Goal: Task Accomplishment & Management: Manage account settings

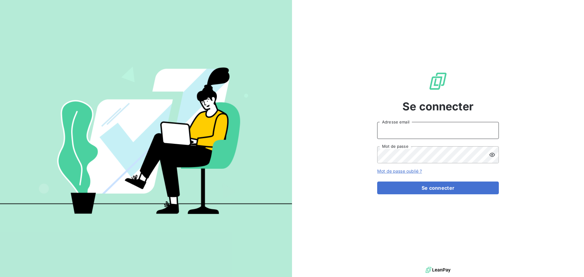
type input "edelcey@media-start.fr"
click at [398, 195] on div "Se connecter edelcey@media-start.fr Adresse email Mot de passe Mot de passe oub…" at bounding box center [438, 132] width 122 height 265
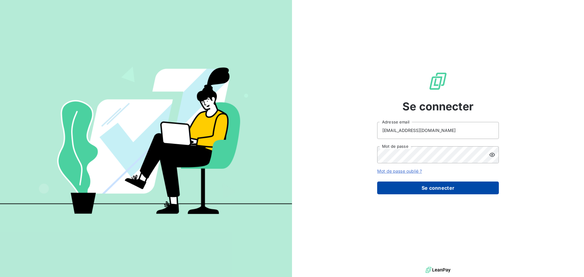
click at [404, 185] on button "Se connecter" at bounding box center [438, 188] width 122 height 13
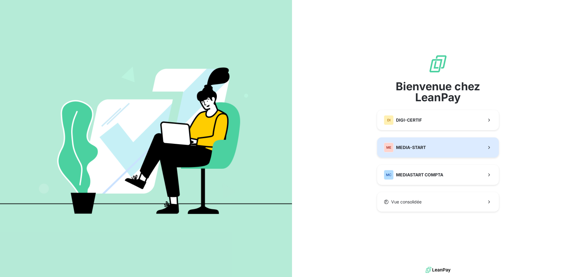
click at [409, 146] on span "MEDIA-START" at bounding box center [411, 147] width 30 height 6
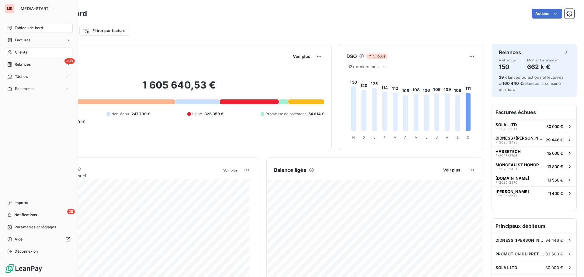
click at [19, 54] on span "Clients" at bounding box center [21, 52] width 12 height 5
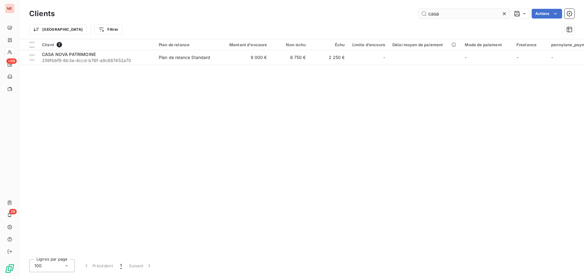
click at [446, 9] on input "casa" at bounding box center [463, 14] width 91 height 10
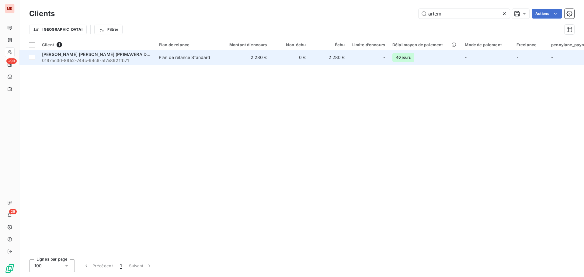
type input "artem"
click at [137, 61] on span "0197ac3d-8952-744c-94c6-af7e8921fb71" at bounding box center [96, 60] width 109 height 6
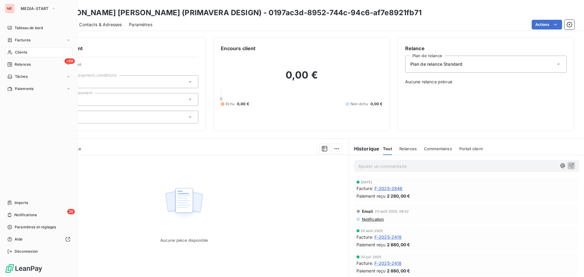
click at [13, 49] on div "Clients" at bounding box center [39, 52] width 68 height 10
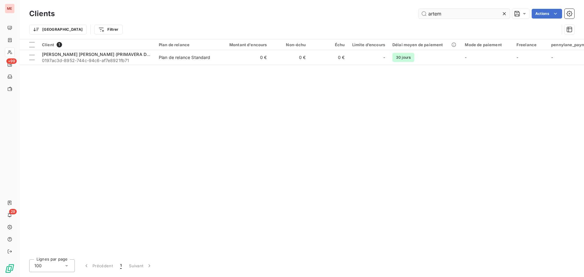
click at [432, 10] on input "artem" at bounding box center [463, 14] width 91 height 10
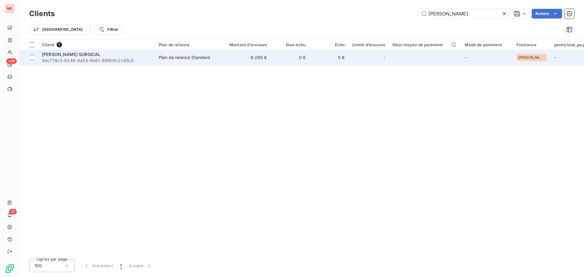
type input "peters"
click at [139, 55] on div "PETERS SURGICAL" at bounding box center [96, 54] width 109 height 6
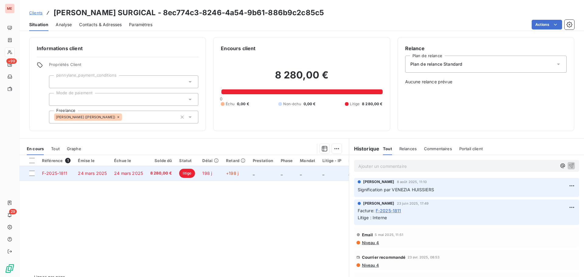
click at [148, 177] on td "8 280,00 €" at bounding box center [161, 173] width 29 height 15
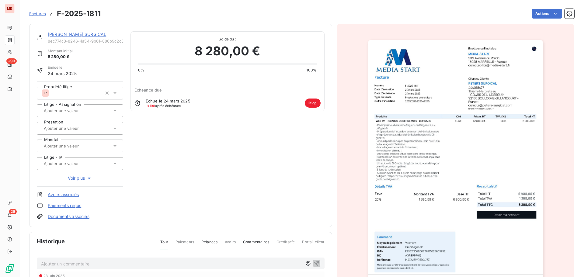
click at [85, 164] on input "text" at bounding box center [73, 163] width 61 height 5
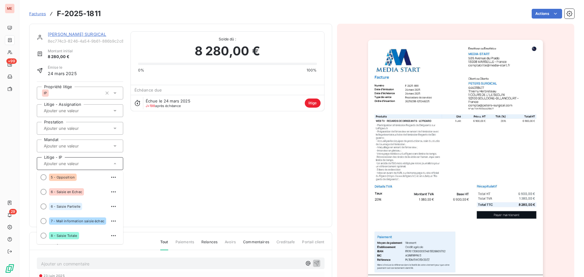
scroll to position [75, 0]
click at [80, 231] on div "8 - Saisie Totale" at bounding box center [83, 236] width 69 height 10
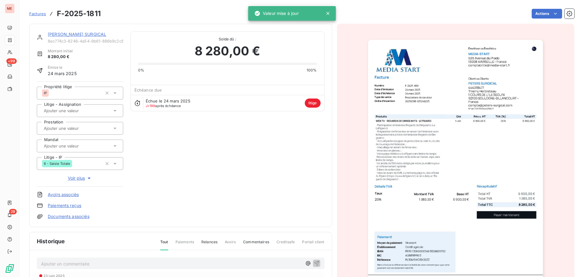
click at [81, 180] on span "Voir plus" at bounding box center [80, 178] width 24 height 6
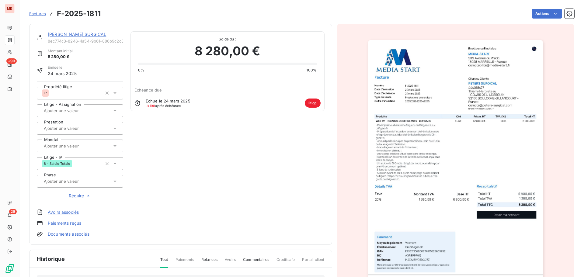
click at [82, 147] on input "text" at bounding box center [73, 145] width 61 height 5
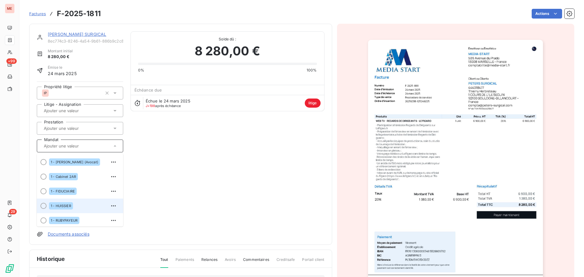
scroll to position [32, 0]
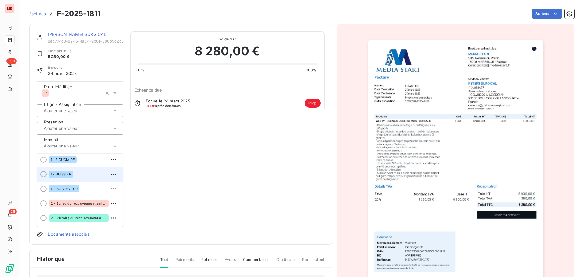
click at [63, 173] on span "1 - HUISSIER" at bounding box center [61, 174] width 20 height 4
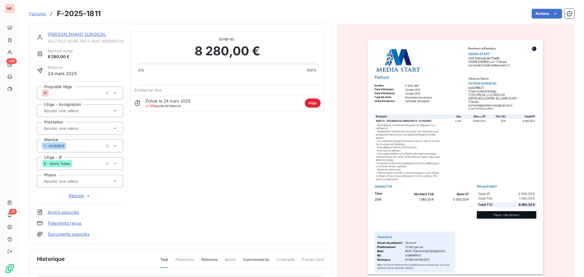
click at [75, 181] on input "text" at bounding box center [73, 180] width 61 height 5
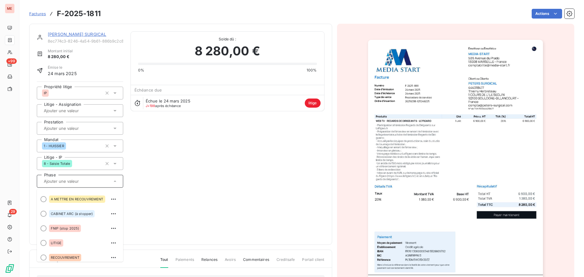
scroll to position [75, 0]
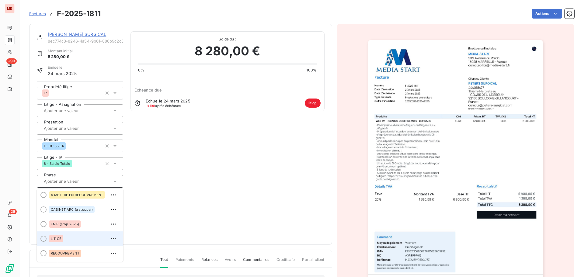
click at [66, 239] on div "LITIGE" at bounding box center [83, 239] width 69 height 10
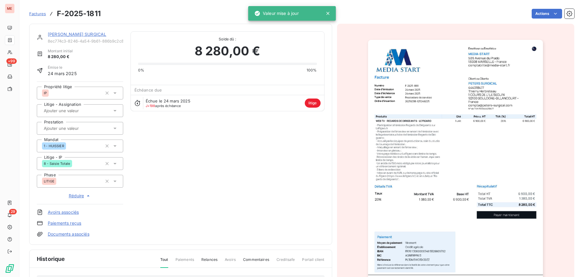
click at [54, 35] on link "PETERS SURGICAL" at bounding box center [77, 34] width 58 height 5
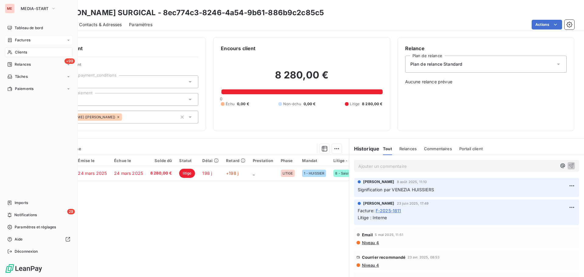
click at [11, 39] on icon at bounding box center [10, 40] width 4 height 4
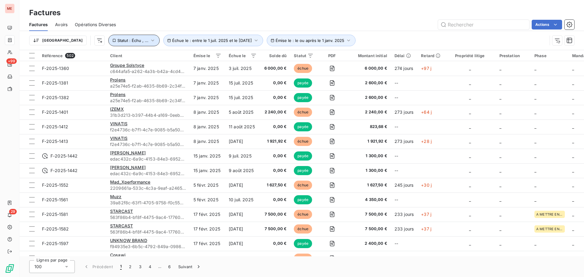
click at [150, 40] on icon "button" at bounding box center [153, 40] width 6 height 6
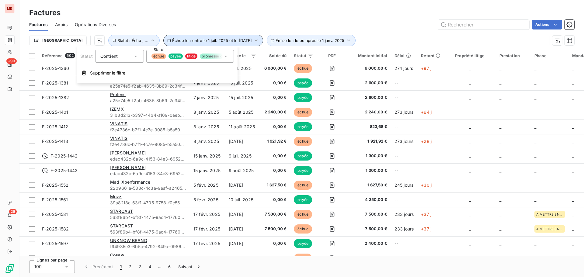
click at [172, 41] on span "Échue le : entre le 1 juil. 2025 et le 30 sept. 2025" at bounding box center [212, 40] width 80 height 5
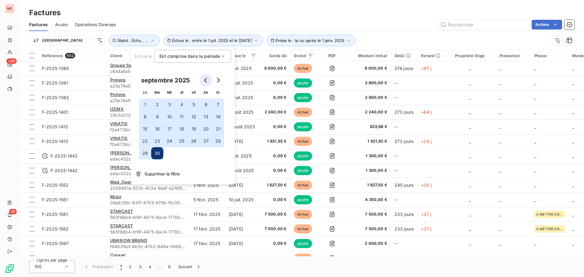
click at [204, 80] on icon "Go to previous month" at bounding box center [205, 80] width 5 height 5
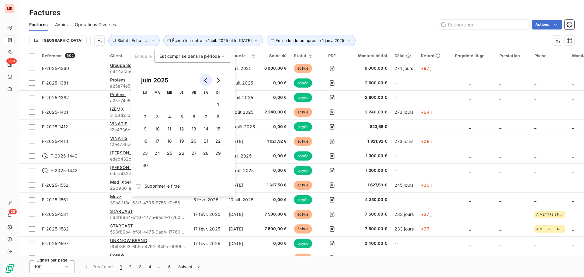
click at [204, 80] on icon "Go to previous month" at bounding box center [205, 80] width 5 height 5
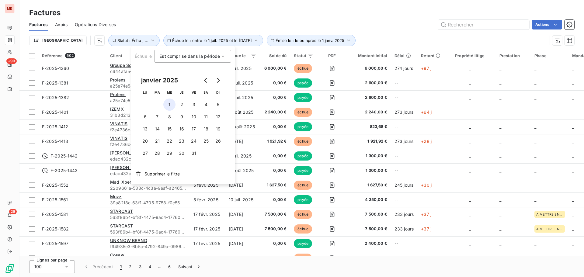
click at [172, 100] on button "1" at bounding box center [169, 105] width 12 height 12
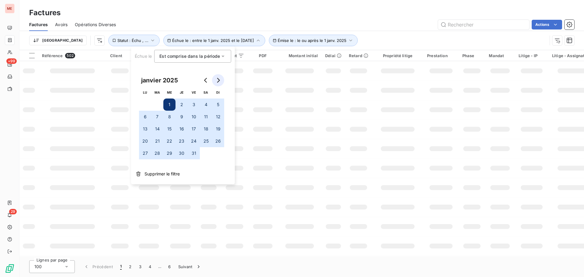
click at [220, 82] on icon "Go to next month" at bounding box center [218, 80] width 5 height 5
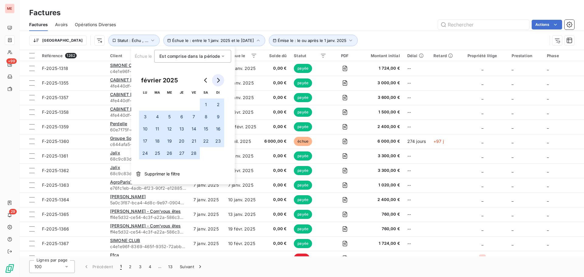
click at [220, 82] on icon "Go to next month" at bounding box center [218, 80] width 5 height 5
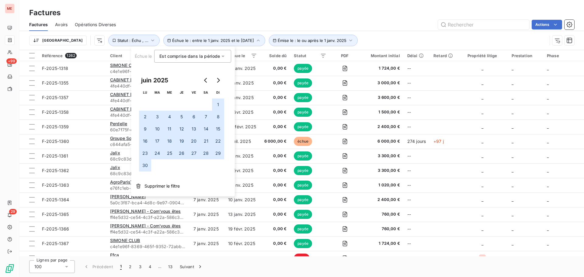
click at [144, 166] on button "30" at bounding box center [145, 165] width 12 height 12
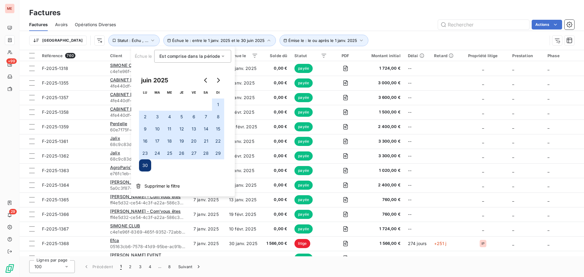
click at [360, 36] on div "Trier Émise le : le ou après le 1 janv. 2025 Échue le : entre le 1 janv. 2025 e…" at bounding box center [288, 41] width 518 height 12
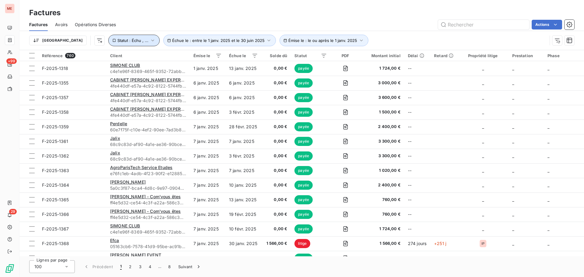
click at [118, 36] on button "Statut : Échu , ..." at bounding box center [133, 41] width 51 height 12
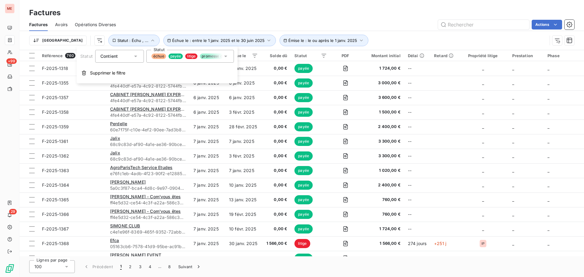
click at [175, 50] on div "Statut Contient is Statut échue payée litige promesse de paiement recouvrement …" at bounding box center [157, 64] width 161 height 37
click at [173, 54] on span "payée" at bounding box center [175, 56] width 15 height 5
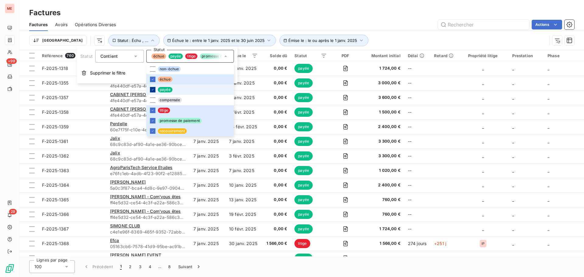
click at [152, 88] on icon at bounding box center [153, 90] width 4 height 4
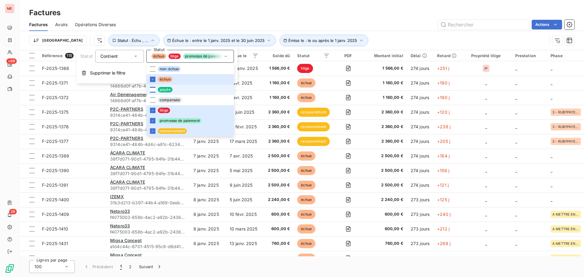
click at [174, 19] on div "Factures Avoirs Opérations Diverses Actions" at bounding box center [301, 24] width 564 height 13
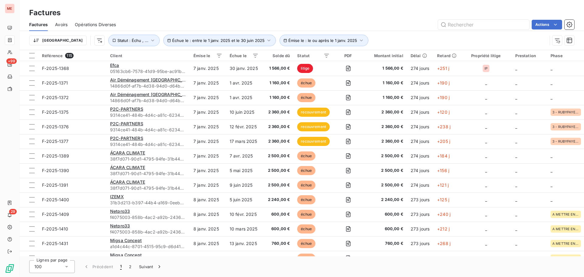
click at [538, 30] on div "Factures Avoirs Opérations Diverses Actions" at bounding box center [301, 24] width 564 height 13
click at [538, 22] on html "ME +99 29 Factures Factures Avoirs Opérations Diverses Actions Trier Émise le :…" at bounding box center [292, 138] width 584 height 277
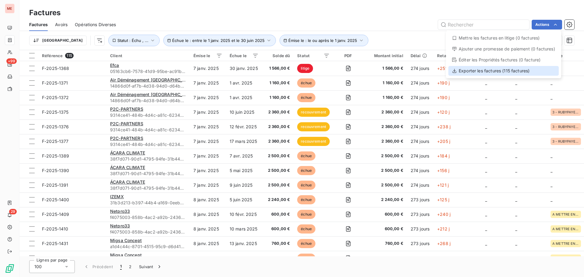
click at [479, 72] on div "Exporter les factures (115 factures)" at bounding box center [503, 71] width 110 height 10
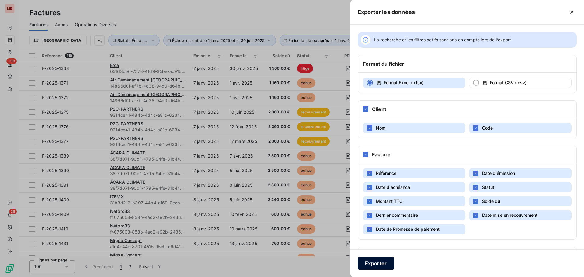
click at [384, 260] on button "Exporter" at bounding box center [376, 263] width 36 height 13
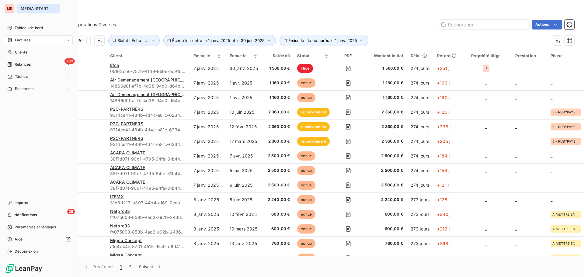
click at [29, 5] on button "MEDIA-START" at bounding box center [38, 9] width 43 height 10
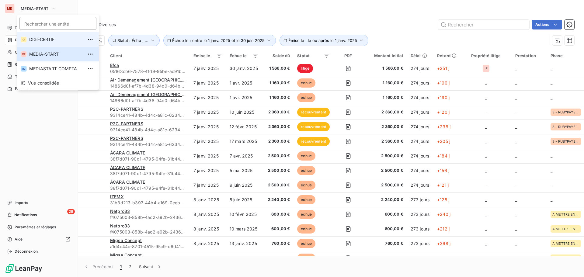
click at [38, 40] on span "DIGI-CERTIF" at bounding box center [56, 39] width 54 height 6
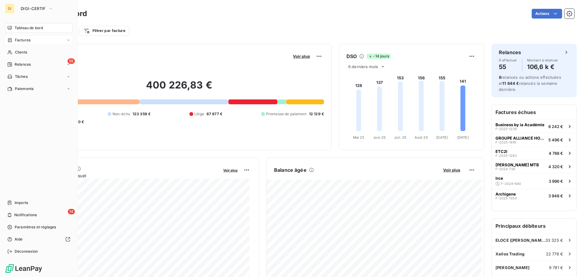
click at [26, 41] on span "Factures" at bounding box center [23, 39] width 16 height 5
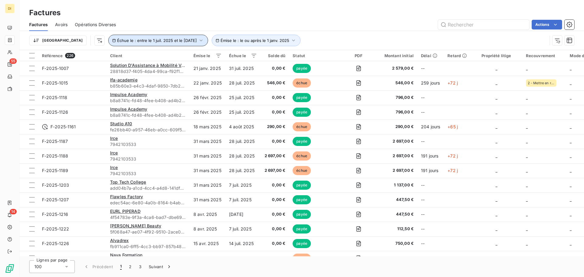
click at [168, 40] on span "Échue le : entre le 1 juil. 2025 et le 30 sept. 2025" at bounding box center [157, 40] width 80 height 5
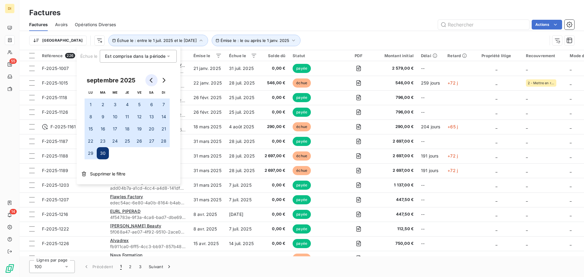
click at [150, 77] on button "Go to previous month" at bounding box center [151, 80] width 12 height 12
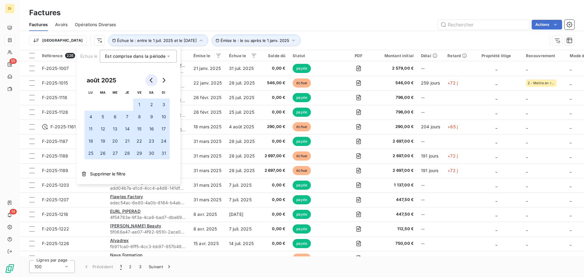
click at [150, 77] on button "Go to previous month" at bounding box center [151, 80] width 12 height 12
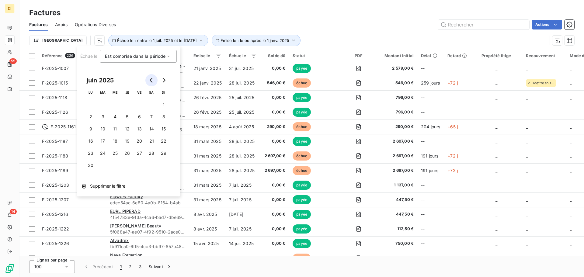
click at [150, 77] on button "Go to previous month" at bounding box center [151, 80] width 12 height 12
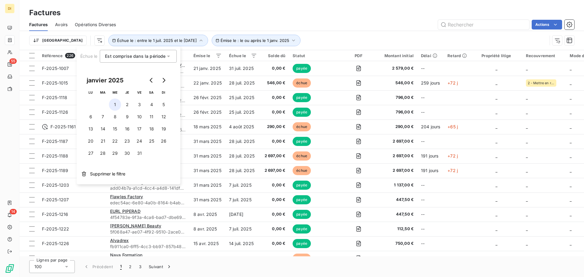
click at [118, 103] on button "1" at bounding box center [115, 105] width 12 height 12
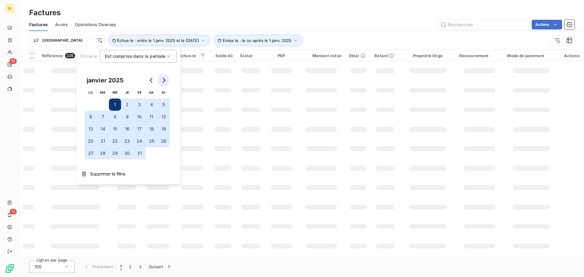
click at [161, 82] on icon "Go to next month" at bounding box center [163, 80] width 5 height 5
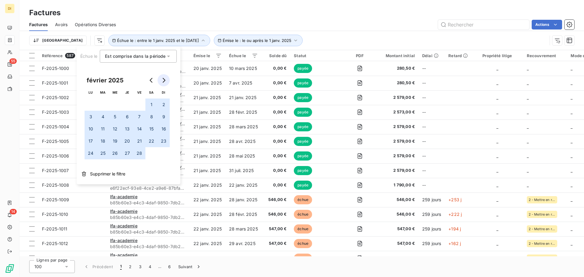
click at [161, 82] on icon "Go to next month" at bounding box center [163, 80] width 5 height 5
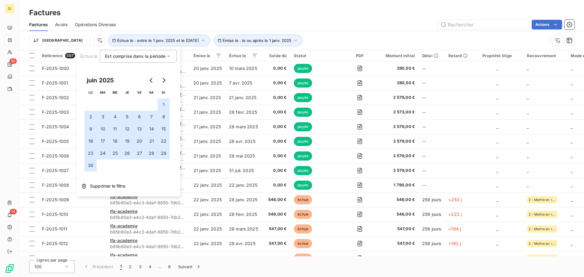
click at [92, 165] on button "30" at bounding box center [91, 165] width 12 height 12
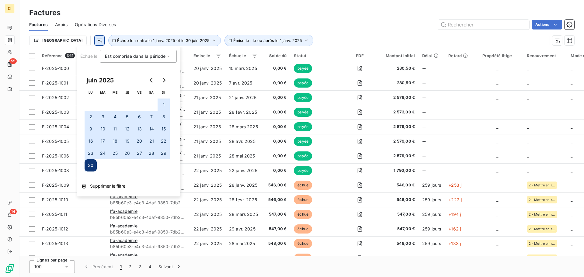
click at [68, 39] on html "DI 55 14 Factures Factures Avoirs Opérations Diverses Actions Trier Émise le : …" at bounding box center [292, 138] width 584 height 277
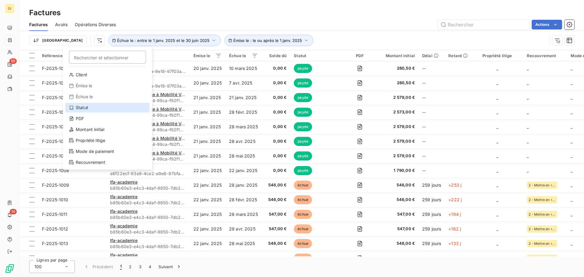
click at [95, 107] on div "Statut" at bounding box center [107, 108] width 84 height 10
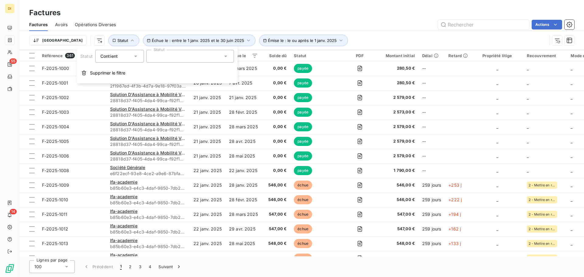
click at [165, 58] on div at bounding box center [190, 56] width 88 height 13
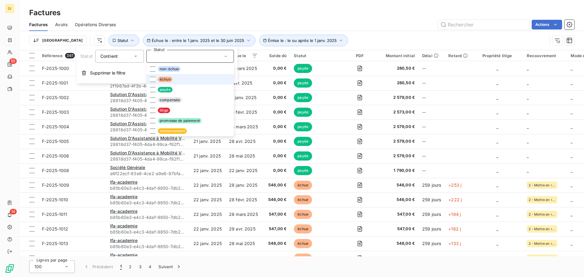
click at [159, 79] on span "échue" at bounding box center [165, 79] width 15 height 5
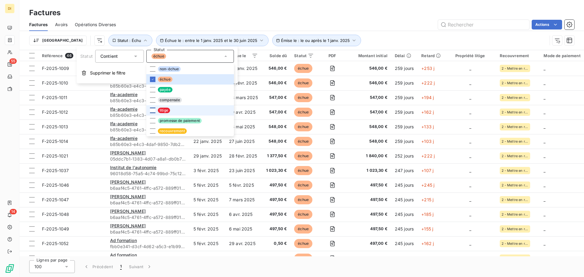
click at [153, 113] on div at bounding box center [152, 110] width 5 height 5
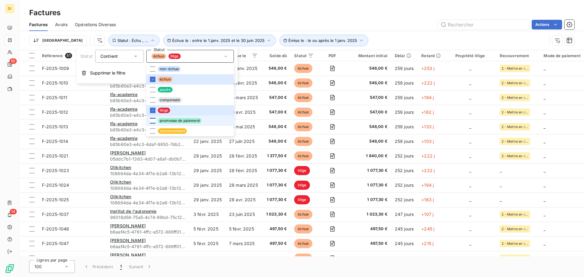
click at [152, 119] on div at bounding box center [152, 120] width 5 height 5
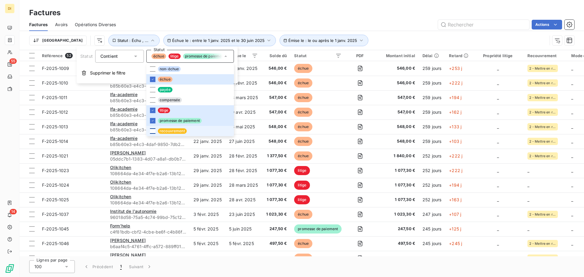
click at [152, 133] on div at bounding box center [152, 130] width 5 height 5
click at [219, 5] on div "Factures Factures Avoirs Opérations Diverses Actions Trier Émise le : le ou apr…" at bounding box center [301, 25] width 564 height 50
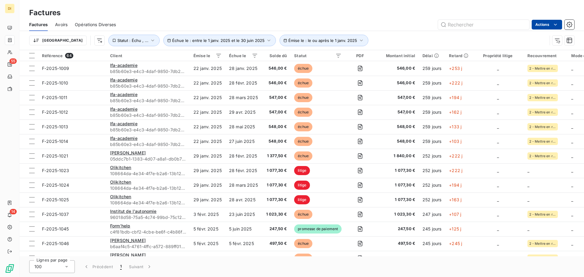
click at [546, 25] on html "DI 55 14 Factures Factures Avoirs Opérations Diverses Actions Trier Émise le : …" at bounding box center [292, 138] width 584 height 277
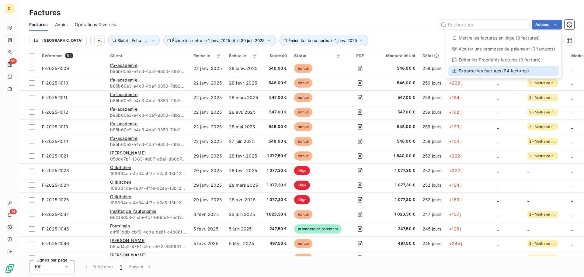
click at [511, 72] on div "Exporter les factures (64 factures)" at bounding box center [503, 71] width 110 height 10
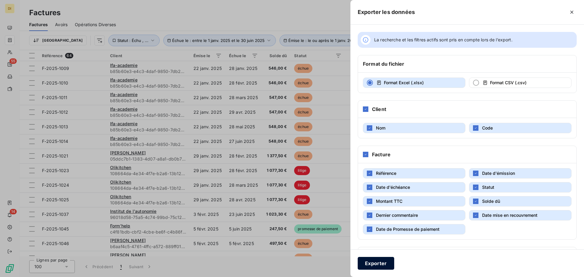
click at [371, 262] on button "Exporter" at bounding box center [376, 263] width 36 height 13
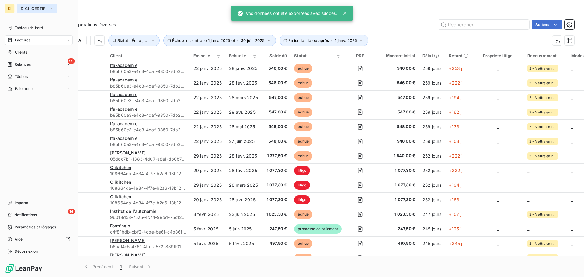
click at [22, 7] on span "DIGI-CERTIF" at bounding box center [33, 8] width 25 height 5
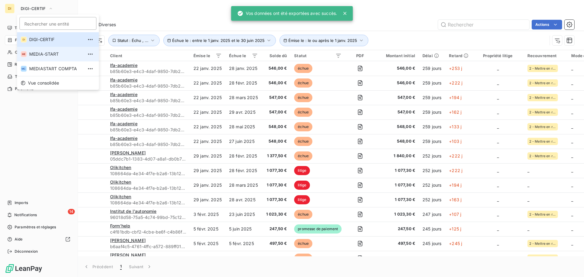
click at [33, 56] on span "MEDIA-START" at bounding box center [56, 54] width 54 height 6
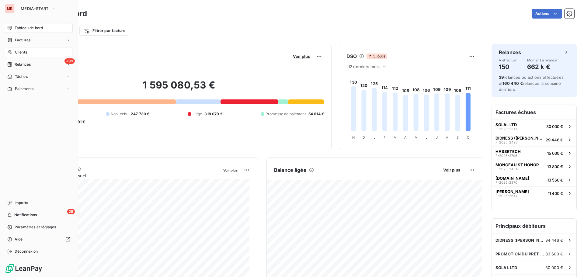
click at [9, 48] on div "Clients" at bounding box center [39, 52] width 68 height 10
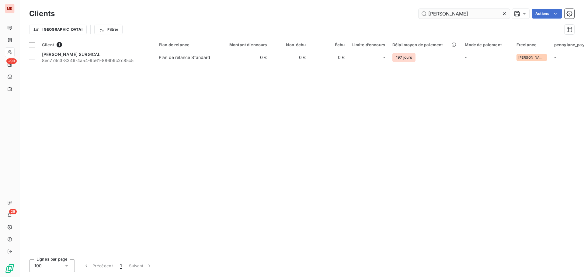
click at [431, 10] on input "peters" at bounding box center [463, 14] width 91 height 10
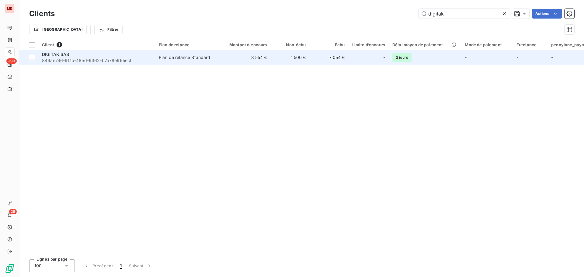
type input "digitak"
click at [184, 59] on div "Plan de relance Standard" at bounding box center [185, 57] width 52 height 6
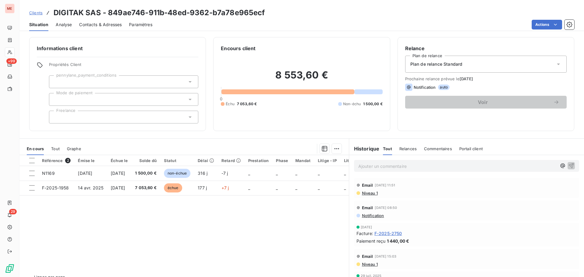
click at [186, 250] on div "Référence 2 Émise le Échue le Solde dû Statut Délai Retard Prestation Phase Man…" at bounding box center [183, 213] width 329 height 117
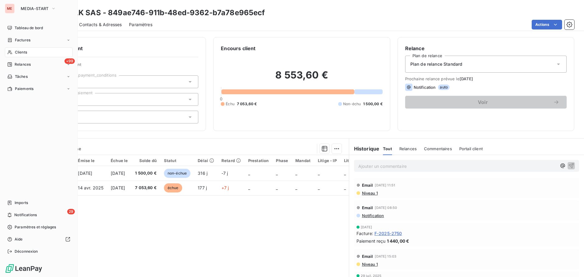
click at [11, 51] on icon at bounding box center [9, 52] width 5 height 5
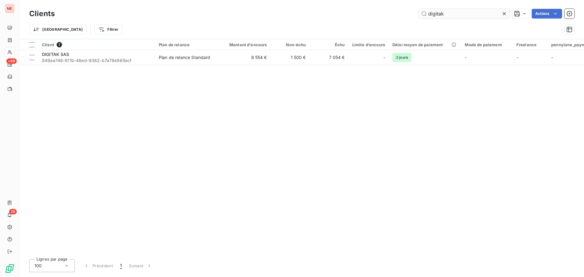
click at [447, 13] on input "digitak" at bounding box center [463, 14] width 91 height 10
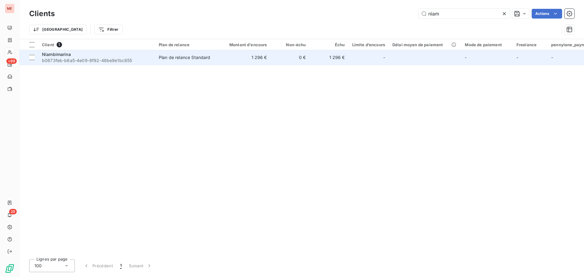
type input "niam"
click at [100, 57] on div "Niambimarina" at bounding box center [96, 54] width 109 height 6
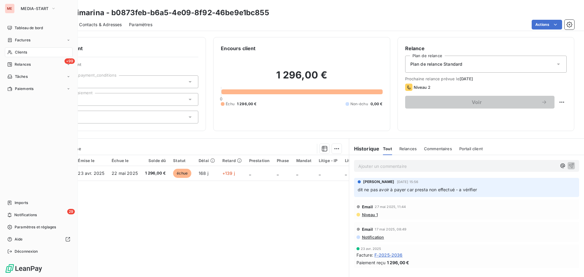
click at [12, 49] on div "Clients" at bounding box center [39, 52] width 68 height 10
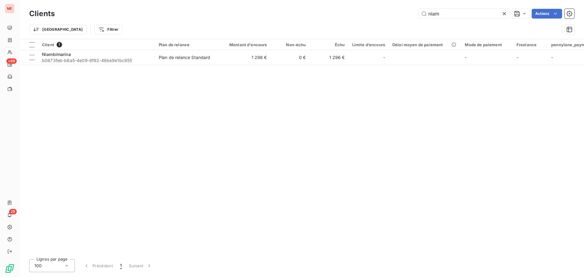
click at [436, 7] on div "Clients niam Actions Trier Filtrer" at bounding box center [301, 19] width 564 height 39
click at [433, 16] on input "niam" at bounding box center [463, 14] width 91 height 10
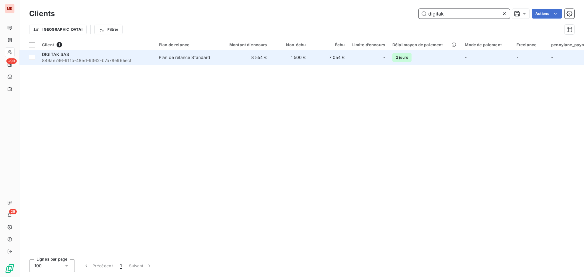
type input "digitak"
click at [239, 59] on td "8 554 €" at bounding box center [244, 57] width 52 height 15
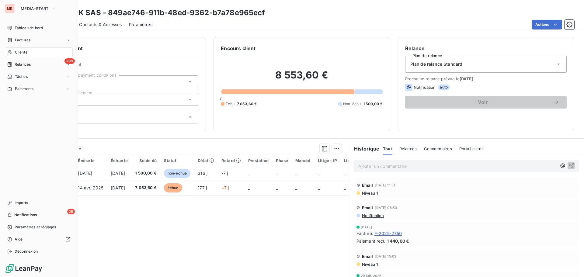
click at [13, 50] on div "Clients" at bounding box center [39, 52] width 68 height 10
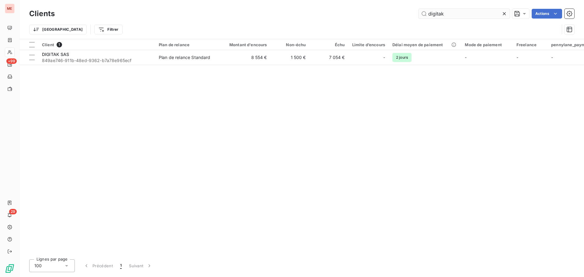
click at [450, 9] on input "digitak" at bounding box center [463, 14] width 91 height 10
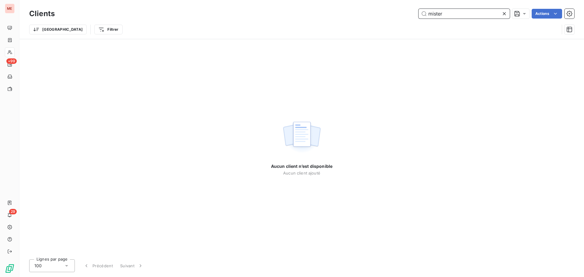
click at [446, 16] on input "mister" at bounding box center [463, 14] width 91 height 10
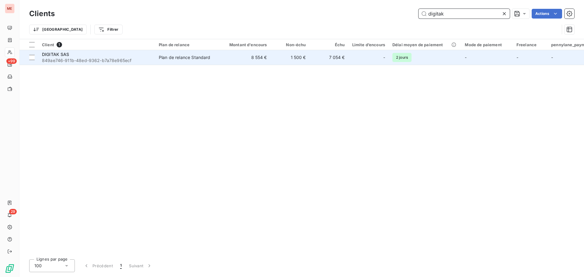
type input "digitak"
click at [122, 56] on div "DIGITAK SAS" at bounding box center [96, 54] width 109 height 6
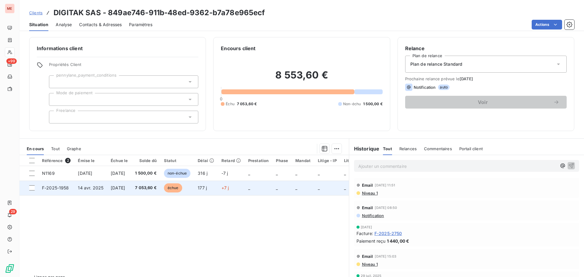
click at [146, 187] on span "7 053,60 €" at bounding box center [146, 188] width 22 height 6
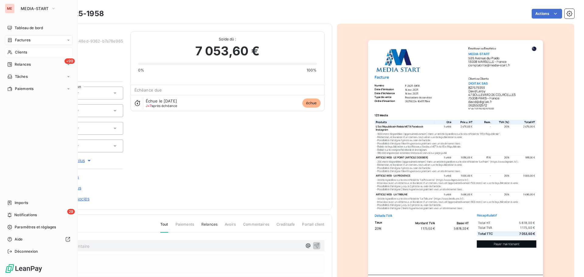
click at [7, 51] on div "Clients" at bounding box center [39, 52] width 68 height 10
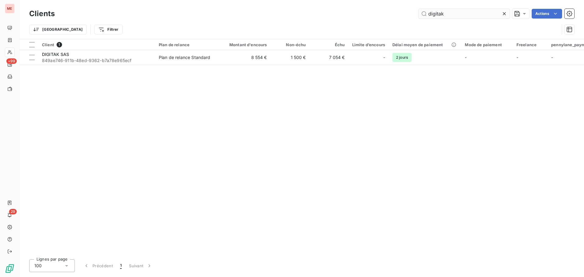
click at [442, 12] on input "digitak" at bounding box center [463, 14] width 91 height 10
click at [441, 15] on input "eje" at bounding box center [463, 14] width 91 height 10
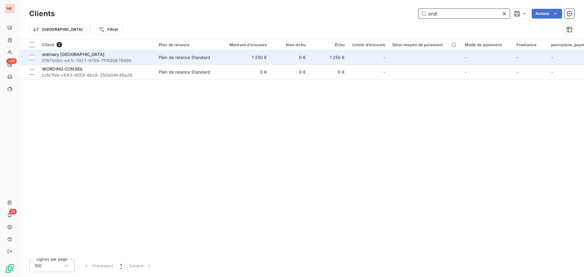
type input "ordi"
click at [155, 56] on td "Plan de relance Standard" at bounding box center [186, 57] width 63 height 15
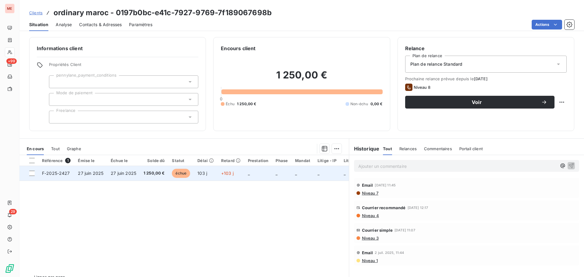
click at [144, 170] on td "1 250,00 €" at bounding box center [154, 173] width 29 height 15
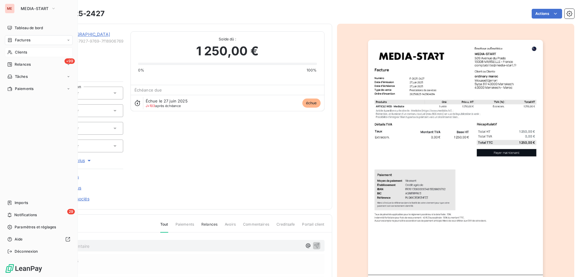
click at [12, 52] on div "Clients" at bounding box center [39, 52] width 68 height 10
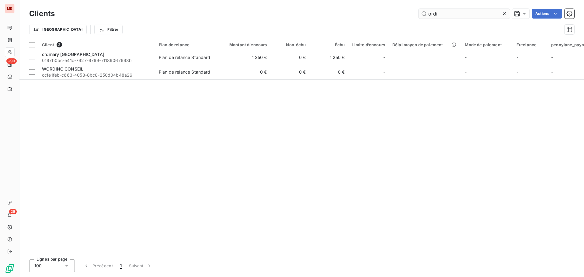
click at [430, 15] on input "ordi" at bounding box center [463, 14] width 91 height 10
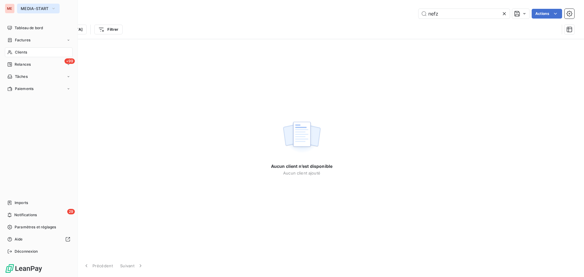
type input "nefz"
click at [18, 9] on button "MEDIA-START" at bounding box center [38, 9] width 43 height 10
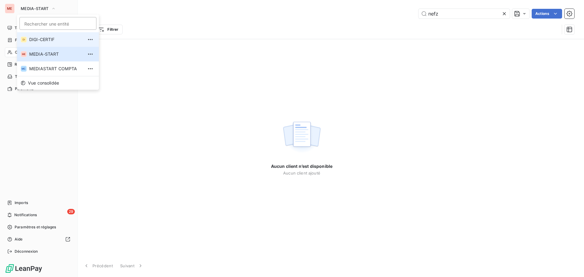
click at [37, 42] on span "DIGI-CERTIF" at bounding box center [56, 39] width 54 height 6
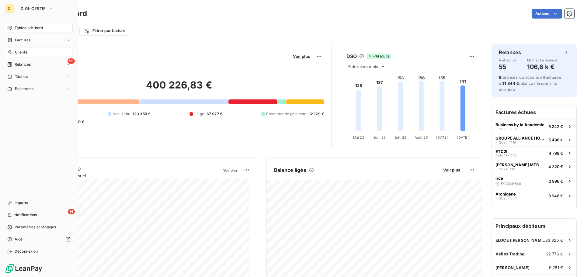
click at [15, 52] on span "Clients" at bounding box center [21, 52] width 12 height 5
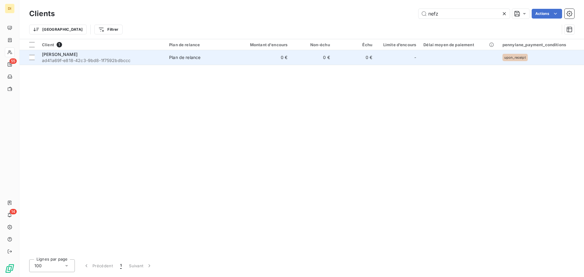
click at [126, 55] on div "Maïssa Nefzi" at bounding box center [102, 54] width 120 height 6
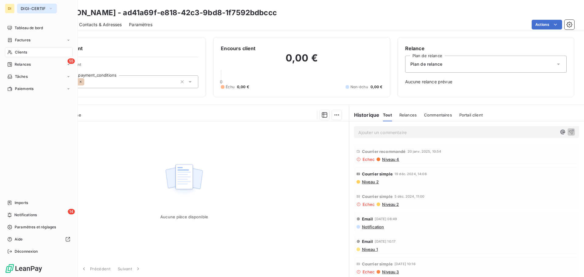
click at [36, 8] on span "DIGI-CERTIF" at bounding box center [33, 8] width 25 height 5
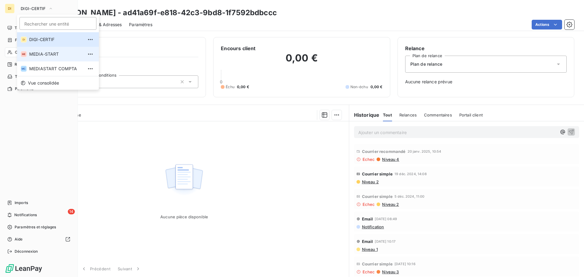
click at [41, 55] on span "MEDIA-START" at bounding box center [56, 54] width 54 height 6
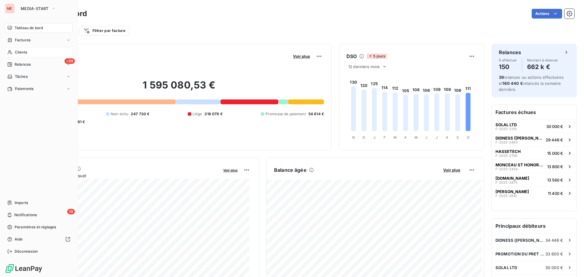
click at [32, 50] on div "Clients" at bounding box center [39, 52] width 68 height 10
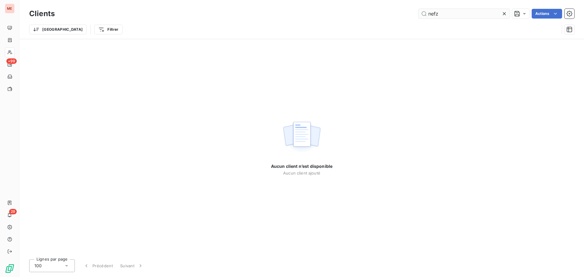
click at [433, 15] on input "nefz" at bounding box center [463, 14] width 91 height 10
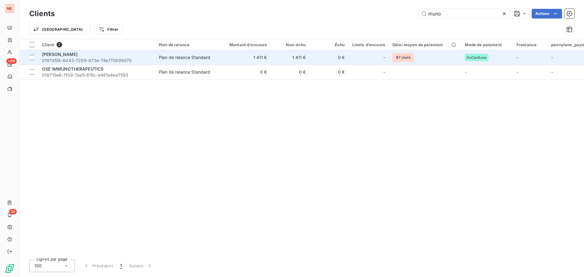
type input "muno"
click at [163, 57] on div "Plan de relance Standard" at bounding box center [185, 57] width 52 height 6
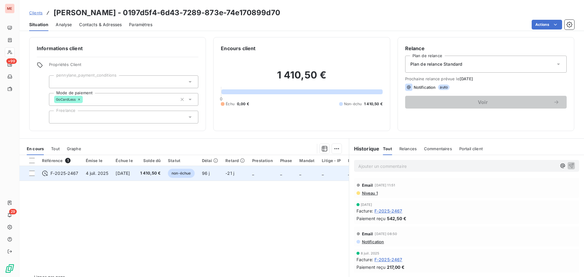
click at [176, 175] on td "non-échue" at bounding box center [181, 173] width 34 height 15
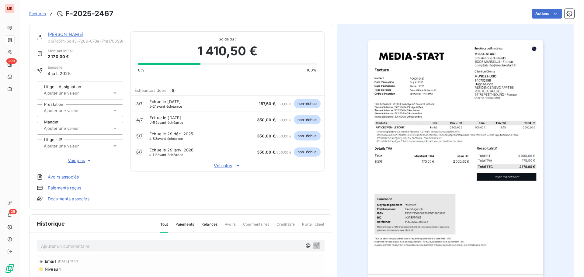
click at [225, 164] on span "Voir plus" at bounding box center [227, 166] width 193 height 6
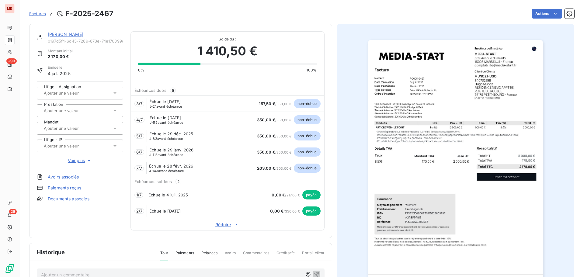
click at [212, 127] on div "4 / 7 Échue le 29 nov. 2025 J-52 avant échéance 350,00 € / 350,00 € non-échue" at bounding box center [227, 120] width 193 height 16
drag, startPoint x: 117, startPoint y: 13, endPoint x: 65, endPoint y: 16, distance: 51.8
click at [65, 16] on div "Factures F-2025-2467 Actions" at bounding box center [301, 13] width 545 height 13
copy section "F-2025-2467 Actions"
click at [75, 32] on link "MUNOZ HUGO" at bounding box center [66, 34] width 36 height 5
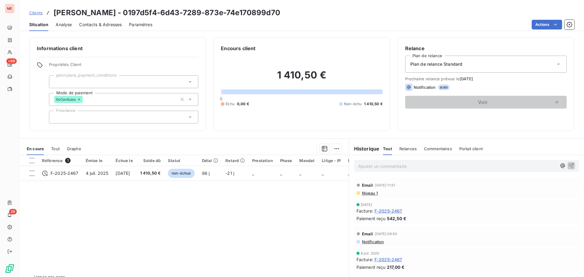
click at [447, 63] on span "Plan de relance Standard" at bounding box center [436, 64] width 52 height 6
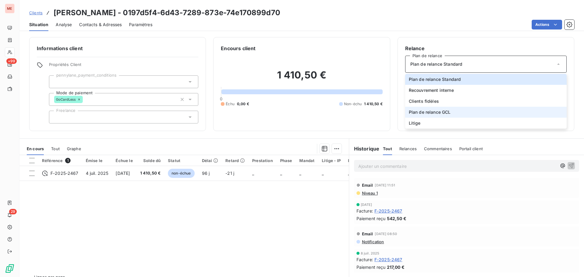
click at [436, 114] on span "Plan de relance GCL" at bounding box center [430, 112] width 42 height 6
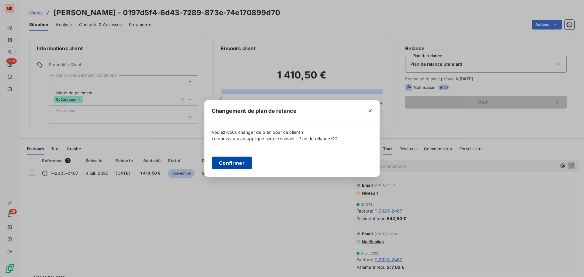
click at [231, 161] on button "Confirmer" at bounding box center [232, 163] width 40 height 13
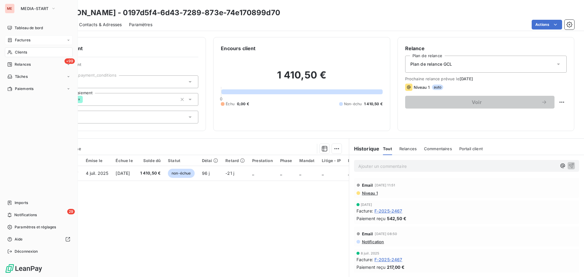
click at [7, 39] on icon at bounding box center [9, 40] width 5 height 5
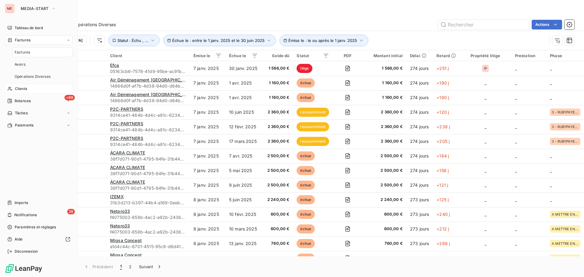
click at [23, 85] on div "Clients" at bounding box center [39, 89] width 68 height 10
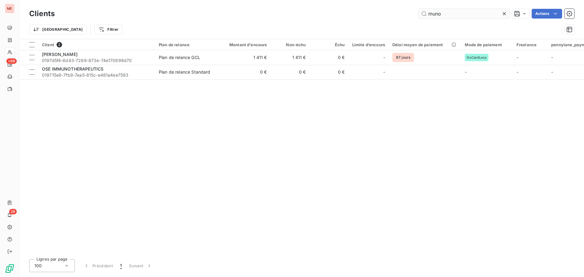
click at [459, 17] on input "muno" at bounding box center [463, 14] width 91 height 10
click at [503, 14] on icon at bounding box center [504, 14] width 6 height 6
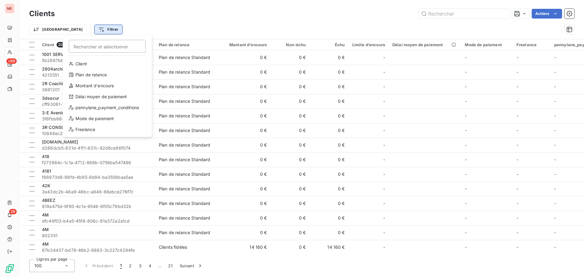
click at [77, 28] on html "ME +99 29 Clients Actions Trier Filtrer Rechercher et sélectionner Client Plan …" at bounding box center [292, 138] width 584 height 277
click at [84, 117] on div "Mode de paiement" at bounding box center [107, 119] width 84 height 10
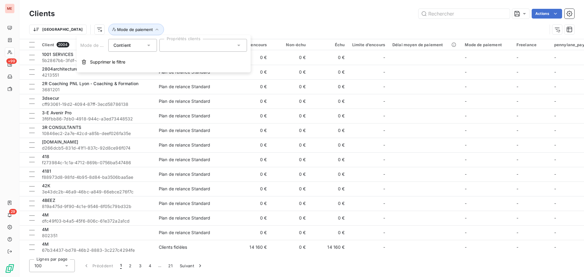
click at [181, 45] on div at bounding box center [203, 45] width 88 height 13
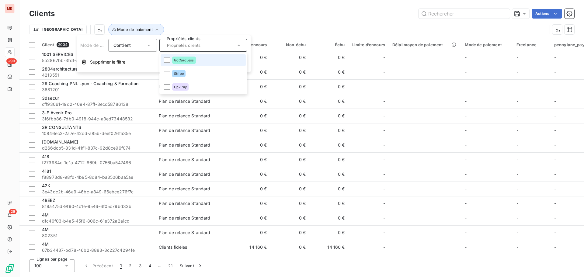
click at [188, 64] on div "GoCardLess" at bounding box center [184, 60] width 24 height 7
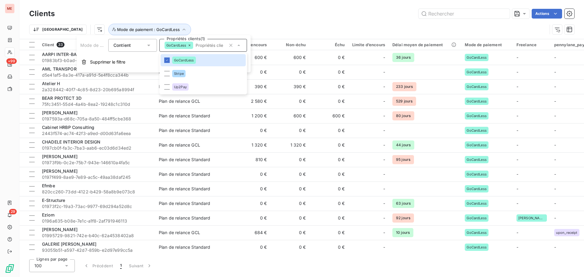
click at [225, 17] on div "Actions" at bounding box center [318, 14] width 512 height 10
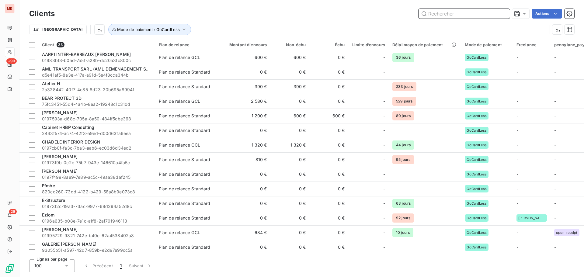
click at [438, 13] on input "text" at bounding box center [463, 14] width 91 height 10
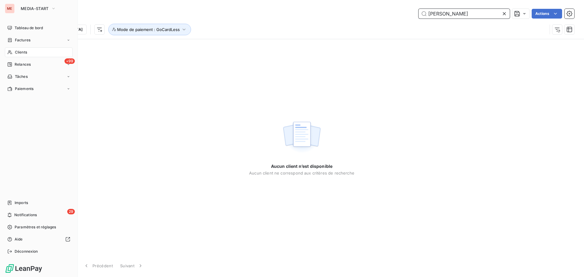
type input "madia"
click at [12, 51] on icon at bounding box center [9, 52] width 5 height 5
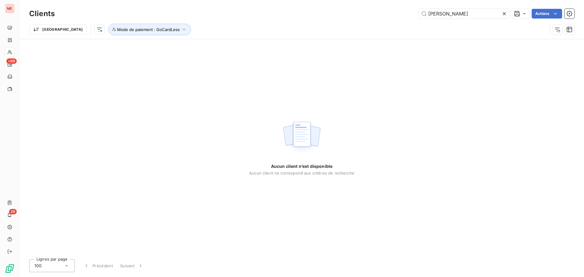
click at [503, 17] on div at bounding box center [505, 14] width 9 height 10
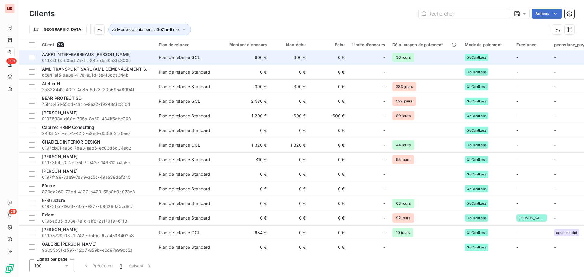
click at [84, 53] on span "AARPI INTER-BARREAUX DELAS PONS" at bounding box center [86, 54] width 89 height 5
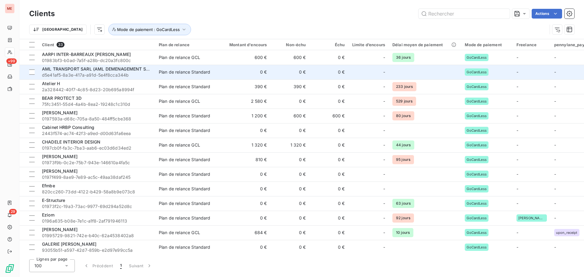
click at [86, 70] on span "AML TRANSPORT SARL (AML DEMENAGEMENT SARL)" at bounding box center [99, 68] width 114 height 5
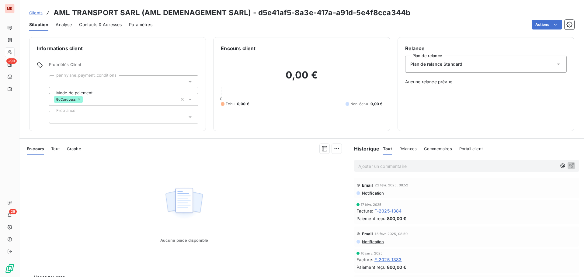
click at [419, 65] on span "Plan de relance Standard" at bounding box center [436, 64] width 52 height 6
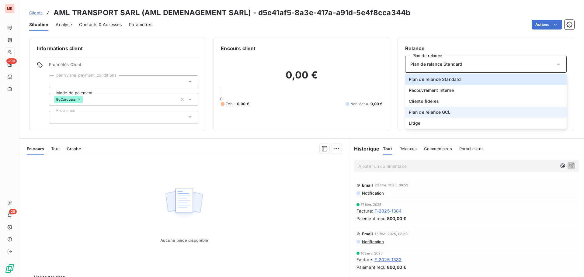
click at [409, 113] on span "Plan de relance GCL" at bounding box center [430, 112] width 42 height 6
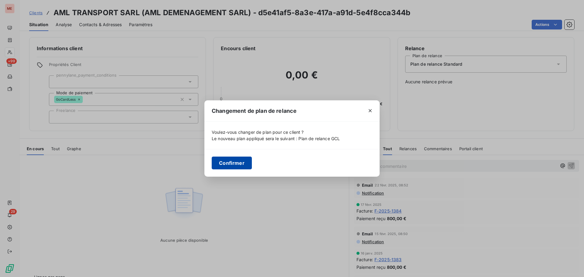
click at [225, 169] on button "Confirmer" at bounding box center [232, 163] width 40 height 13
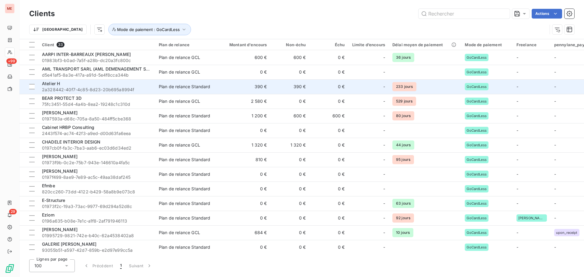
click at [70, 84] on div "Atelier H" at bounding box center [96, 84] width 109 height 6
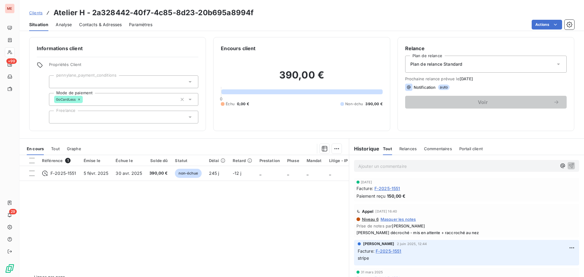
click at [414, 64] on span "Plan de relance Standard" at bounding box center [436, 64] width 52 height 6
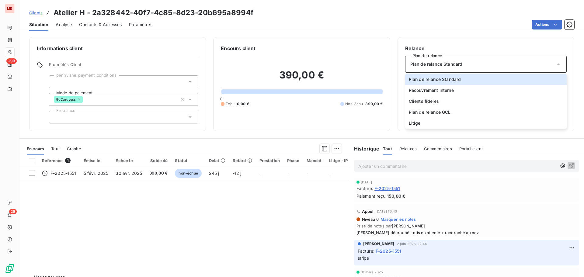
click at [100, 19] on div "Contacts & Adresses" at bounding box center [100, 24] width 43 height 13
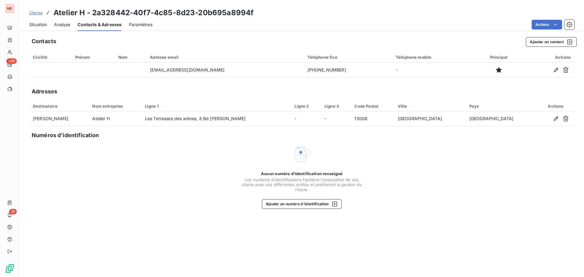
click at [36, 27] on span "Situation" at bounding box center [38, 25] width 18 height 6
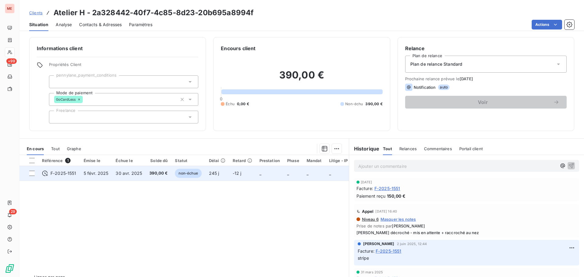
click at [152, 170] on td "390,00 €" at bounding box center [159, 173] width 26 height 15
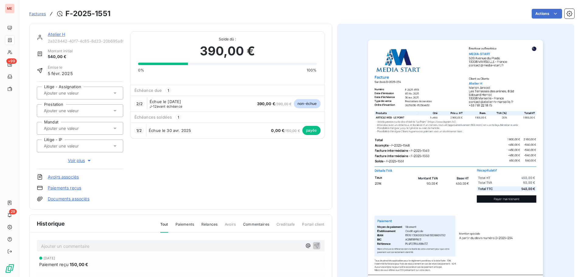
click at [53, 34] on link "Atelier H" at bounding box center [56, 34] width 17 height 5
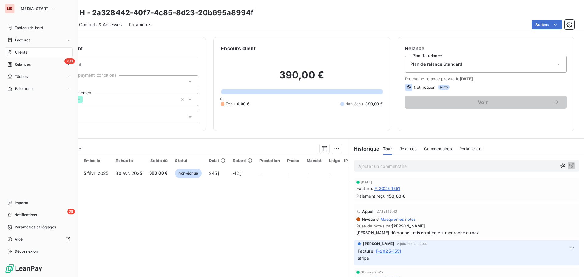
click at [29, 52] on div "Clients" at bounding box center [39, 52] width 68 height 10
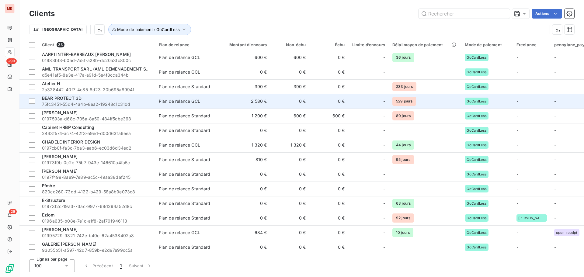
click at [96, 94] on td "BEAR PROTECT 3D 75fc3451-55d4-4a4b-8ea2-19248c1c310d" at bounding box center [96, 101] width 117 height 15
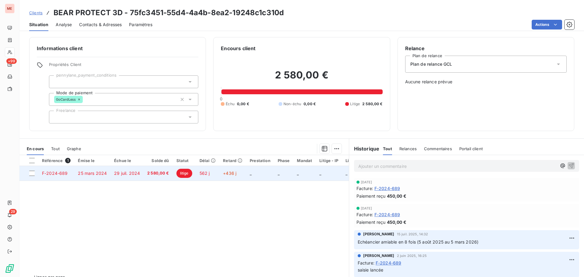
click at [144, 173] on td "2 580,00 €" at bounding box center [158, 173] width 29 height 15
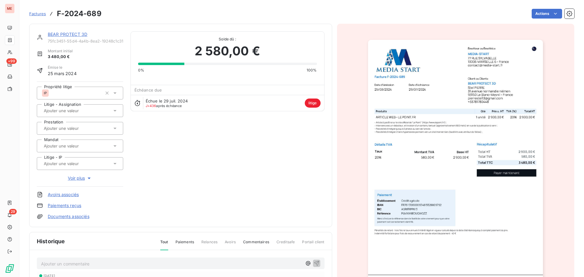
click at [75, 174] on div "Propriété litige IP Litige - Assignation Prestation Mandat Litige - IP Voir plus" at bounding box center [80, 133] width 86 height 105
click at [75, 176] on span "Voir plus" at bounding box center [80, 178] width 24 height 6
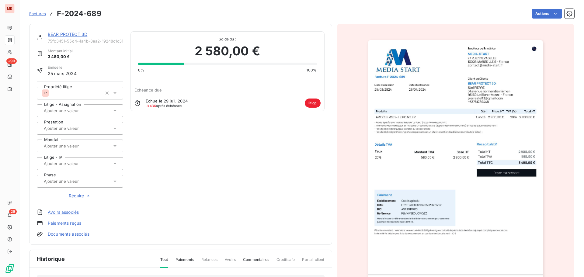
click at [86, 163] on input "text" at bounding box center [73, 163] width 61 height 5
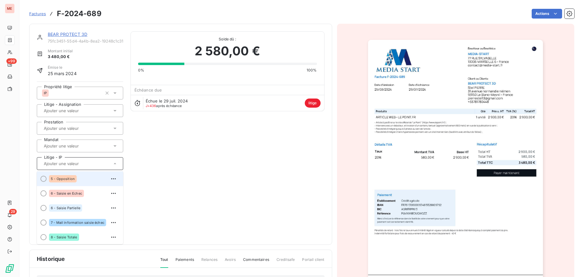
scroll to position [75, 0]
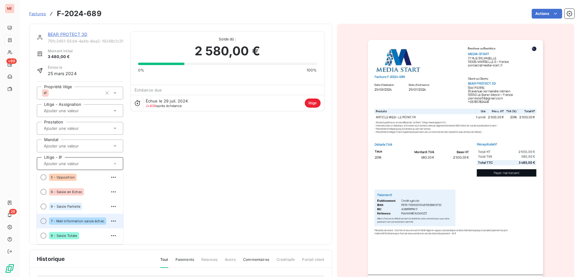
click at [85, 223] on span "7 - Mail information saisie échec" at bounding box center [78, 221] width 54 height 4
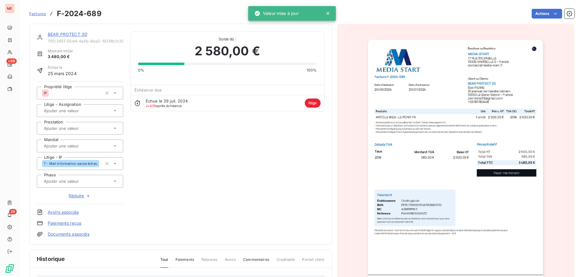
click at [87, 184] on div at bounding box center [77, 181] width 70 height 8
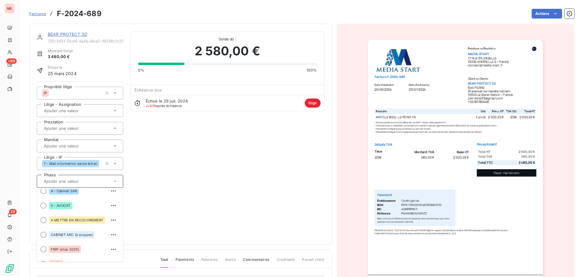
scroll to position [0, 0]
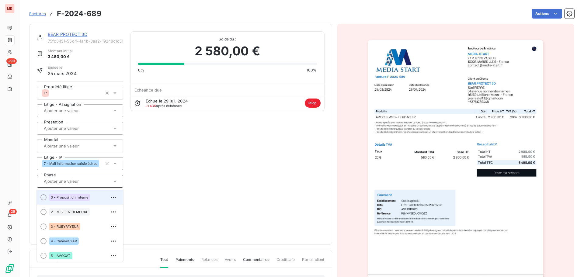
click at [88, 198] on div "0 - Proposition interne" at bounding box center [69, 197] width 41 height 7
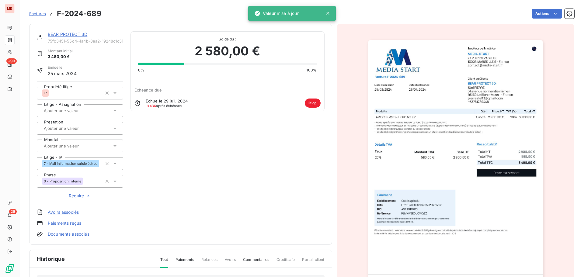
click at [202, 172] on div "BEAR PROTECT 3D 75fc3451-55d4-4a4b-8ea2-19248c1c310d Montant initial 3 480,00 €…" at bounding box center [181, 134] width 288 height 206
click at [94, 142] on div at bounding box center [77, 146] width 70 height 8
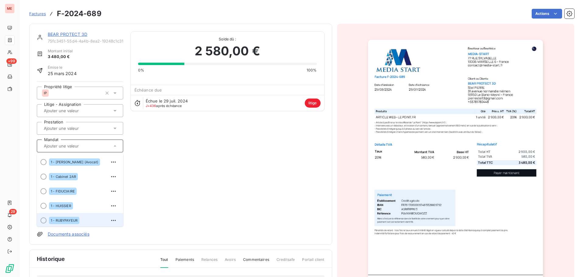
scroll to position [1, 0]
click at [74, 220] on span "1 - RUBYPAYEUR" at bounding box center [64, 219] width 27 height 4
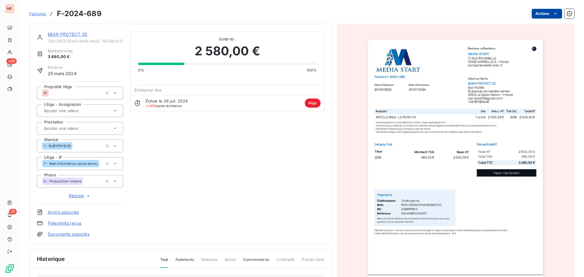
click at [537, 11] on html "ME +99 29 Factures F-2024-689 Actions BEAR PROTECT 3D 75fc3451-55d4-4a4b-8ea2-1…" at bounding box center [292, 138] width 584 height 277
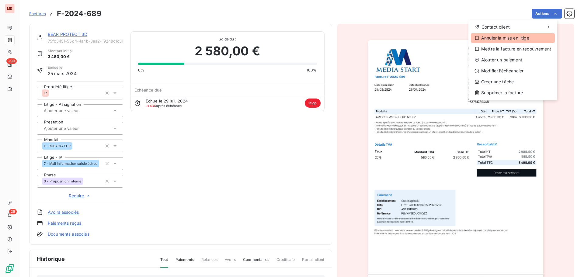
click at [507, 40] on div "Annuler la mise en litige" at bounding box center [513, 38] width 84 height 10
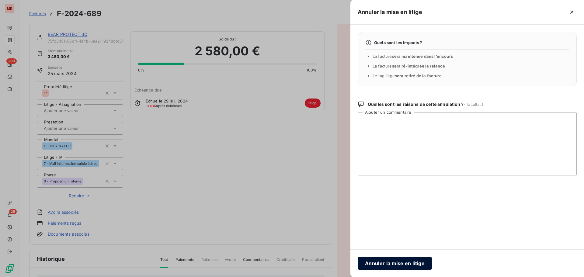
click at [388, 261] on button "Annuler la mise en litige" at bounding box center [395, 263] width 74 height 13
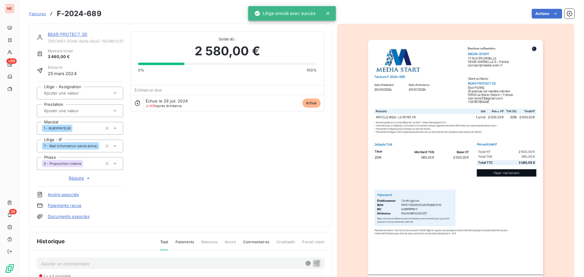
click at [76, 33] on link "BEAR PROTECT 3D" at bounding box center [68, 34] width 40 height 5
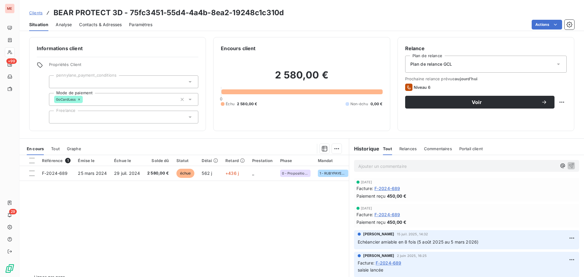
click at [111, 19] on div "Contacts & Adresses" at bounding box center [100, 24] width 43 height 13
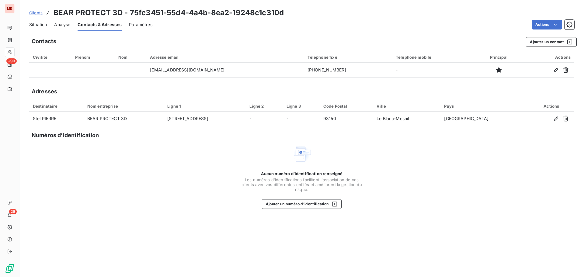
click at [36, 28] on div "Situation" at bounding box center [38, 24] width 18 height 13
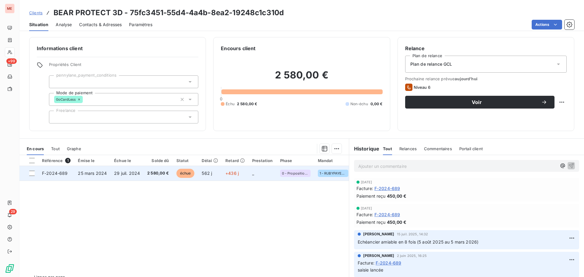
click at [135, 178] on td "29 juil. 2024" at bounding box center [126, 173] width 33 height 15
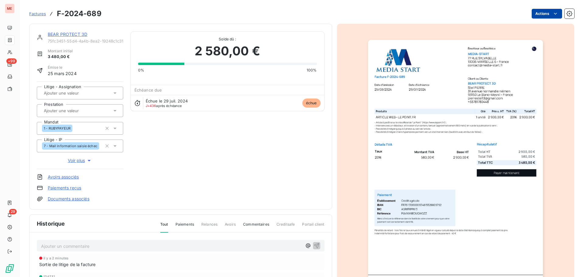
click at [534, 12] on html "ME +99 29 Factures F-2024-689 Actions BEAR PROTECT 3D 75fc3451-55d4-4a4b-8ea2-1…" at bounding box center [292, 138] width 584 height 277
click at [82, 158] on html "ME +99 29 Factures F-2024-689 Actions BEAR PROTECT 3D 75fc3451-55d4-4a4b-8ea2-1…" at bounding box center [292, 138] width 584 height 277
click at [84, 160] on span "Voir plus" at bounding box center [80, 160] width 24 height 6
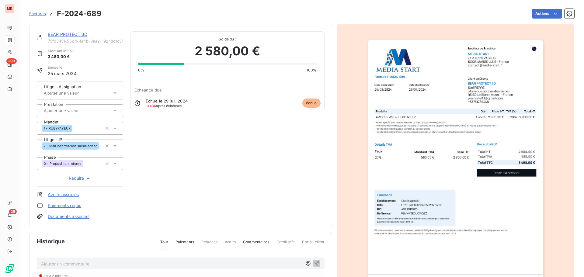
click at [94, 161] on div "0 - Proposition interne" at bounding box center [72, 164] width 60 height 10
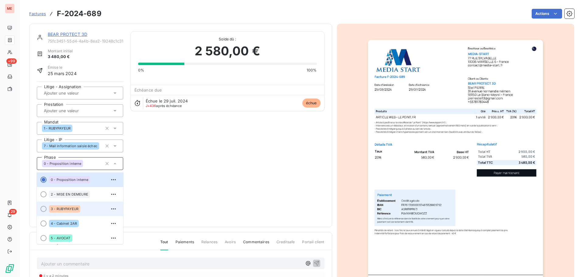
scroll to position [75, 0]
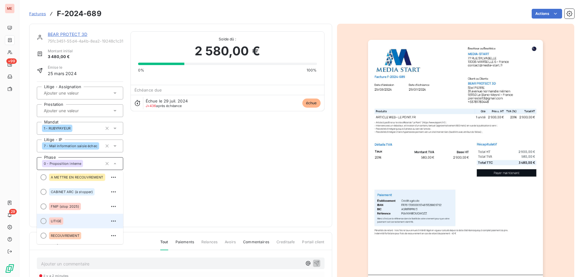
click at [76, 219] on div "LITIGE" at bounding box center [83, 221] width 69 height 10
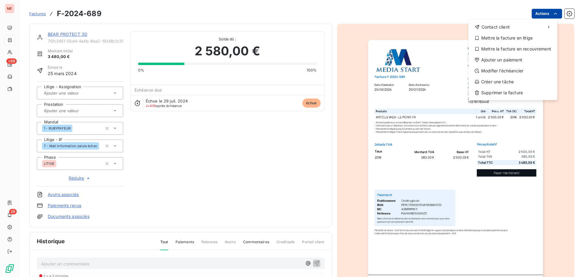
click at [535, 17] on html "ME +99 29 Factures F-2024-689 Actions Contact client Mettre la facture en litig…" at bounding box center [292, 138] width 584 height 277
click at [494, 74] on div "Modifier l’échéancier" at bounding box center [513, 71] width 84 height 10
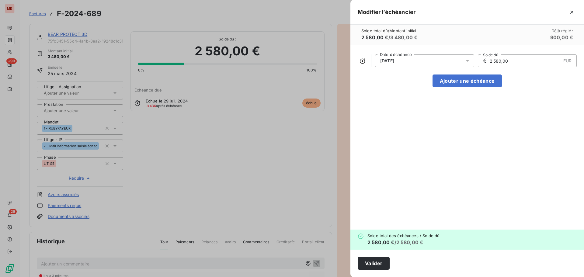
click at [268, 120] on div at bounding box center [292, 138] width 584 height 277
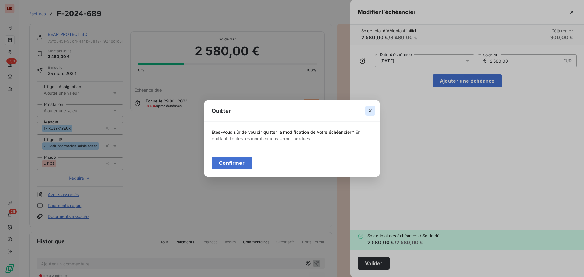
click at [365, 109] on button "button" at bounding box center [370, 111] width 10 height 10
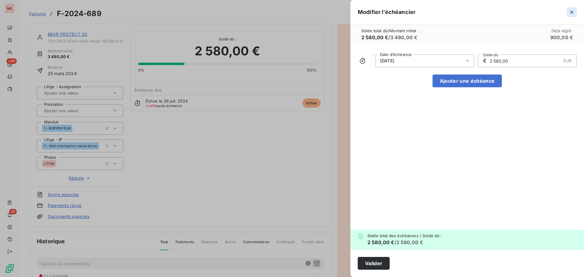
click at [569, 13] on icon "button" at bounding box center [572, 12] width 6 height 6
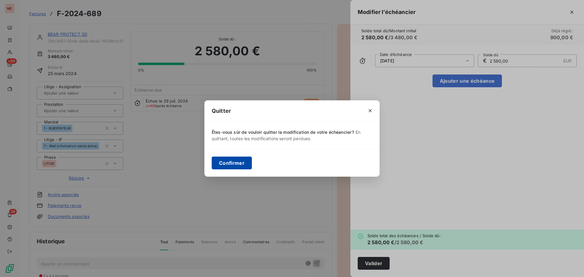
click at [249, 158] on button "Confirmer" at bounding box center [232, 163] width 40 height 13
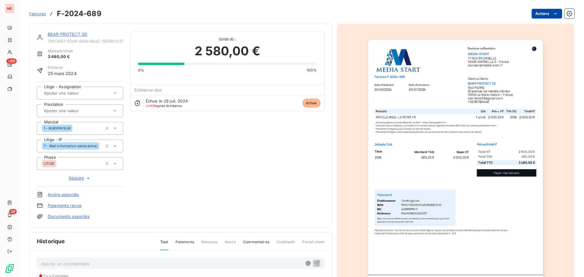
click at [537, 15] on html "ME +99 29 Factures F-2024-689 Actions BEAR PROTECT 3D 75fc3451-55d4-4a4b-8ea2-1…" at bounding box center [292, 138] width 584 height 277
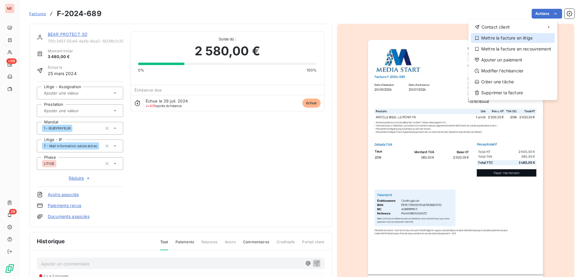
click at [514, 38] on div "Mettre la facture en litige" at bounding box center [513, 38] width 84 height 10
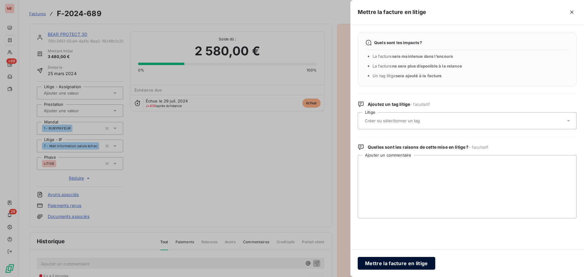
click at [399, 260] on button "Mettre la facture en litige" at bounding box center [397, 263] width 78 height 13
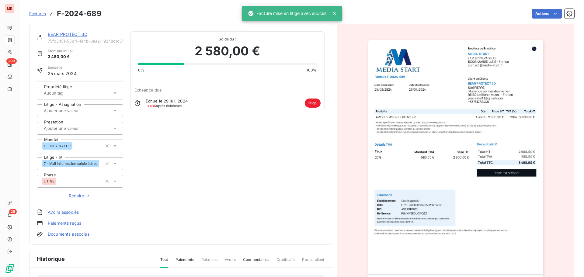
click at [82, 91] on div at bounding box center [77, 93] width 70 height 8
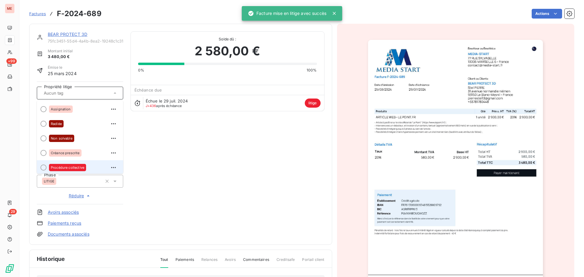
scroll to position [17, 0]
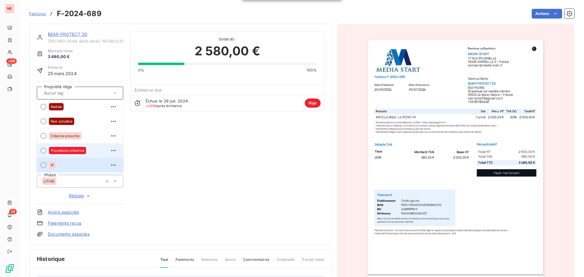
click at [73, 162] on div "IP" at bounding box center [83, 165] width 69 height 10
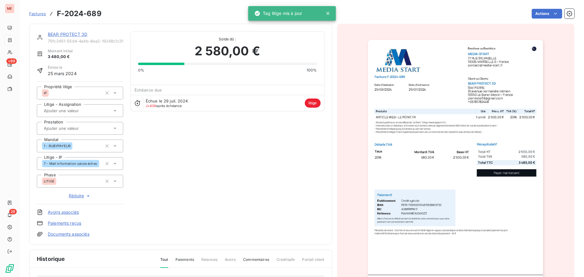
click at [171, 139] on div "BEAR PROTECT 3D 75fc3451-55d4-4a4b-8ea2-19248c1c310d Montant initial 3 480,00 €…" at bounding box center [181, 134] width 288 height 206
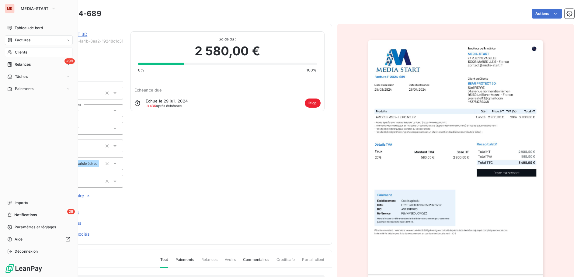
click at [23, 53] on span "Clients" at bounding box center [21, 52] width 12 height 5
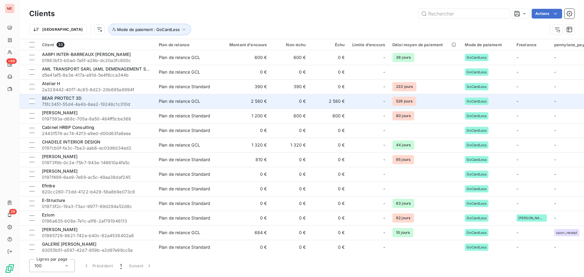
click at [84, 101] on div "BEAR PROTECT 3D" at bounding box center [96, 98] width 109 height 6
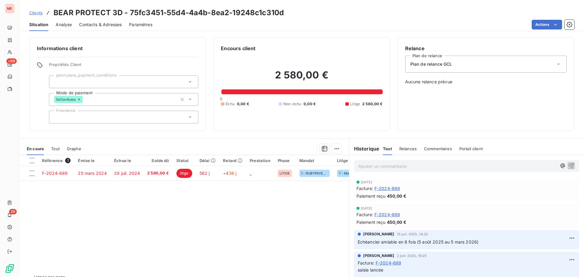
click at [422, 69] on div "Plan de relance GCL" at bounding box center [485, 64] width 161 height 17
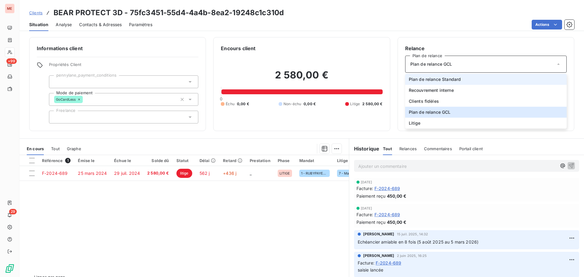
click at [429, 81] on span "Plan de relance Standard" at bounding box center [435, 79] width 52 height 6
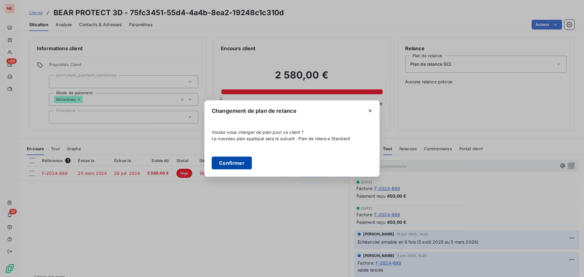
click at [229, 161] on button "Confirmer" at bounding box center [232, 163] width 40 height 13
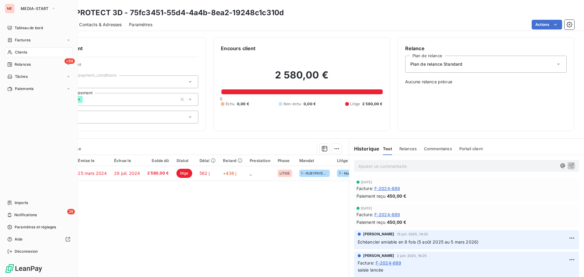
click at [12, 49] on div "Clients" at bounding box center [39, 52] width 68 height 10
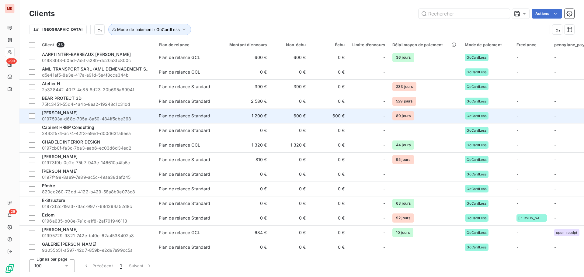
click at [65, 113] on span "BONGOY FILIPE" at bounding box center [60, 112] width 36 height 5
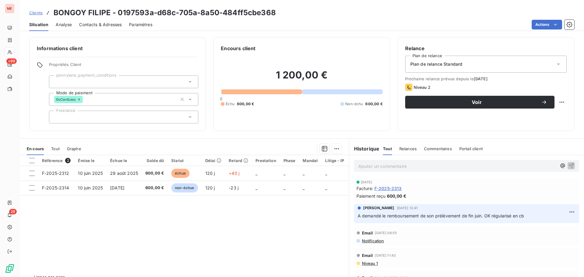
click at [413, 64] on span "Plan de relance Standard" at bounding box center [436, 64] width 52 height 6
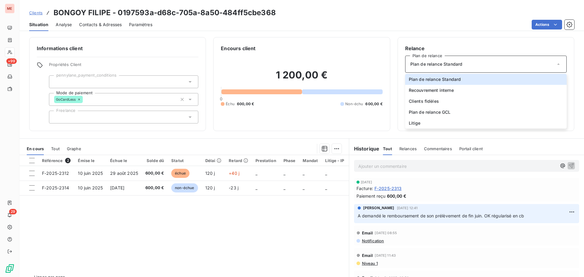
click at [310, 134] on div "Informations client Propriétés Client pennylane_payment_conditions Mode de paie…" at bounding box center [301, 155] width 564 height 244
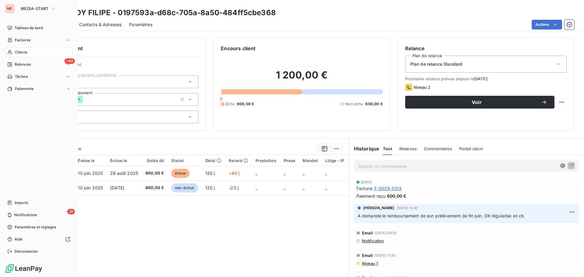
click at [17, 52] on span "Clients" at bounding box center [21, 52] width 12 height 5
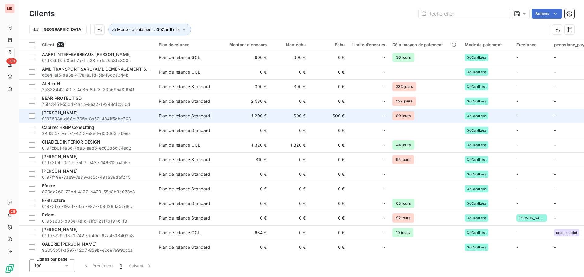
click at [73, 111] on span "BONGOY FILIPE" at bounding box center [60, 112] width 36 height 5
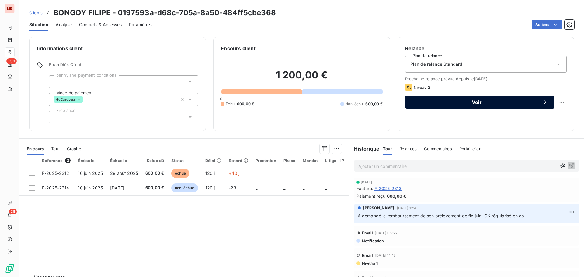
click at [506, 100] on span "Voir" at bounding box center [476, 102] width 129 height 5
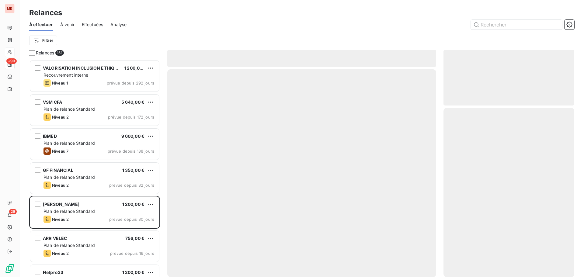
scroll to position [213, 126]
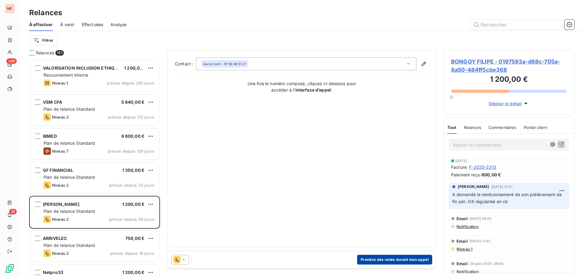
click at [368, 258] on button "Prendre des notes durant mon appel" at bounding box center [394, 260] width 75 height 10
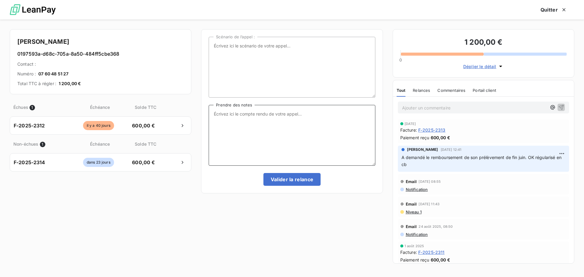
click at [254, 134] on textarea "Prendre des notes" at bounding box center [292, 135] width 166 height 61
type textarea "NRP"
click at [278, 177] on button "Valider la relance" at bounding box center [291, 179] width 57 height 13
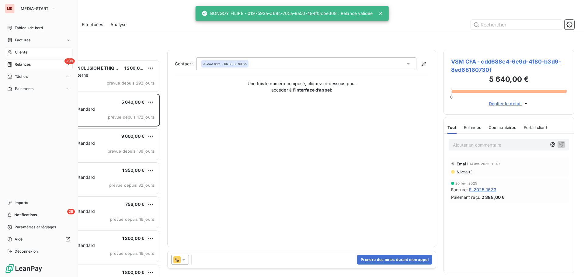
click at [20, 56] on div "Clients" at bounding box center [39, 52] width 68 height 10
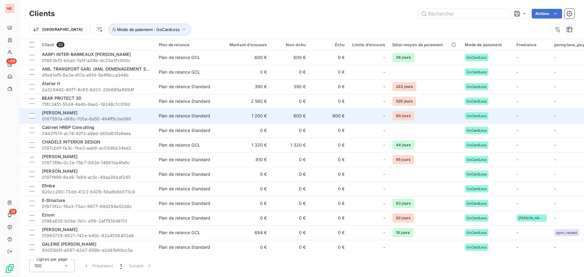
click at [76, 116] on span "0197593a-d68c-705a-8a50-484ff5cbe368" at bounding box center [96, 119] width 109 height 6
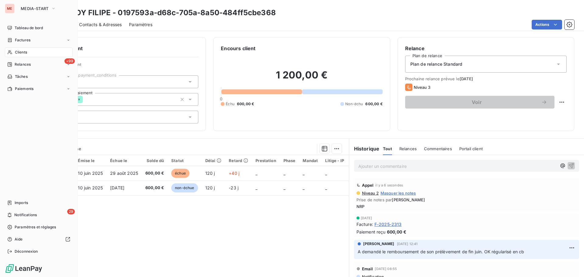
click at [23, 53] on span "Clients" at bounding box center [21, 52] width 12 height 5
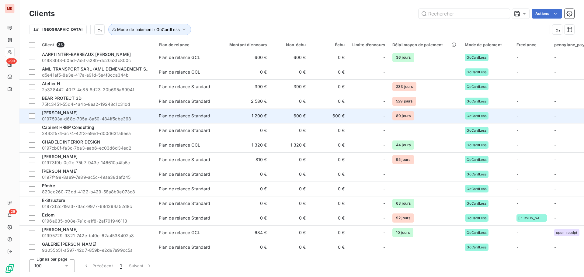
click at [92, 115] on div "BONGOY FILIPE" at bounding box center [96, 113] width 109 height 6
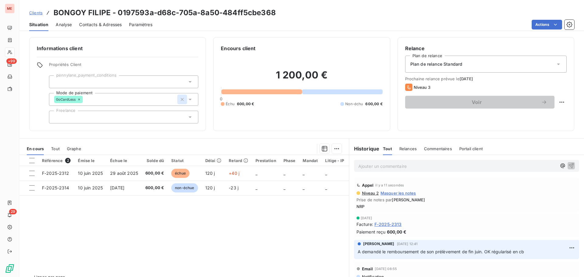
click at [179, 101] on icon "button" at bounding box center [182, 99] width 6 height 6
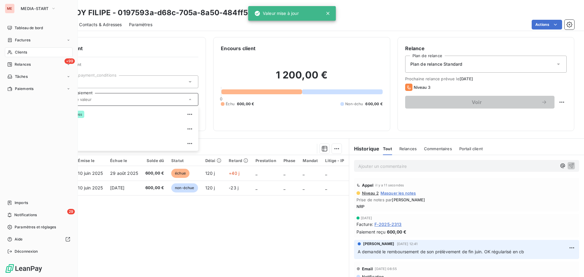
click at [10, 49] on div "Clients" at bounding box center [39, 52] width 68 height 10
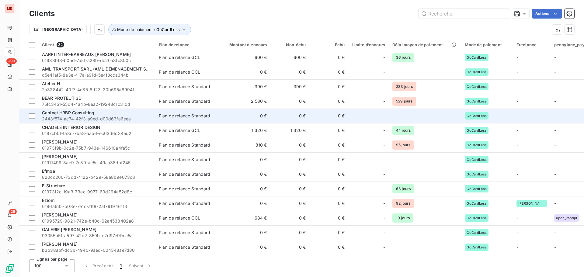
click at [105, 113] on div "Cabinet HRBP Consulting" at bounding box center [96, 113] width 109 height 6
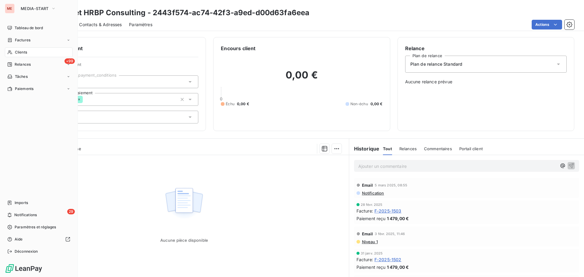
click at [17, 53] on span "Clients" at bounding box center [21, 52] width 12 height 5
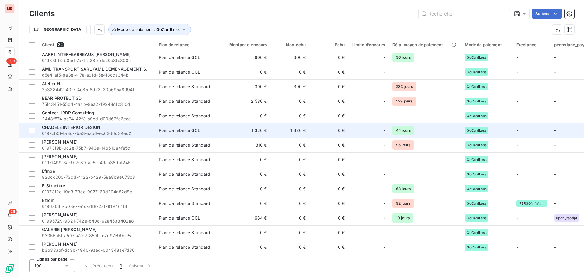
click at [95, 130] on span "CHADELE INTERIOR DESIGN" at bounding box center [71, 127] width 58 height 5
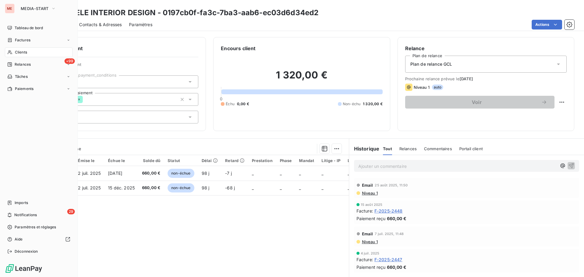
click at [10, 50] on icon at bounding box center [9, 52] width 5 height 5
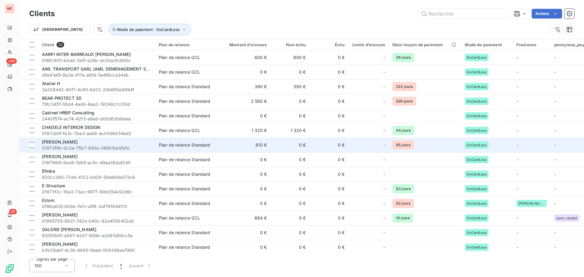
click at [92, 144] on div "Clémence Guihard" at bounding box center [96, 142] width 109 height 6
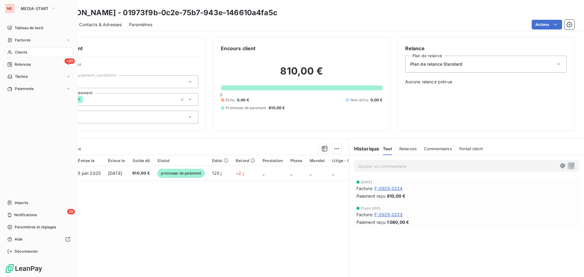
click at [13, 50] on div "Clients" at bounding box center [39, 52] width 68 height 10
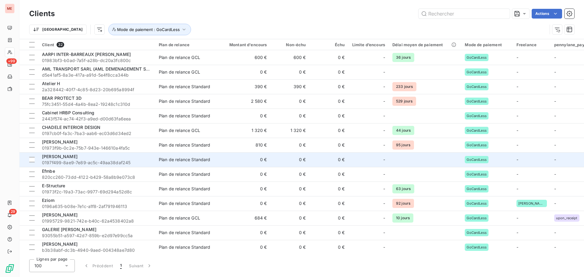
click at [80, 161] on span "0197f499-8ae9-7e89-ac5c-49aa38daf245" at bounding box center [96, 163] width 109 height 6
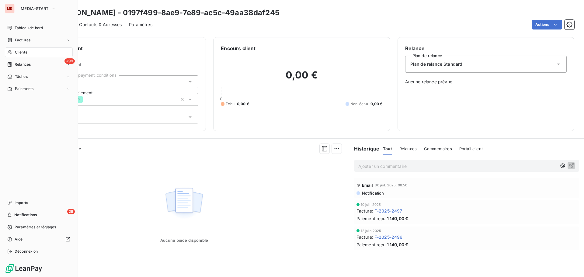
click at [22, 49] on div "Clients" at bounding box center [39, 52] width 68 height 10
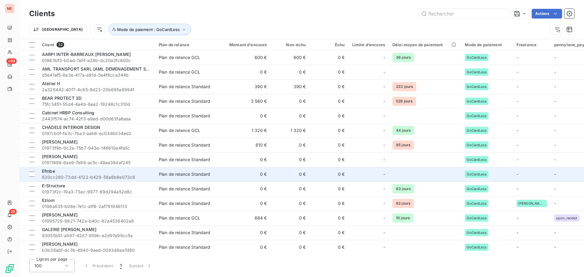
click at [71, 172] on div "Efmbe" at bounding box center [96, 171] width 109 height 6
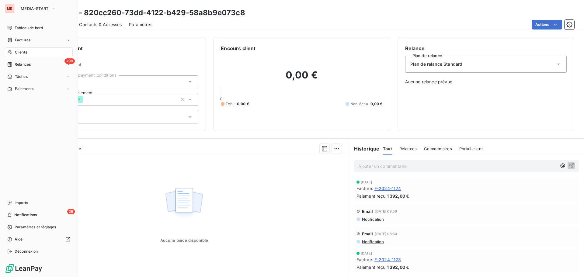
click at [14, 49] on div "Clients" at bounding box center [39, 52] width 68 height 10
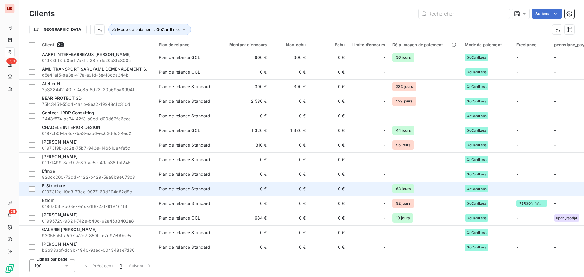
click at [65, 188] on div "E-Structure" at bounding box center [96, 186] width 109 height 6
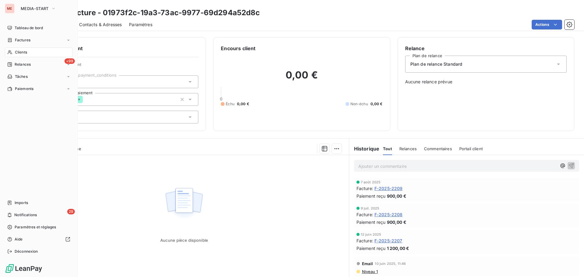
click at [11, 54] on icon at bounding box center [10, 52] width 4 height 4
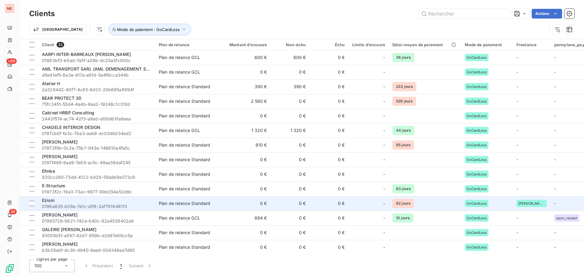
click at [67, 202] on div "Eziom" at bounding box center [96, 200] width 109 height 6
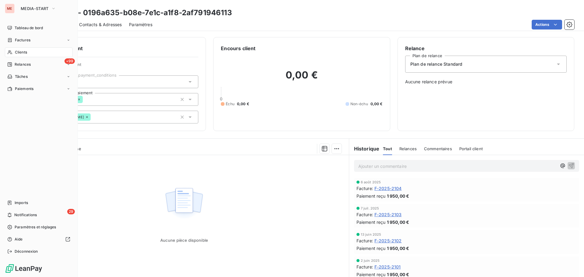
click at [14, 56] on div "Clients" at bounding box center [39, 52] width 68 height 10
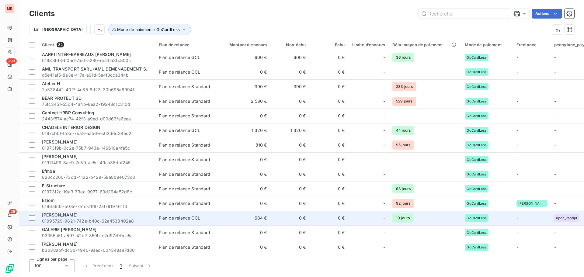
click at [62, 218] on span "01995729-9821-742e-b40c-62a4538402a8" at bounding box center [96, 221] width 109 height 6
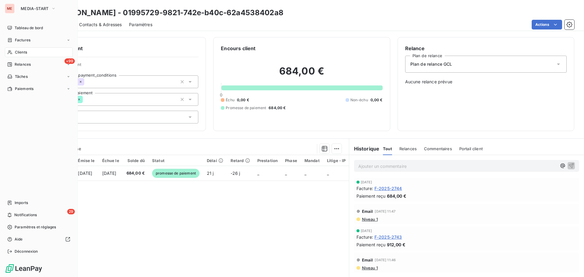
click at [17, 55] on div "Clients" at bounding box center [39, 52] width 68 height 10
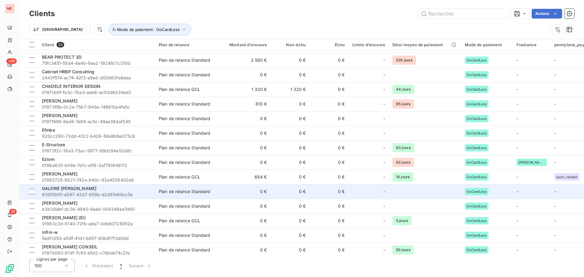
scroll to position [41, 0]
click at [78, 188] on span "GALERIE CHRISTIANE VALLE" at bounding box center [69, 187] width 54 height 5
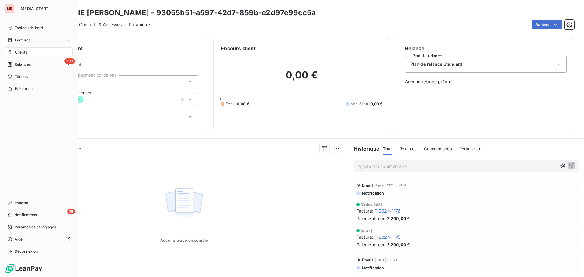
click at [14, 50] on div "Clients" at bounding box center [39, 52] width 68 height 10
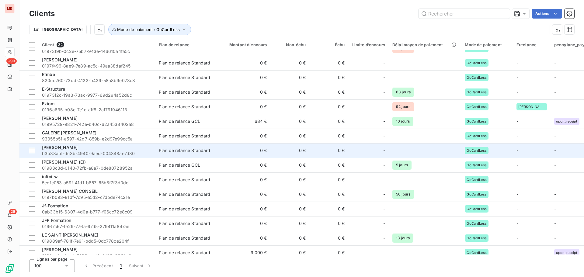
scroll to position [97, 0]
click at [71, 147] on div "HARRINGTON" at bounding box center [96, 147] width 109 height 6
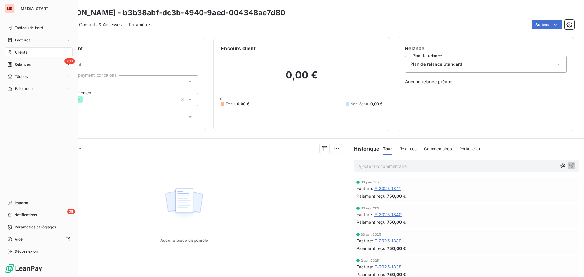
click at [11, 49] on div "Clients" at bounding box center [39, 52] width 68 height 10
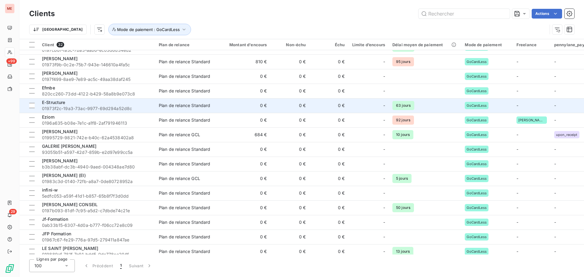
scroll to position [84, 0]
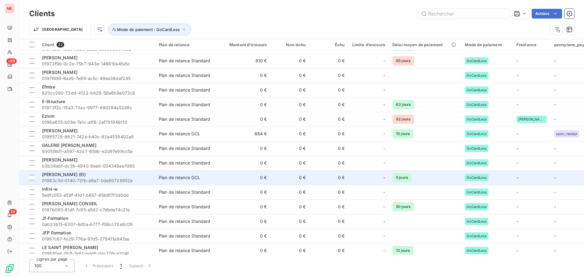
click at [73, 175] on span "HOUCEM BHOURI (EI)" at bounding box center [64, 174] width 44 height 5
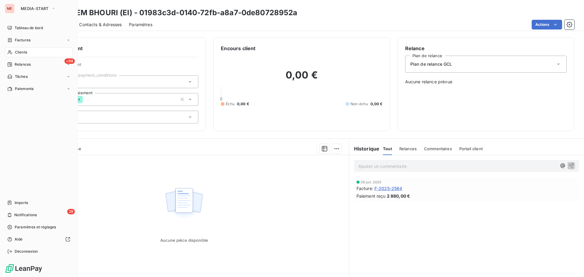
click at [12, 48] on div "Clients" at bounding box center [39, 52] width 68 height 10
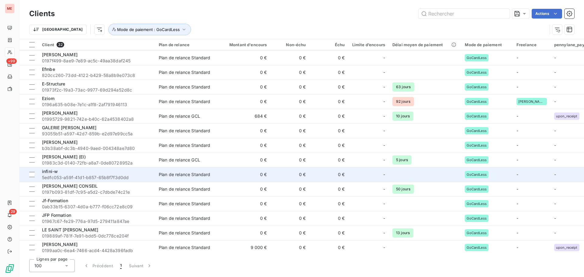
scroll to position [102, 0]
click at [56, 172] on span "infini-w" at bounding box center [50, 170] width 16 height 5
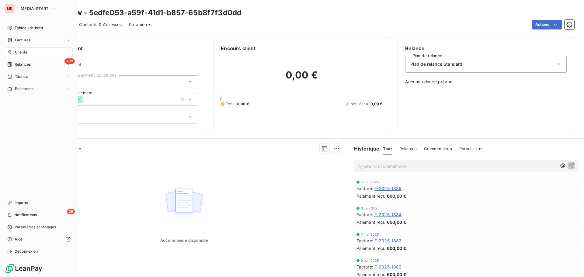
click at [9, 48] on div "Clients" at bounding box center [39, 52] width 68 height 10
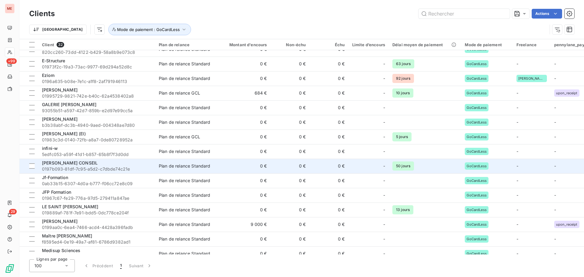
scroll to position [125, 0]
click at [85, 167] on span "0197b093-81df-7c95-a5d2-c7dbde74c21e" at bounding box center [96, 169] width 109 height 6
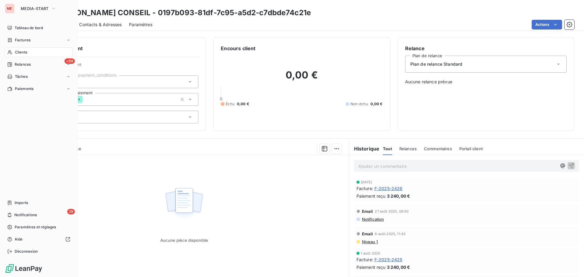
click at [12, 53] on icon at bounding box center [9, 52] width 5 height 5
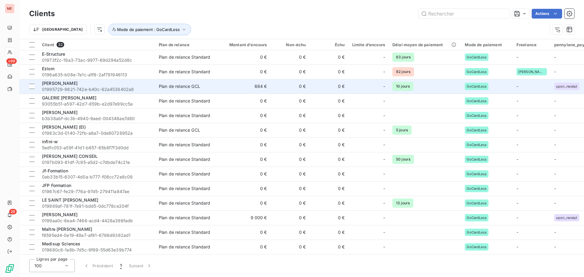
scroll to position [139, 0]
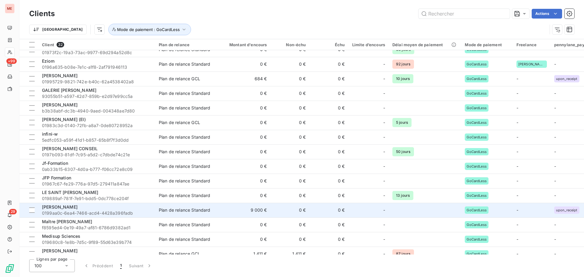
click at [85, 211] on span "0199aa0c-6ea4-7466-acd4-4428a396fadb" at bounding box center [96, 213] width 109 height 6
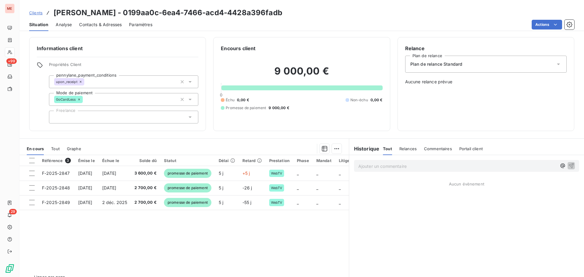
click at [426, 73] on div "Relance Plan de relance Plan de relance Standard Aucune relance prévue" at bounding box center [485, 84] width 161 height 79
click at [428, 67] on span "Plan de relance Standard" at bounding box center [436, 64] width 52 height 6
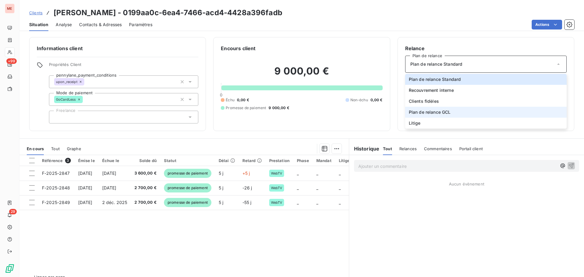
click at [425, 115] on span "Plan de relance GCL" at bounding box center [430, 112] width 42 height 6
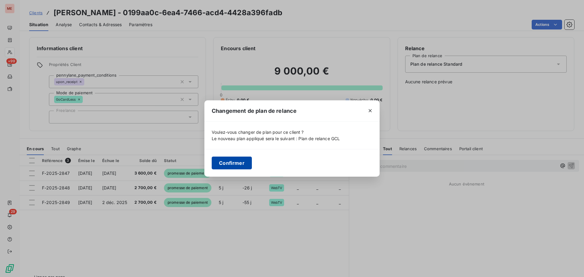
click at [248, 169] on button "Confirmer" at bounding box center [232, 163] width 40 height 13
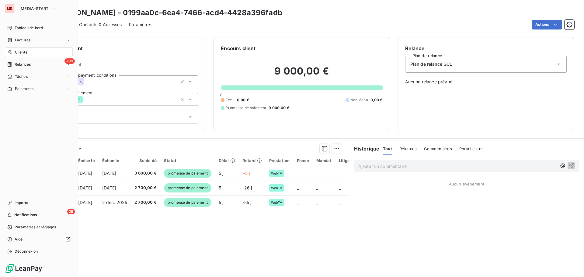
click at [15, 54] on span "Clients" at bounding box center [21, 52] width 12 height 5
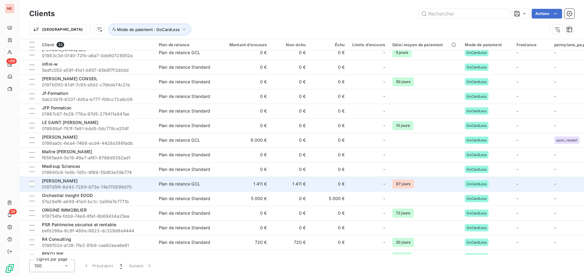
scroll to position [209, 0]
click at [117, 184] on span "0197d5f4-6d43-7289-873e-74e170899d70" at bounding box center [96, 187] width 109 height 6
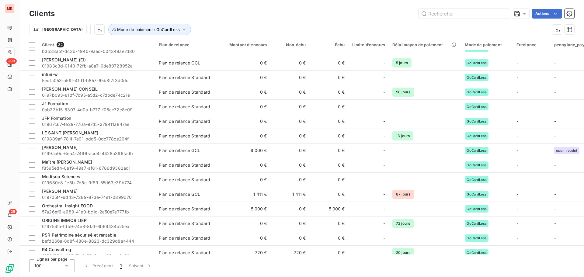
scroll to position [199, 0]
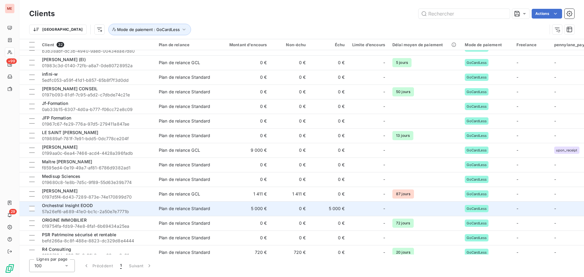
click at [80, 209] on span "57a26ef6-a689-41e0-bc1c-2a50e7e7771b" at bounding box center [96, 212] width 109 height 6
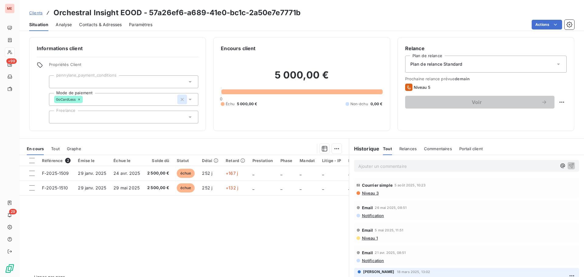
click at [182, 100] on icon "button" at bounding box center [182, 99] width 3 height 3
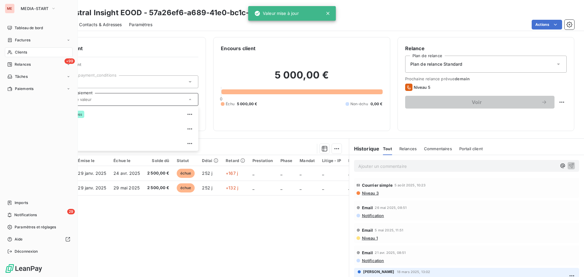
click at [13, 54] on div "Clients" at bounding box center [39, 52] width 68 height 10
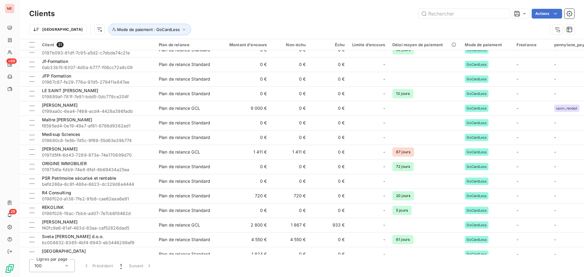
scroll to position [251, 0]
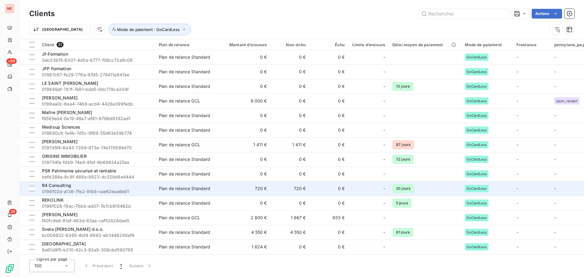
click at [112, 183] on div "R4 Consulting" at bounding box center [96, 185] width 109 height 6
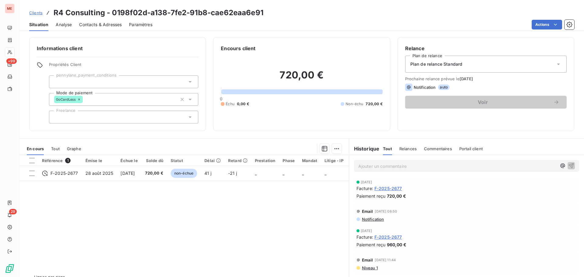
click at [431, 66] on span "Plan de relance Standard" at bounding box center [436, 64] width 52 height 6
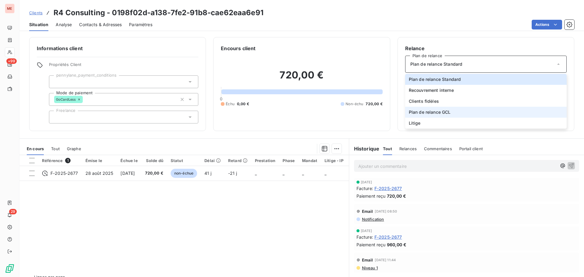
click at [420, 111] on span "Plan de relance GCL" at bounding box center [430, 112] width 42 height 6
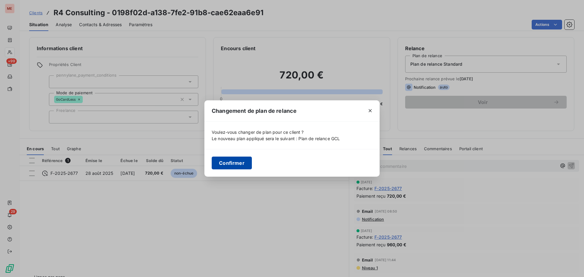
click at [240, 165] on button "Confirmer" at bounding box center [232, 163] width 40 height 13
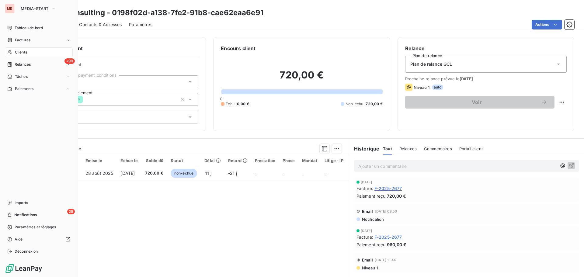
click at [13, 54] on div "Clients" at bounding box center [39, 52] width 68 height 10
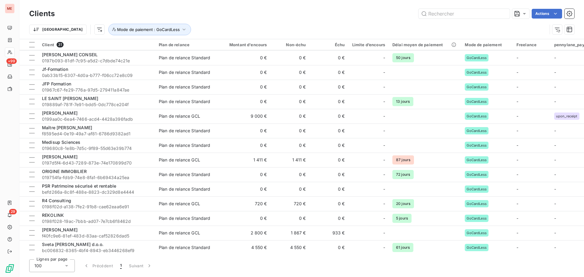
scroll to position [251, 0]
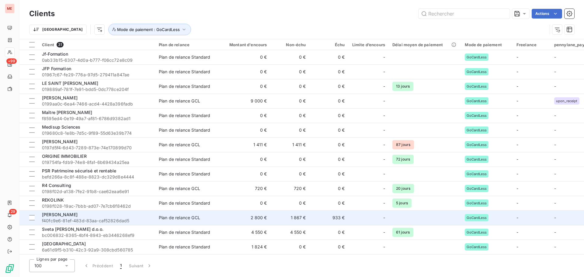
click at [80, 215] on div "Sandra Luppo" at bounding box center [96, 215] width 109 height 6
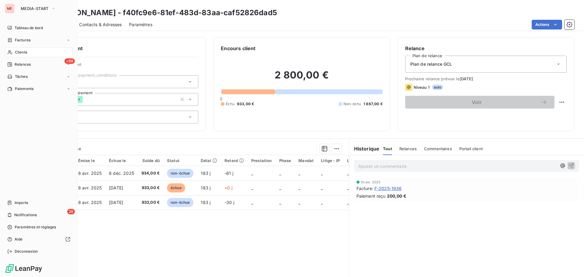
click at [12, 53] on div "Clients" at bounding box center [39, 52] width 68 height 10
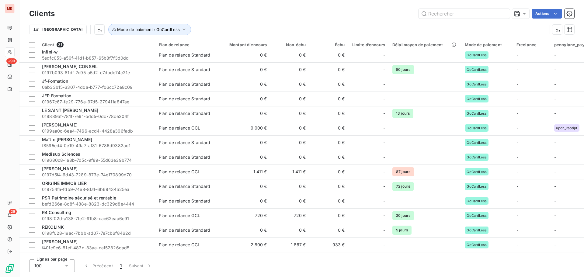
scroll to position [251, 0]
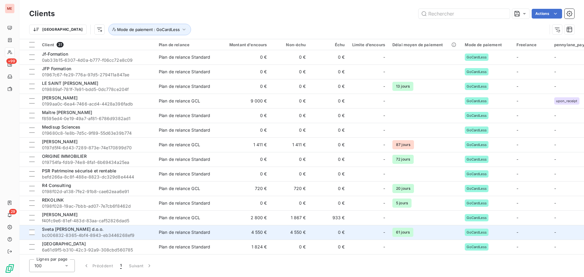
click at [104, 232] on span "bc006832-8365-4bf4-8943-eb3446268ef9" at bounding box center [96, 235] width 109 height 6
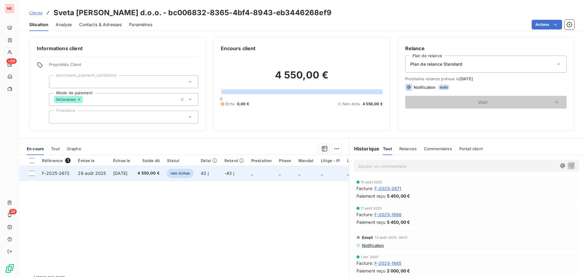
click at [134, 174] on td "20 nov. 2025" at bounding box center [121, 173] width 24 height 15
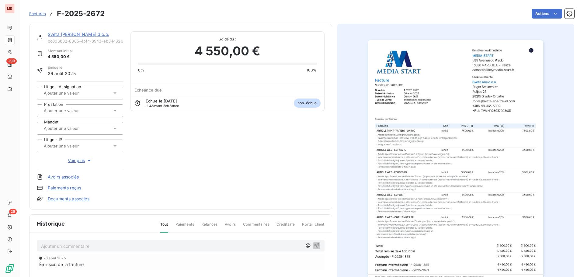
click at [67, 36] on link "Sveta Ana d.o.o." at bounding box center [78, 34] width 61 height 5
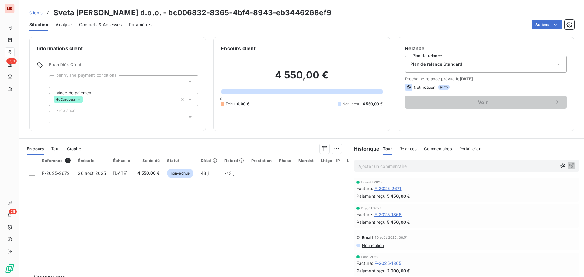
scroll to position [13, 0]
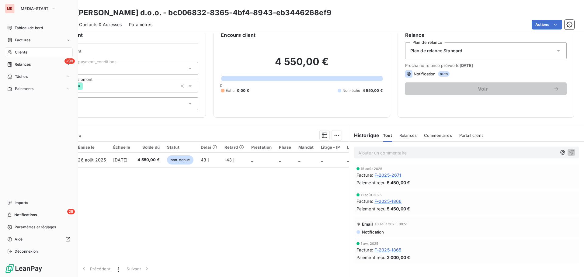
click at [13, 50] on div "Clients" at bounding box center [39, 52] width 68 height 10
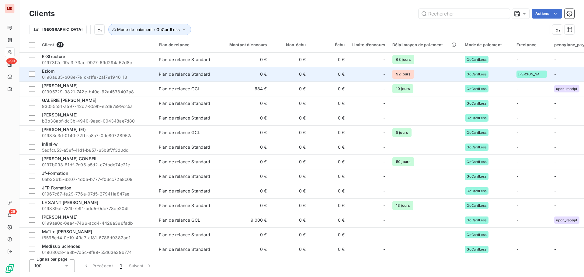
scroll to position [251, 0]
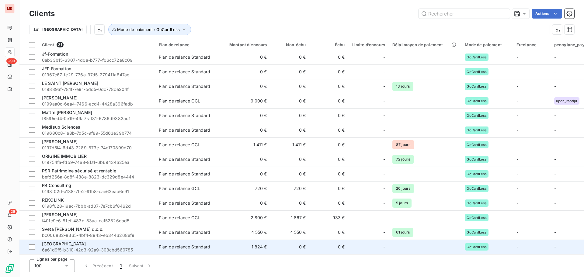
click at [87, 247] on span "6a61d9f5-b310-42c3-92a9-308cbd560785" at bounding box center [96, 250] width 109 height 6
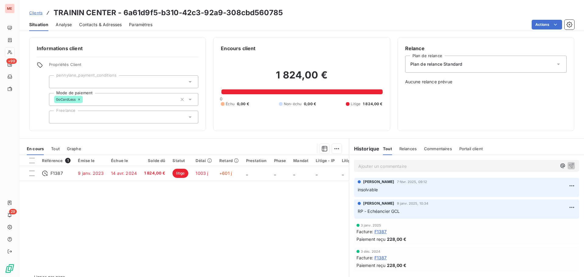
click at [113, 24] on span "Contacts & Adresses" at bounding box center [100, 25] width 43 height 6
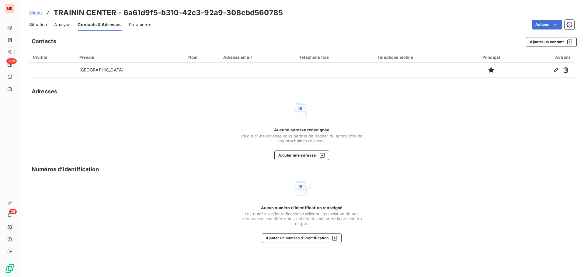
click at [36, 25] on span "Situation" at bounding box center [38, 25] width 18 height 6
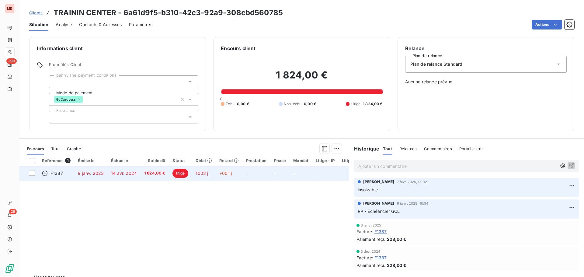
click at [98, 169] on td "9 janv. 2023" at bounding box center [90, 173] width 33 height 15
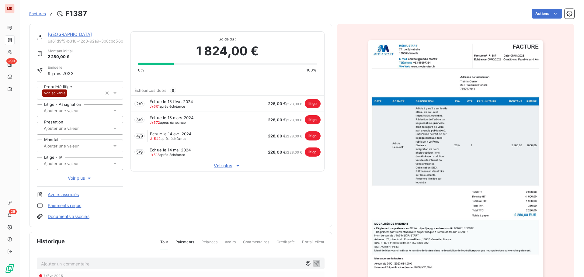
click at [62, 33] on link "TRAININ CENTER" at bounding box center [70, 34] width 44 height 5
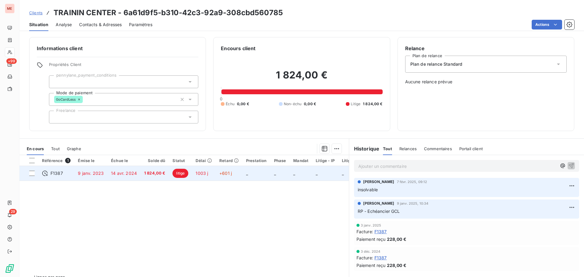
click at [145, 177] on td "1 824,00 €" at bounding box center [154, 173] width 29 height 15
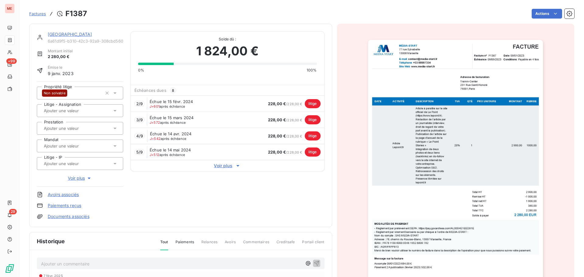
click at [215, 164] on span "Voir plus" at bounding box center [227, 166] width 193 height 6
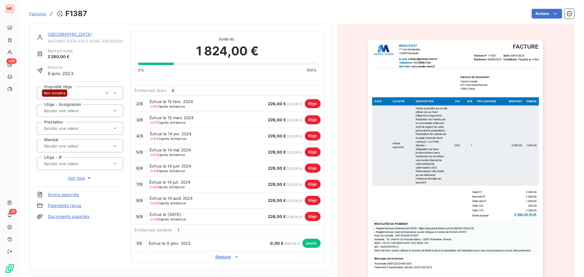
click at [55, 34] on link "TRAININ CENTER" at bounding box center [70, 34] width 44 height 5
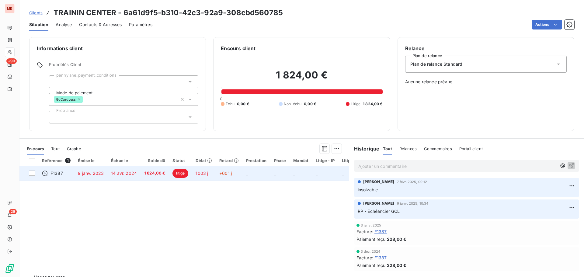
click at [103, 172] on td "9 janv. 2023" at bounding box center [90, 173] width 33 height 15
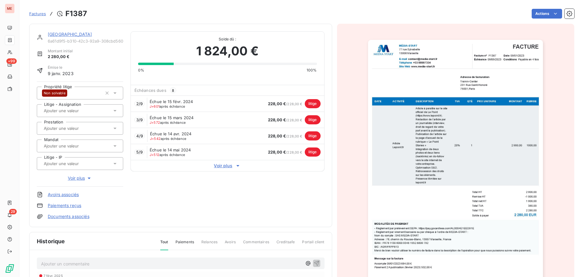
click at [69, 34] on link "TRAININ CENTER" at bounding box center [70, 34] width 44 height 5
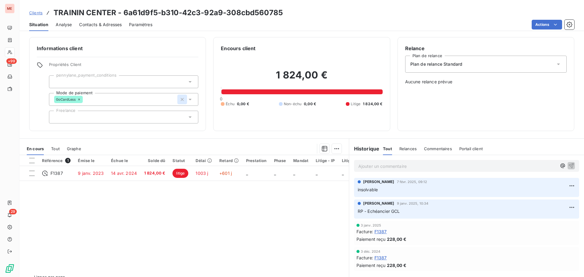
click at [179, 99] on icon "button" at bounding box center [182, 99] width 6 height 6
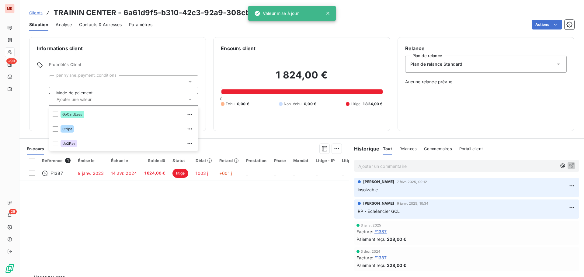
click at [36, 106] on div "Informations client Propriétés Client pennylane_payment_conditions Mode de paie…" at bounding box center [117, 84] width 177 height 94
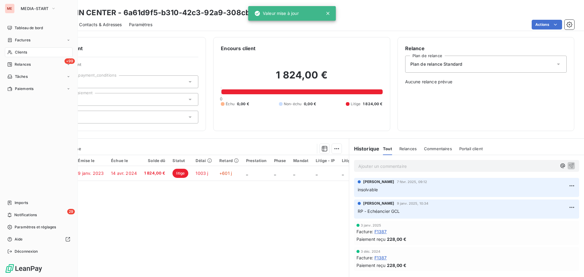
click at [12, 53] on icon at bounding box center [9, 52] width 5 height 5
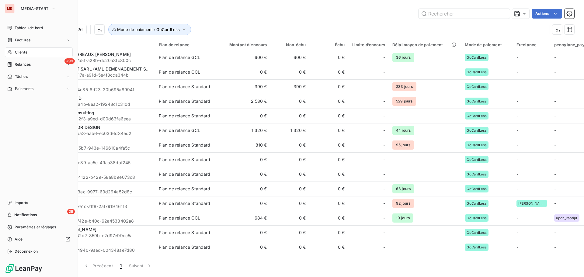
click at [16, 51] on span "Clients" at bounding box center [21, 52] width 12 height 5
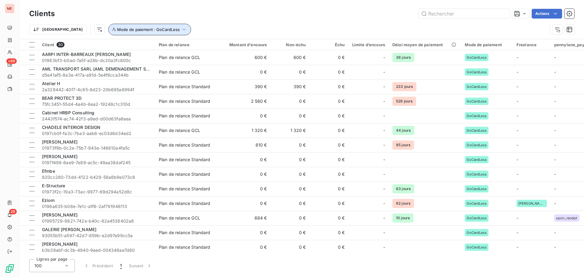
click at [144, 31] on span "Mode de paiement : GoCardLess" at bounding box center [148, 29] width 63 height 5
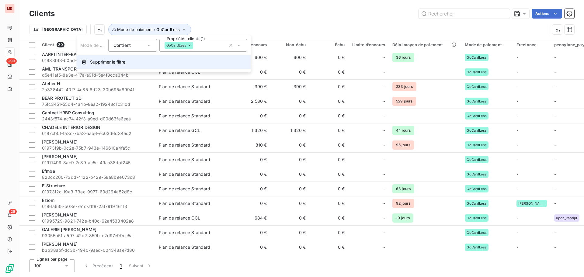
click at [114, 59] on button "Supprimer le filtre" at bounding box center [164, 61] width 174 height 13
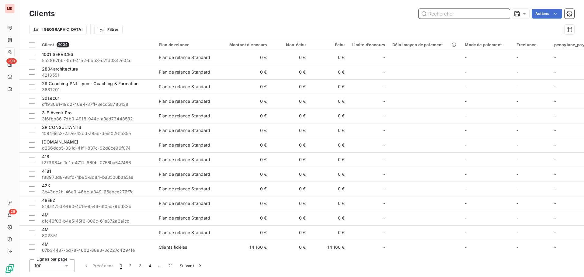
click at [434, 16] on input "text" at bounding box center [463, 14] width 91 height 10
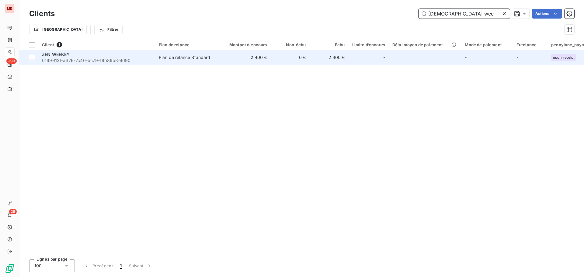
type input "zen wee"
click at [140, 56] on div "ZEN WEEKEY" at bounding box center [96, 54] width 109 height 6
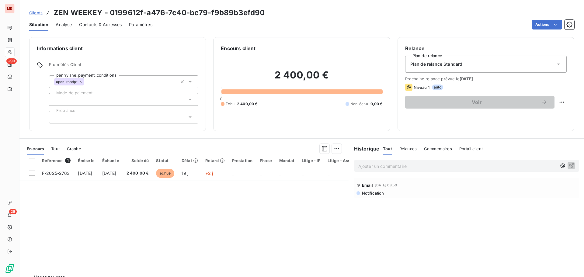
click at [169, 205] on div "Référence 1 Émise le Échue le Solde dû Statut Délai Retard Prestation Phase Man…" at bounding box center [183, 213] width 329 height 117
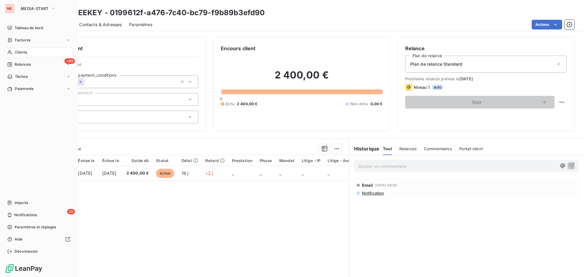
click at [18, 7] on button "MEDIA-START" at bounding box center [38, 9] width 43 height 10
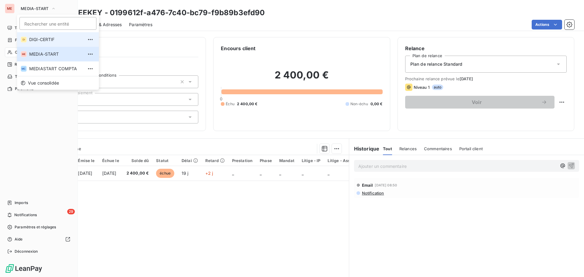
click at [30, 41] on span "DIGI-CERTIF" at bounding box center [56, 39] width 54 height 6
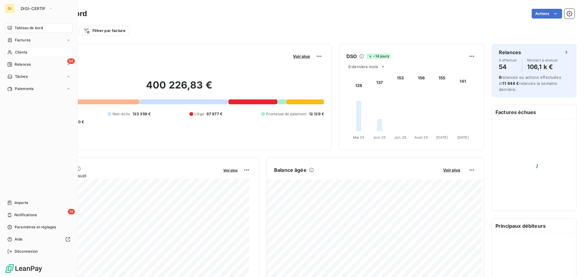
click at [19, 55] on span "Clients" at bounding box center [21, 52] width 12 height 5
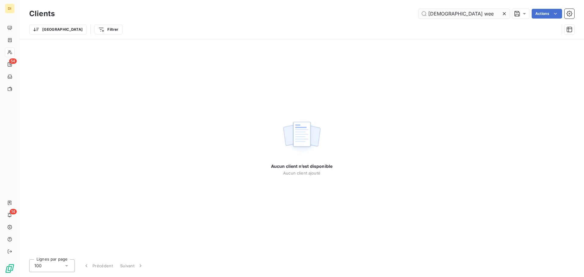
click at [441, 17] on input "zen wee" at bounding box center [463, 14] width 91 height 10
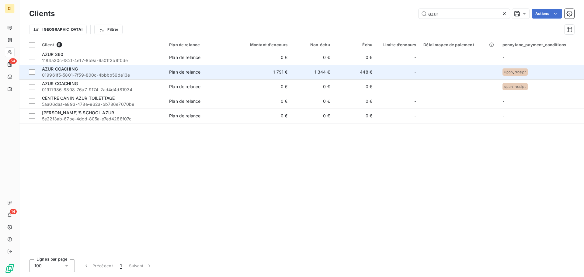
type input "azur"
click at [89, 71] on div "AZUR COACHING" at bounding box center [102, 69] width 120 height 6
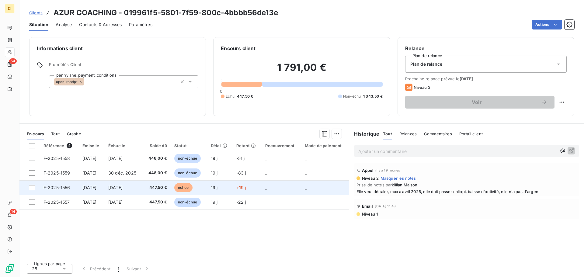
click at [135, 185] on td "19 sept. 2025" at bounding box center [124, 187] width 38 height 15
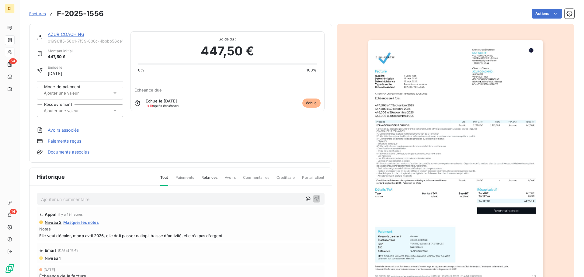
click at [67, 34] on link "AZUR COACHING" at bounding box center [66, 34] width 36 height 5
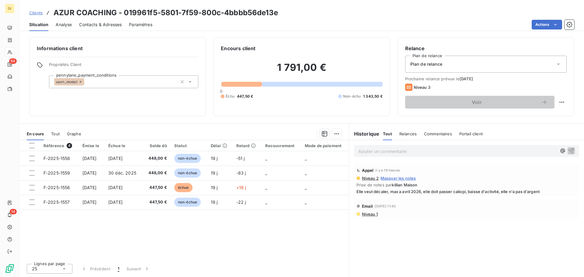
click at [134, 212] on div "Référence 4 Émise le Échue le Solde dû Statut Délai Retard Recouvrement Mode de…" at bounding box center [183, 199] width 329 height 119
click at [145, 113] on div "Informations client Propriétés Client pennylane_payment_conditions upon_receipt" at bounding box center [117, 76] width 177 height 79
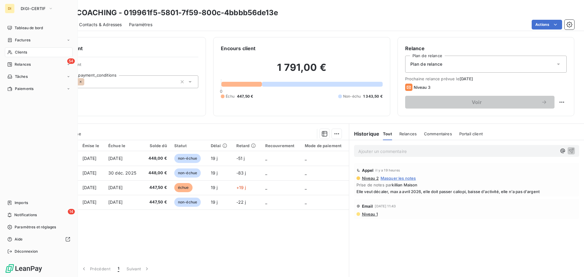
click at [13, 54] on div "Clients" at bounding box center [39, 52] width 68 height 10
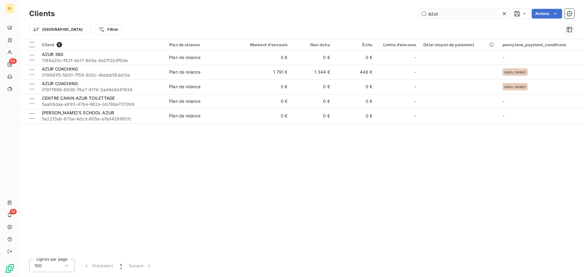
click at [448, 16] on input "azur" at bounding box center [463, 14] width 91 height 10
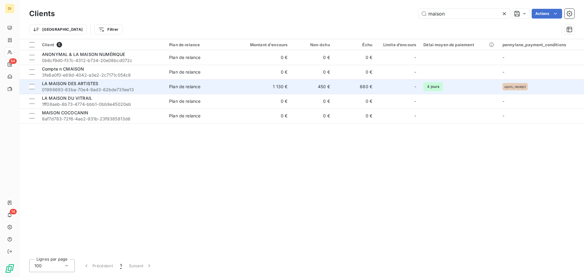
type input "maison"
click at [129, 83] on div "LA MAISON DES ARTISTES" at bounding box center [102, 84] width 120 height 6
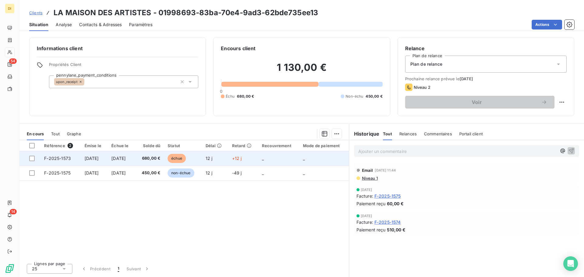
click at [160, 160] on span "680,00 €" at bounding box center [150, 158] width 22 height 6
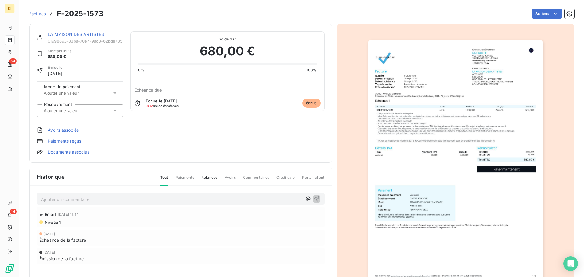
click at [80, 36] on link "LA MAISON DES ARTISTES" at bounding box center [76, 34] width 56 height 5
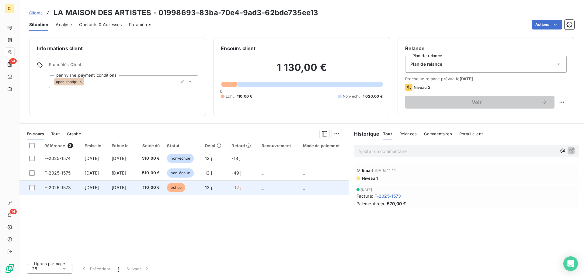
click at [155, 190] on span "110,00 €" at bounding box center [149, 188] width 21 height 6
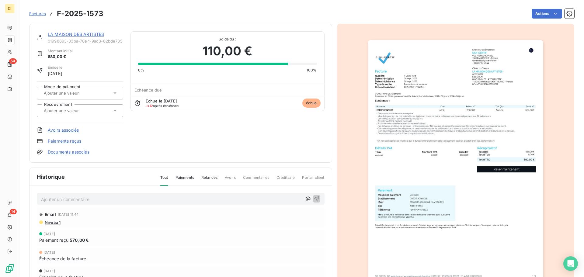
click at [529, 23] on div "LA MAISON DES ARTISTES 01998693-83ba-70e4-9ad3-62bde735ee13 Montant initial 680…" at bounding box center [301, 164] width 545 height 289
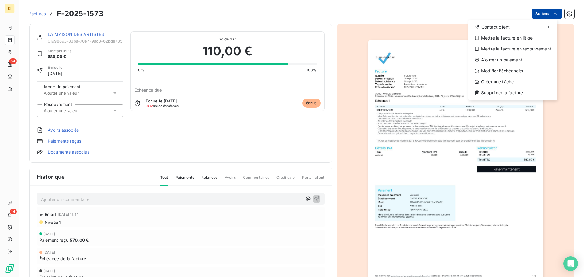
click at [536, 12] on html "DI 54 14 Factures F-2025-1573 Actions Contact client Mettre la facture en litig…" at bounding box center [292, 138] width 584 height 277
click at [11, 53] on html "DI 54 14 Factures F-2025-1573 Actions Contact client Mettre la facture en litig…" at bounding box center [292, 138] width 584 height 277
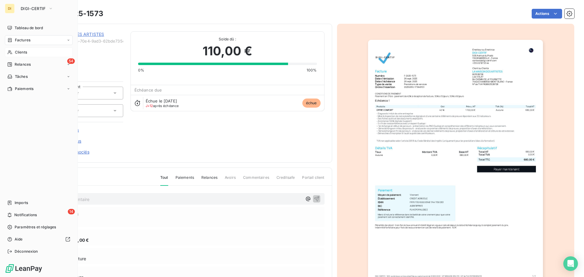
click at [16, 53] on span "Clients" at bounding box center [21, 52] width 12 height 5
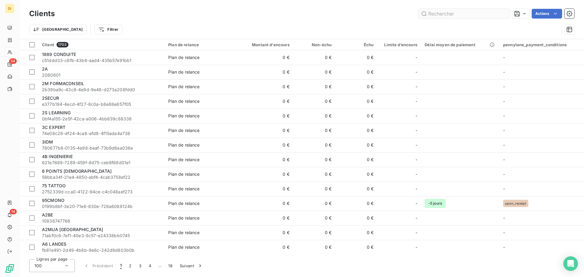
click at [426, 13] on input "text" at bounding box center [463, 14] width 91 height 10
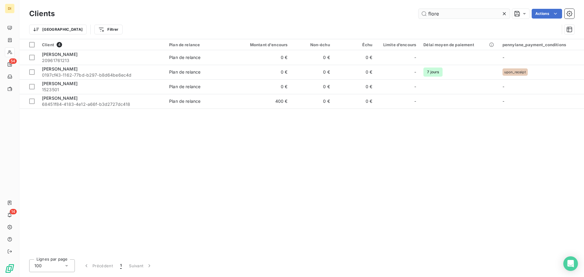
click at [441, 15] on input "flore" at bounding box center [463, 14] width 91 height 10
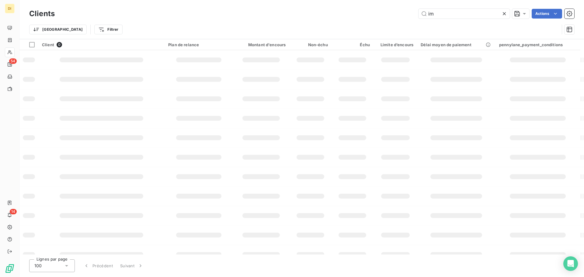
type input "i"
type input "btp"
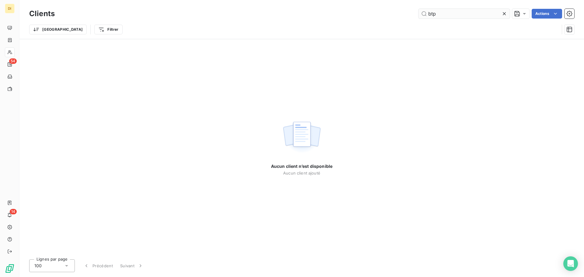
click at [451, 17] on input "btp" at bounding box center [463, 14] width 91 height 10
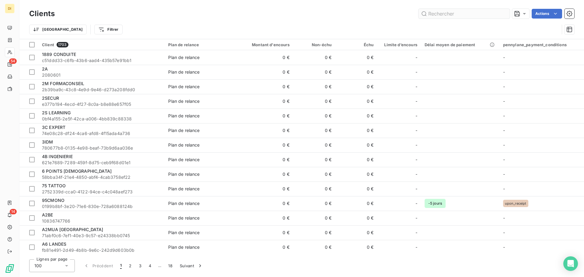
click at [425, 12] on input "text" at bounding box center [463, 14] width 91 height 10
click at [442, 12] on input "text" at bounding box center [463, 14] width 91 height 10
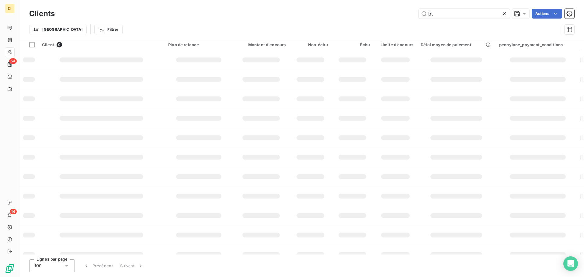
type input "b"
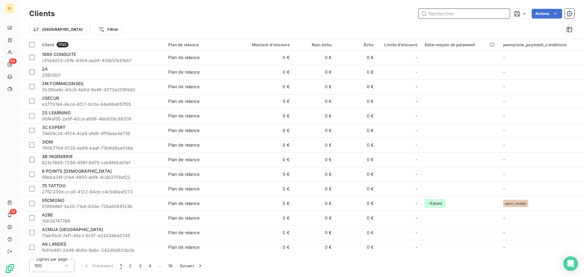
click at [438, 14] on input "text" at bounding box center [463, 14] width 91 height 10
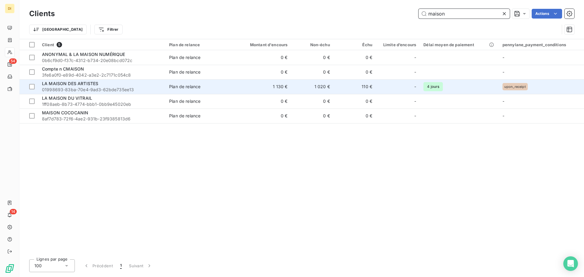
type input "maison"
click at [84, 86] on span "LA MAISON DES ARTISTES" at bounding box center [70, 83] width 56 height 5
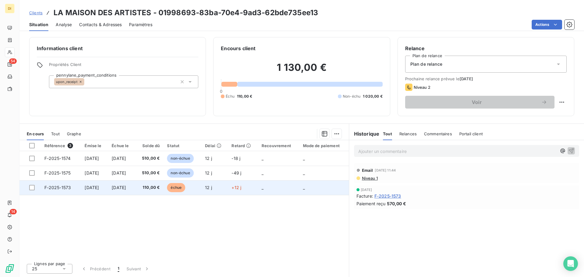
click at [160, 186] on span "110,00 €" at bounding box center [149, 188] width 21 height 6
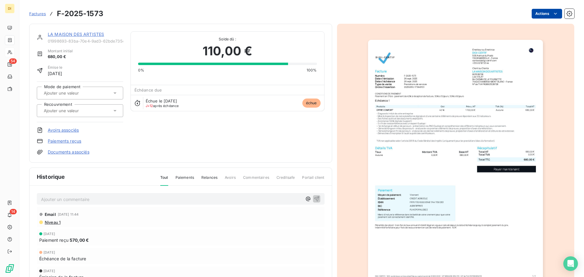
click at [539, 15] on html "DI 54 14 Factures F-2025-1573 Actions LA MAISON DES ARTISTES 01998693-83ba-70e4…" at bounding box center [292, 138] width 584 height 277
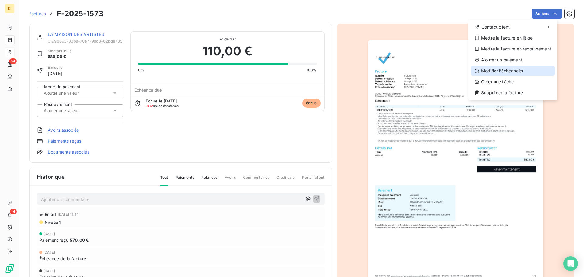
click at [502, 72] on div "Modifier l’échéancier" at bounding box center [513, 71] width 84 height 10
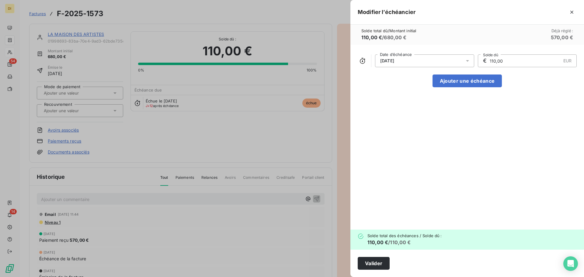
click at [465, 87] on div "26/09/2025 Date d’échéance € 110,00 EUR Solde dû Ajouter une échéance" at bounding box center [466, 137] width 233 height 185
click at [468, 81] on button "Ajouter une échéance" at bounding box center [466, 80] width 69 height 13
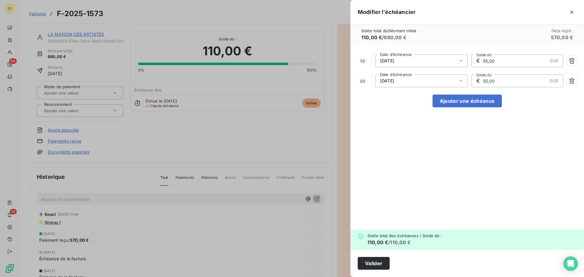
click at [449, 61] on div "26/09/2025" at bounding box center [421, 60] width 92 height 13
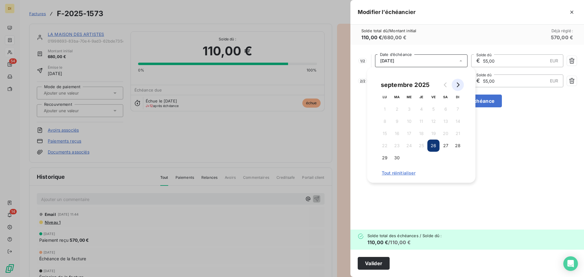
click at [457, 86] on icon "Go to next month" at bounding box center [457, 84] width 5 height 5
click at [448, 83] on icon "Go to previous month" at bounding box center [445, 84] width 5 height 5
click at [408, 157] on button "26" at bounding box center [409, 158] width 12 height 12
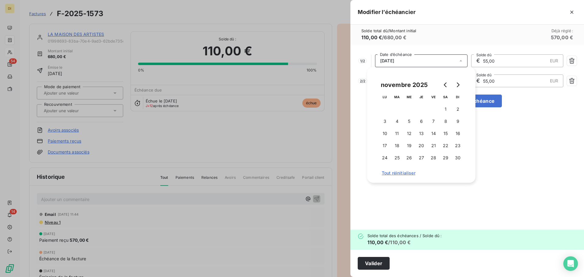
click at [493, 144] on div "1 / 2 26/10/2025 Date d’échéance € 55,00 EUR Solde dû 2 / 2 26/11/2025 Date d’é…" at bounding box center [466, 137] width 233 height 185
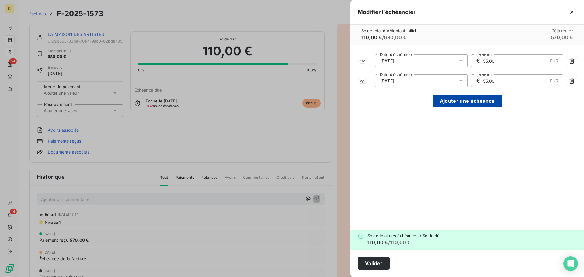
click at [455, 102] on button "Ajouter une échéance" at bounding box center [466, 101] width 69 height 13
type input "36,67"
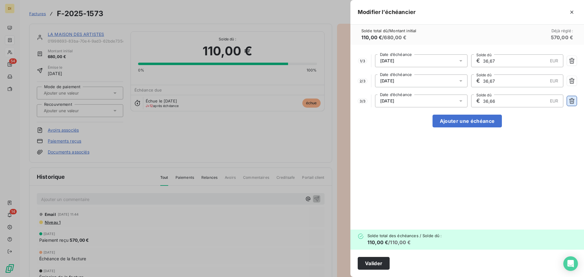
click at [572, 99] on icon "button" at bounding box center [571, 101] width 5 height 6
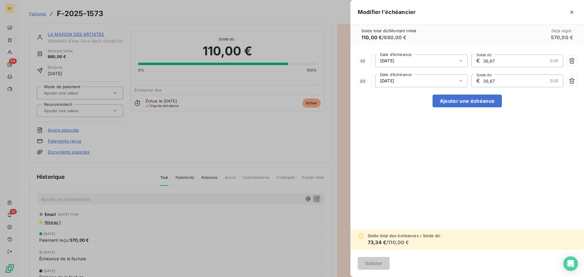
click at [502, 56] on input "36,67" at bounding box center [514, 61] width 65 height 12
click at [503, 80] on input "36,67" at bounding box center [514, 81] width 65 height 12
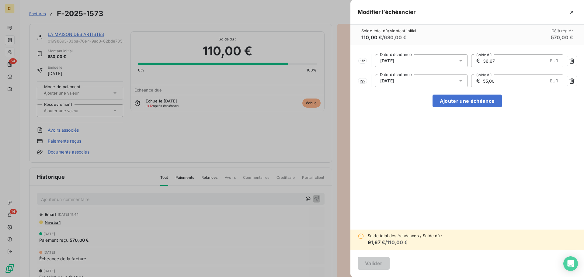
type input "55,00"
drag, startPoint x: 512, startPoint y: 60, endPoint x: 474, endPoint y: 60, distance: 37.7
click at [474, 60] on div "€ 36,67 EUR Solde dû" at bounding box center [517, 60] width 92 height 13
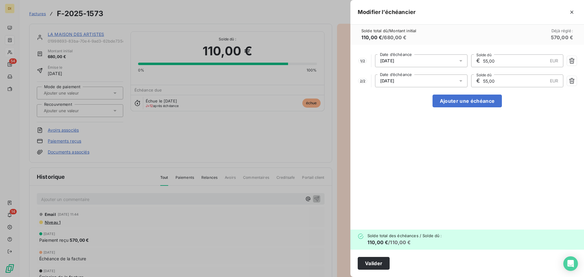
type input "55,00"
click at [470, 139] on div "1 / 2 26/10/2025 Date d’échéance € 55,00 EUR Solde dû 2 / 2 26/11/2025 Date d’é…" at bounding box center [466, 137] width 233 height 185
click at [369, 261] on button "Valider" at bounding box center [374, 263] width 32 height 13
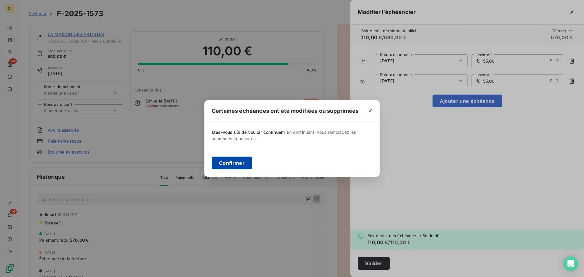
click at [227, 159] on button "Confirmer" at bounding box center [232, 163] width 40 height 13
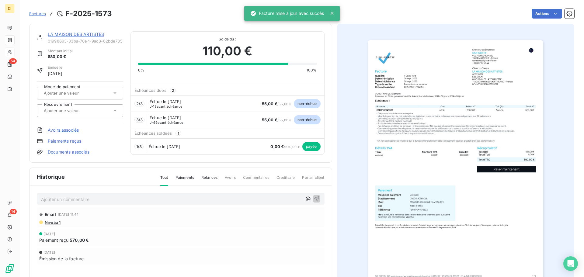
click at [69, 33] on link "LA MAISON DES ARTISTES" at bounding box center [76, 34] width 56 height 5
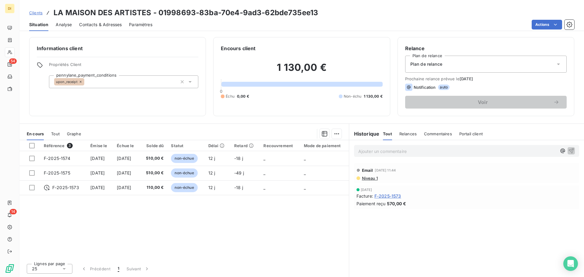
click at [418, 61] on div "Plan de relance" at bounding box center [485, 64] width 161 height 17
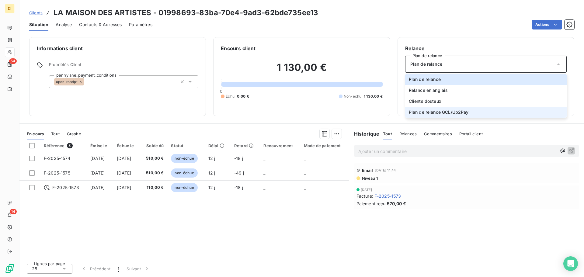
click at [424, 112] on span "Plan de relance GCL/Up2Pay" at bounding box center [439, 112] width 60 height 6
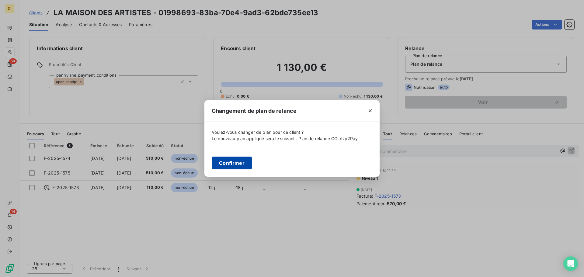
click at [235, 167] on button "Confirmer" at bounding box center [232, 163] width 40 height 13
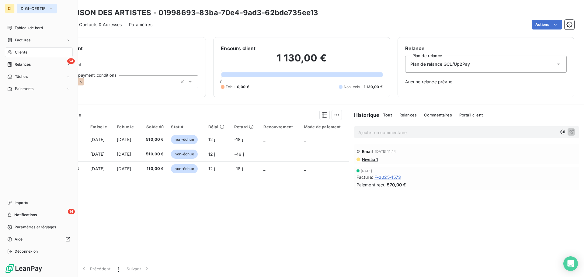
click at [28, 10] on span "DIGI-CERTIF" at bounding box center [33, 8] width 25 height 5
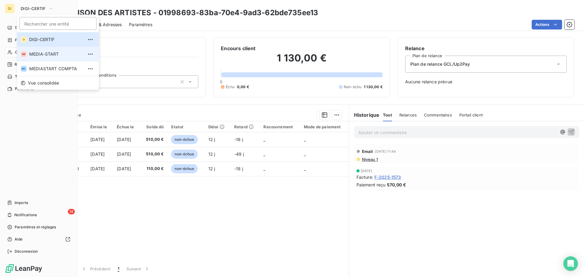
click at [31, 53] on span "MEDIA-START" at bounding box center [56, 54] width 54 height 6
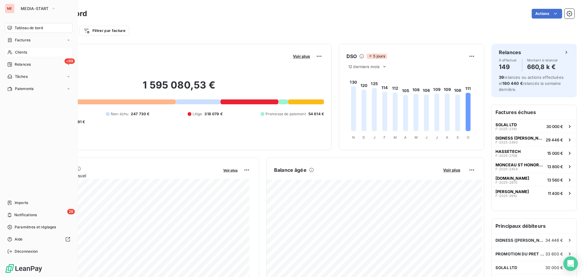
click at [19, 52] on span "Clients" at bounding box center [21, 52] width 12 height 5
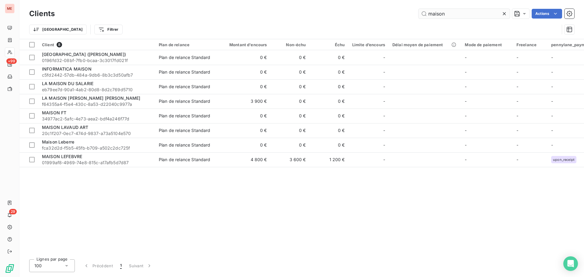
click at [446, 9] on input "maison" at bounding box center [463, 14] width 91 height 10
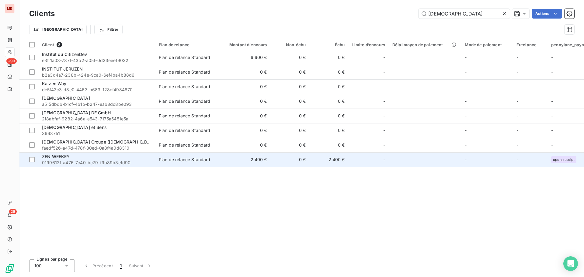
type input "[DEMOGRAPHIC_DATA]"
click at [88, 156] on div "ZEN WEEKEY" at bounding box center [96, 157] width 109 height 6
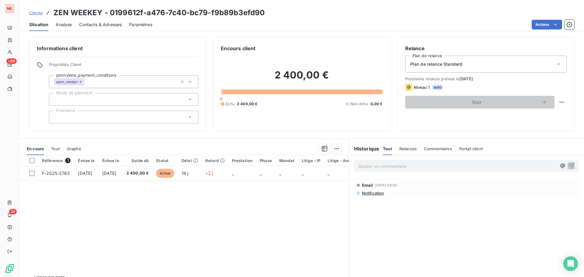
click at [94, 26] on span "Contacts & Adresses" at bounding box center [100, 25] width 43 height 6
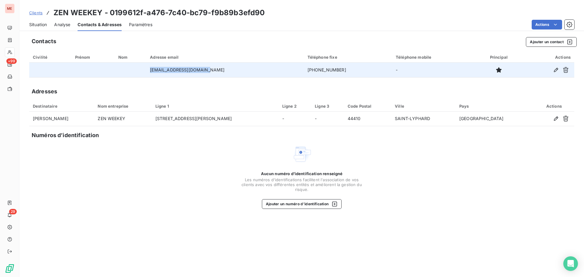
drag, startPoint x: 230, startPoint y: 70, endPoint x: 156, endPoint y: 68, distance: 73.9
click at [156, 68] on td "sarlzenweekey@gmail.com" at bounding box center [224, 70] width 157 height 15
copy td "sarlzenweekey@gmail.com"
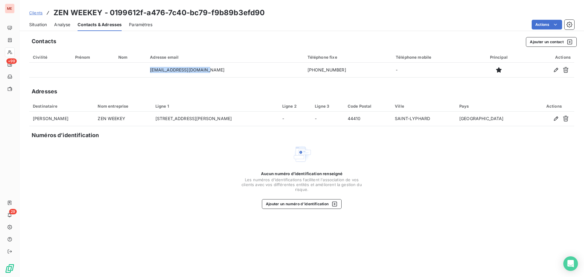
click at [43, 25] on span "Situation" at bounding box center [38, 25] width 18 height 6
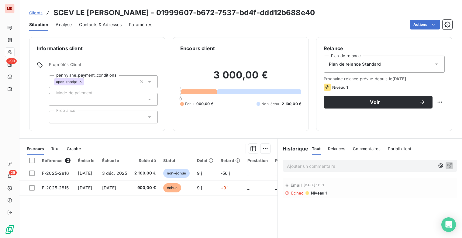
click at [187, 231] on div "Référence 2 Émise le Échue le Solde dû Statut Délai Retard Prestation Phase Man…" at bounding box center [148, 213] width 258 height 117
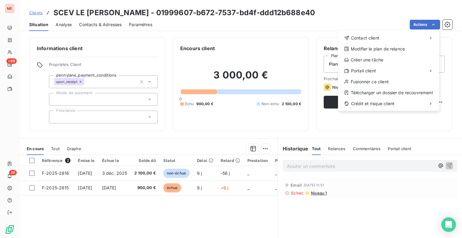
click at [363, 135] on html "ME +99 29 Clients SCEV LE BRUN ALEXANDRE - 01999607-b672-7537-bd4f-ddd12b688e40…" at bounding box center [231, 119] width 462 height 238
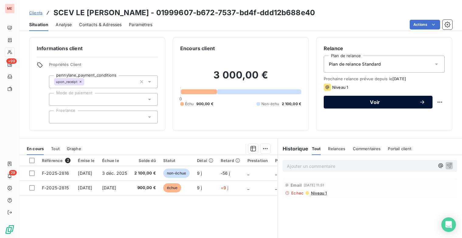
click at [365, 100] on span "Voir" at bounding box center [375, 102] width 88 height 5
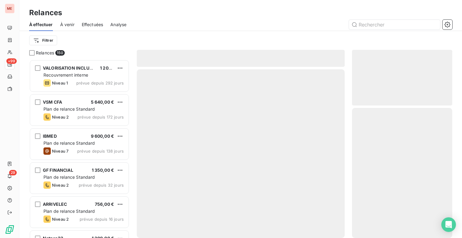
scroll to position [174, 95]
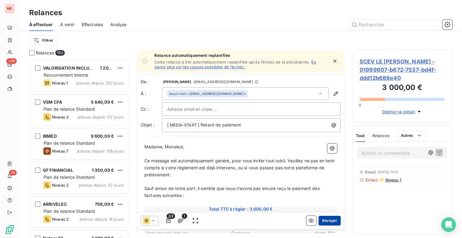
click at [327, 220] on button "Envoyer" at bounding box center [330, 221] width 22 height 10
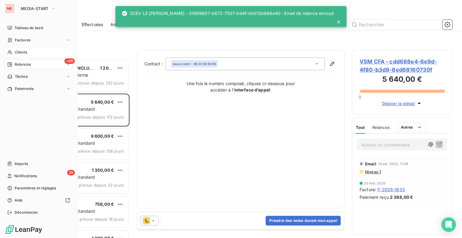
click at [15, 52] on span "Clients" at bounding box center [21, 52] width 12 height 5
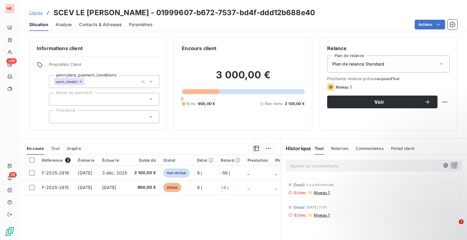
click at [323, 192] on span "Niveau 1" at bounding box center [321, 193] width 16 height 5
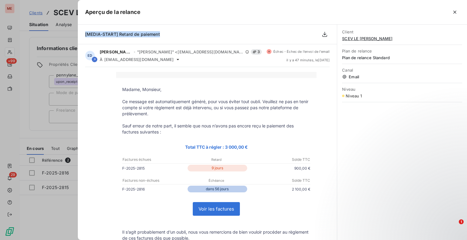
drag, startPoint x: 171, startPoint y: 35, endPoint x: 84, endPoint y: 31, distance: 87.0
click at [84, 31] on div "[MEDIA-START] Retard de paiement" at bounding box center [207, 35] width 259 height 20
copy span "[MEDIA-START] Retard de paiement"
click at [457, 12] on icon "button" at bounding box center [455, 12] width 6 height 6
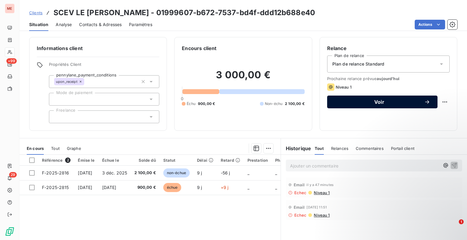
click at [424, 100] on icon "button" at bounding box center [427, 102] width 6 height 6
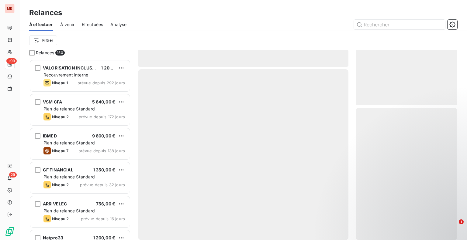
scroll to position [176, 97]
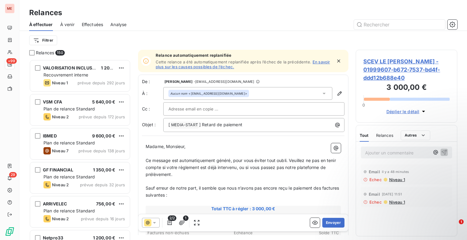
click at [155, 223] on icon at bounding box center [154, 224] width 3 height 2
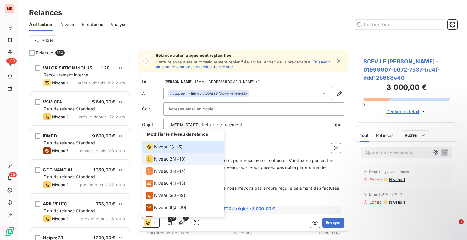
click at [171, 161] on span "Niveau 2" at bounding box center [163, 159] width 18 height 6
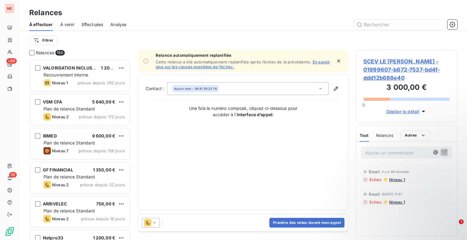
click at [371, 75] on span "SCEV LE [PERSON_NAME] - 01999607-b672-7537-bd4f-ddd12b688e40" at bounding box center [406, 69] width 86 height 25
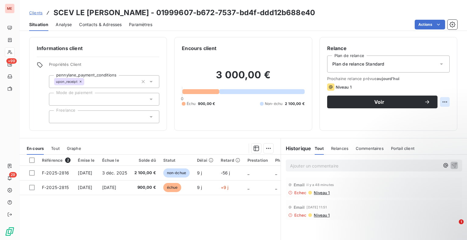
click at [439, 103] on html "ME +99 29 Clients SCEV LE BRUN ALEXANDRE - 01999607-b672-7537-bd4f-ddd12b688e40…" at bounding box center [233, 120] width 467 height 240
click at [358, 114] on html "ME +99 29 Clients SCEV LE BRUN ALEXANDRE - 01999607-b672-7537-bd4f-ddd12b688e40…" at bounding box center [233, 120] width 467 height 240
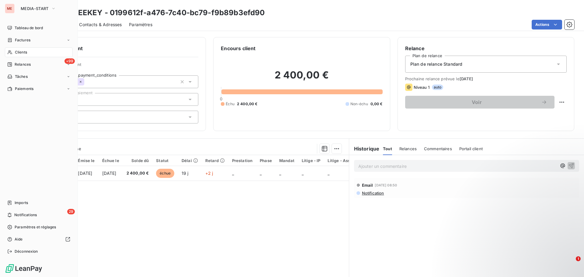
click at [23, 54] on span "Clients" at bounding box center [21, 52] width 12 height 5
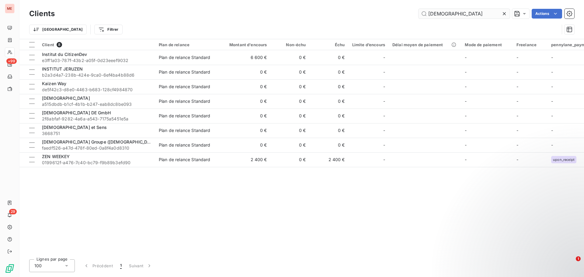
click at [459, 11] on input "[DEMOGRAPHIC_DATA]" at bounding box center [463, 14] width 91 height 10
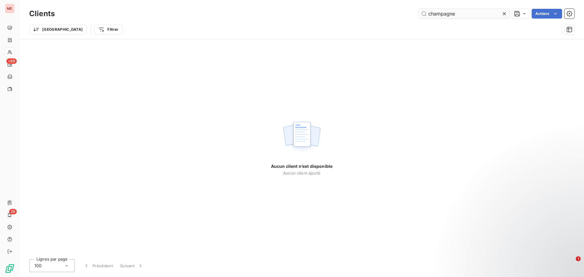
click at [456, 14] on input "champagne" at bounding box center [463, 14] width 91 height 10
type input "champagne"
click at [562, 262] on div "Lignes par page 100 Précédent Suivant" at bounding box center [301, 265] width 545 height 13
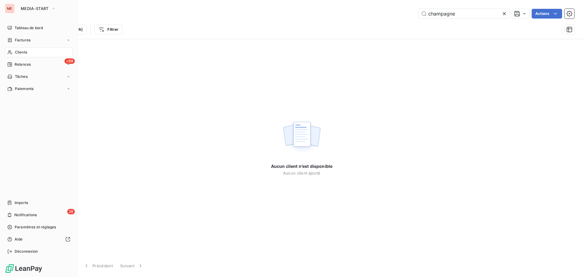
click at [10, 53] on icon at bounding box center [10, 52] width 4 height 4
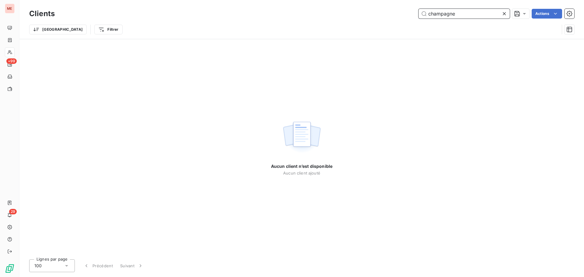
click at [436, 13] on input "champagne" at bounding box center [463, 14] width 91 height 10
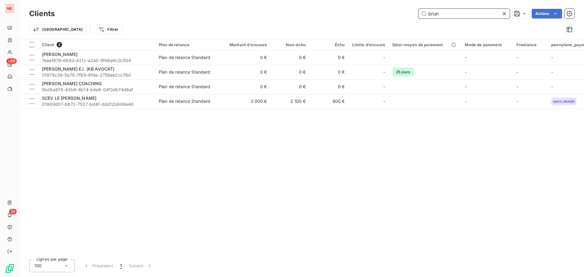
click at [467, 13] on input "brun" at bounding box center [463, 14] width 91 height 10
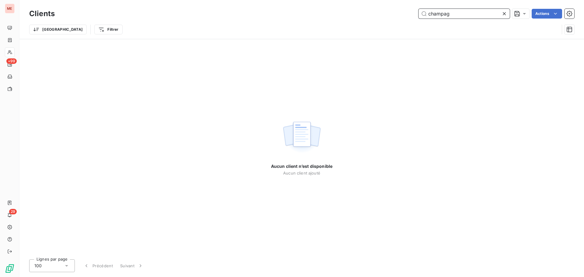
type input "champag"
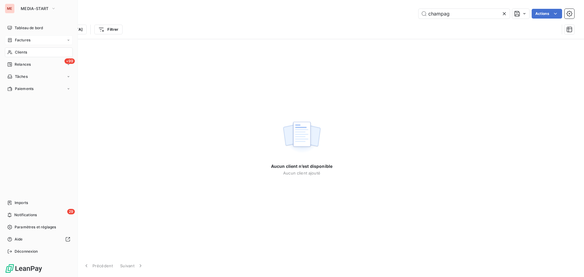
click at [14, 42] on div "Factures" at bounding box center [18, 39] width 23 height 5
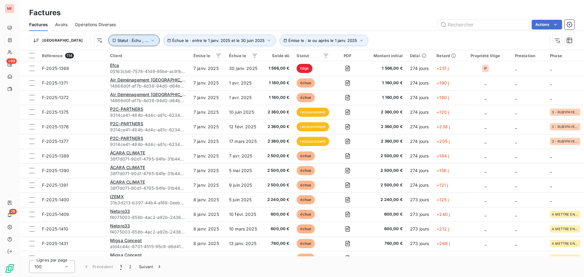
click at [117, 39] on span "Statut : Échu , ..." at bounding box center [132, 40] width 31 height 5
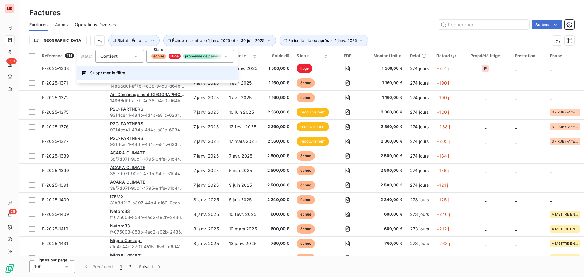
click at [108, 72] on span "Supprimer le filtre" at bounding box center [107, 73] width 35 height 6
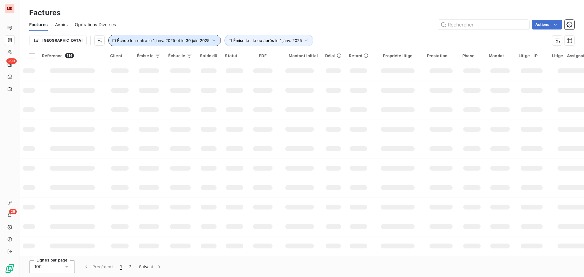
click at [131, 40] on span "Échue le : entre le 1 janv. 2025 et le 30 juin 2025" at bounding box center [163, 40] width 92 height 5
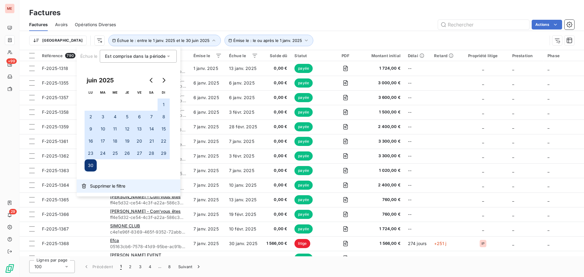
click at [99, 184] on span "Supprimer le filtre" at bounding box center [107, 186] width 35 height 6
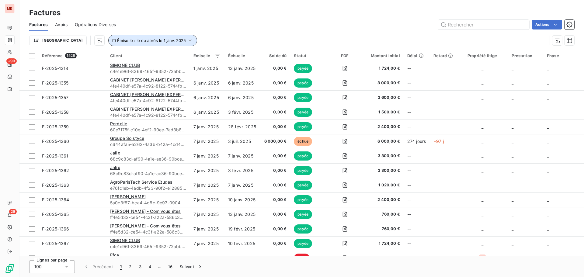
click at [150, 42] on span "Émise le : le ou après le 1 janv. 2025" at bounding box center [151, 40] width 69 height 5
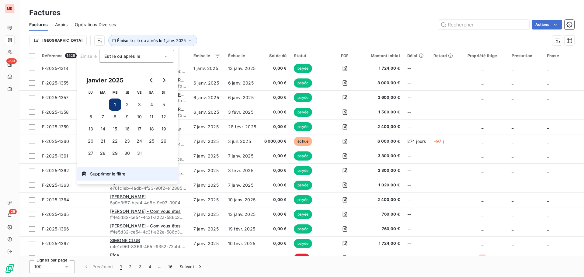
click at [106, 175] on span "Supprimer le filtre" at bounding box center [107, 174] width 35 height 6
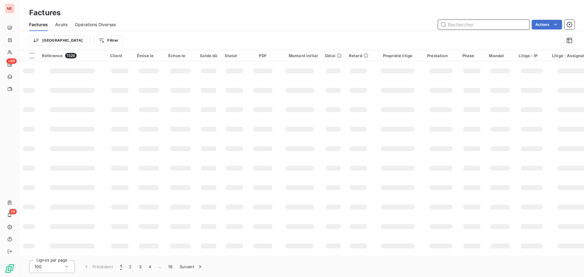
click at [451, 24] on input "text" at bounding box center [483, 25] width 91 height 10
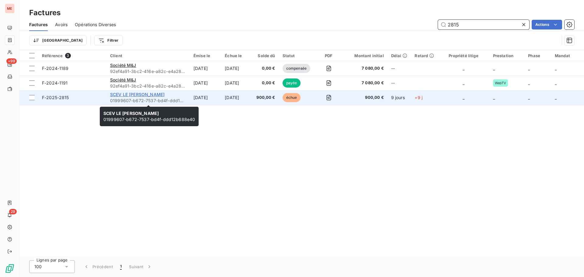
type input "2815"
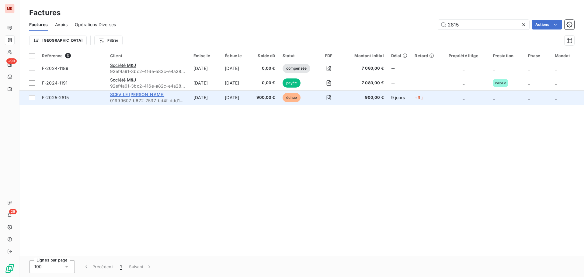
click at [143, 97] on span "SCEV LE [PERSON_NAME]" at bounding box center [137, 94] width 54 height 5
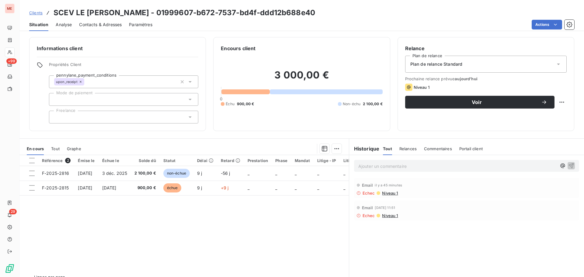
click at [236, 6] on div "Clients SCEV LE [PERSON_NAME] - 01999607-b672-7537-bd4f-ddd12b688e40 Situation …" at bounding box center [301, 15] width 564 height 31
click at [386, 195] on span "Niveau 1" at bounding box center [389, 193] width 16 height 5
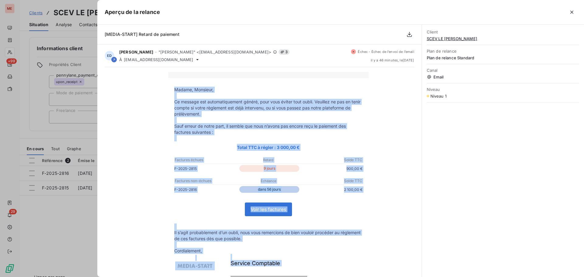
drag, startPoint x: 297, startPoint y: 210, endPoint x: 170, endPoint y: 91, distance: 175.1
click at [170, 91] on tbody "Madame, Monsieur, Ce message est automatiquement généré, pour vous éviter tout …" at bounding box center [268, 214] width 200 height 254
copy tbody "Madame, Monsieur, Ce message est automatiquement généré, pour vous éviter tout …"
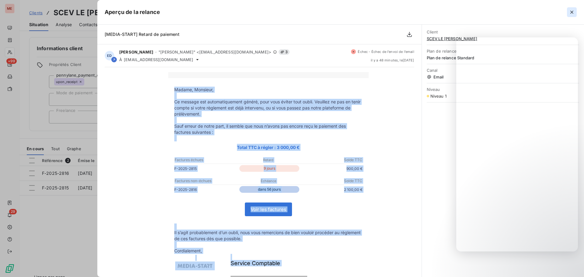
click at [569, 8] on button "button" at bounding box center [572, 12] width 10 height 10
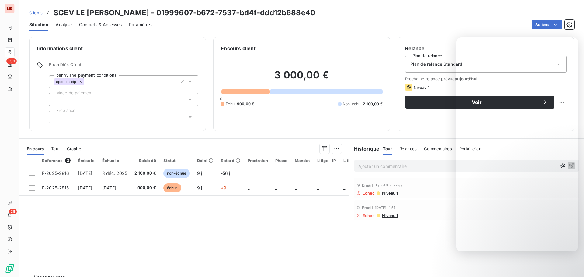
click at [151, 12] on h3 "SCEV LE [PERSON_NAME] - 01999607-b672-7537-bd4f-ddd12b688e40" at bounding box center [184, 12] width 261 height 11
drag, startPoint x: 323, startPoint y: 13, endPoint x: 49, endPoint y: 13, distance: 273.6
click at [49, 13] on div "Clients SCEV LE [PERSON_NAME] - 01999607-b672-7537-bd4f-ddd12b688e40" at bounding box center [301, 12] width 564 height 11
copy h3 "SCEV LE [PERSON_NAME] - 01999607-b672-7537-bd4f-ddd12b688e40"
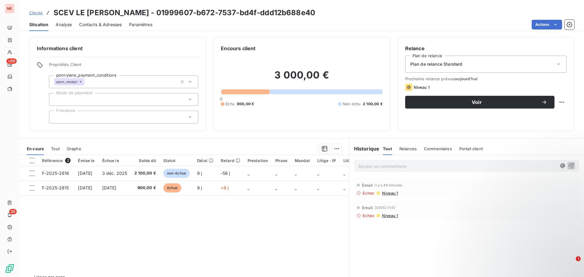
click at [21, 6] on div "Clients SCEV LE [PERSON_NAME] - 01999607-b672-7537-bd4f-ddd12b688e40 Situation …" at bounding box center [301, 15] width 564 height 31
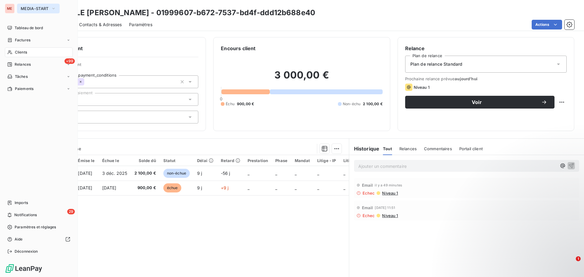
click at [25, 8] on span "MEDIA-START" at bounding box center [35, 8] width 28 height 5
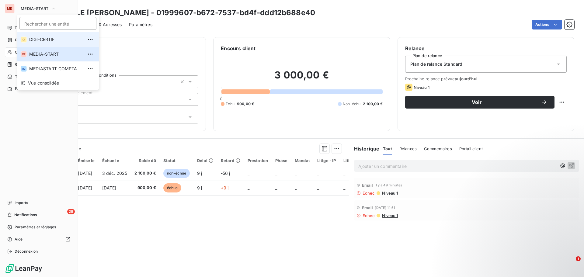
click at [36, 42] on span "DIGI-CERTIF" at bounding box center [56, 39] width 54 height 6
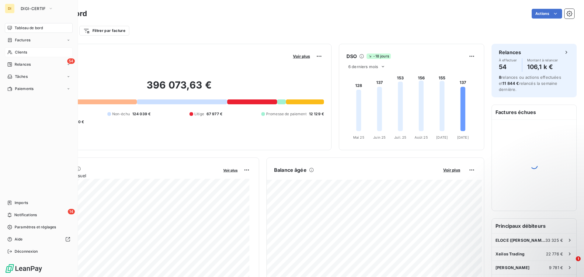
click at [26, 53] on span "Clients" at bounding box center [21, 52] width 12 height 5
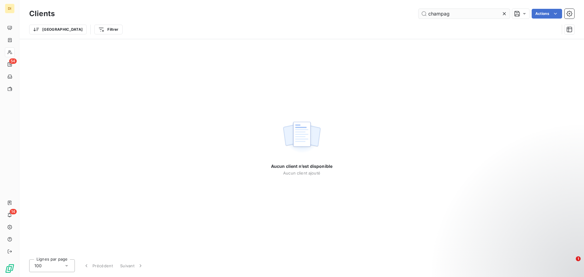
click at [442, 16] on input "champag" at bounding box center [463, 14] width 91 height 10
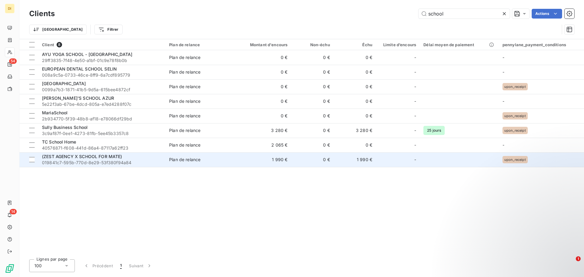
type input "school"
click at [96, 157] on span "(ZEST AGENCY X SCHOOL FOR MATE)" at bounding box center [82, 156] width 80 height 5
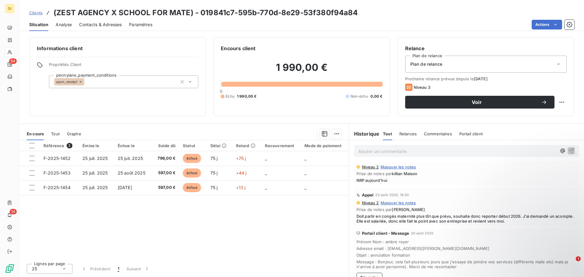
scroll to position [109, 0]
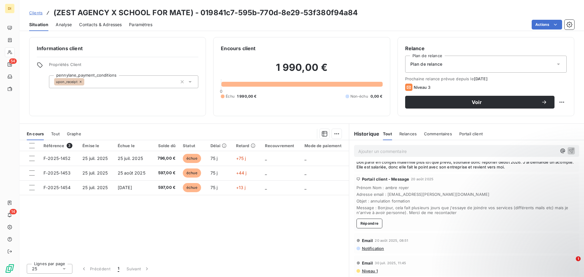
click at [372, 270] on span "Niveau 1" at bounding box center [369, 270] width 16 height 5
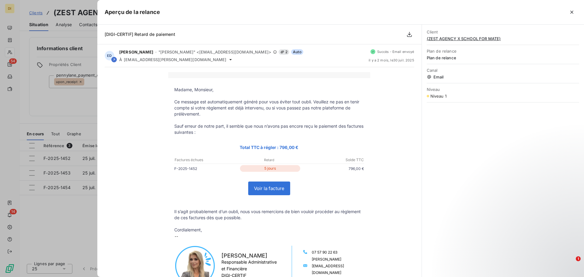
click at [179, 32] on div "[DIGI-CERTIF] Retard de paiement" at bounding box center [259, 35] width 324 height 20
drag, startPoint x: 181, startPoint y: 30, endPoint x: 105, endPoint y: 36, distance: 76.3
click at [105, 36] on div "[DIGI-CERTIF] Retard de paiement" at bounding box center [259, 35] width 324 height 20
copy span "[DIGI-CERTIF] Retard de paiement"
click at [571, 12] on icon "button" at bounding box center [571, 12] width 3 height 3
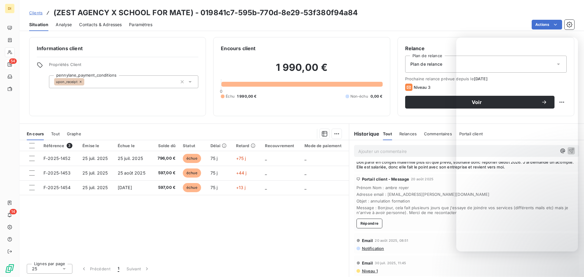
click at [8, 67] on div "54" at bounding box center [10, 65] width 10 height 10
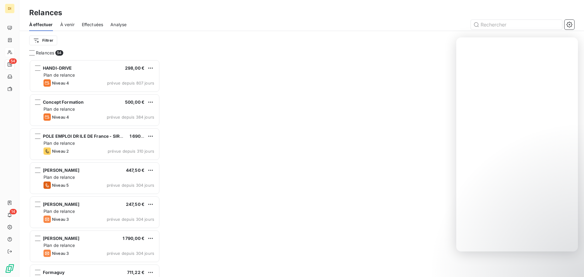
scroll to position [213, 126]
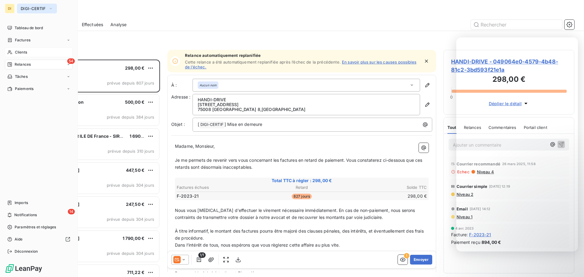
click at [27, 9] on span "DIGI-CERTIF" at bounding box center [33, 8] width 25 height 5
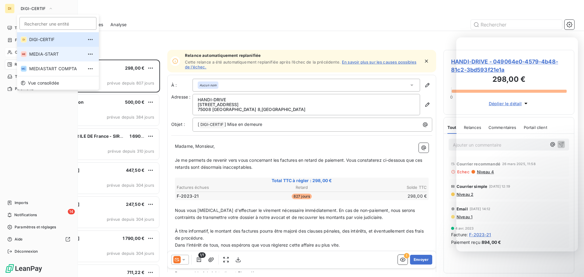
click at [35, 52] on span "MEDIA-START" at bounding box center [56, 54] width 54 height 6
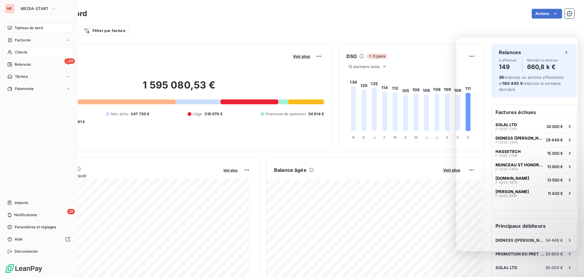
click at [28, 55] on div "Clients" at bounding box center [39, 52] width 68 height 10
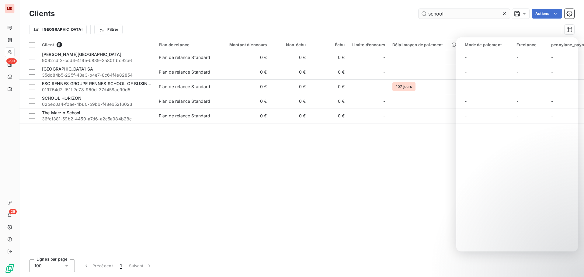
click at [440, 16] on input "school" at bounding box center [463, 14] width 91 height 10
click at [454, 12] on input "school" at bounding box center [463, 14] width 91 height 10
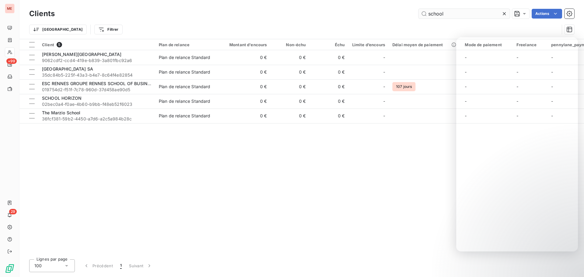
click at [454, 12] on input "school" at bounding box center [463, 14] width 91 height 10
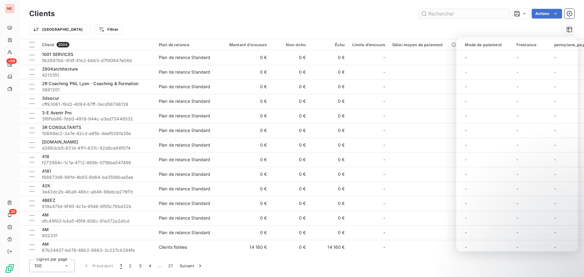
click at [442, 11] on input "text" at bounding box center [463, 14] width 91 height 10
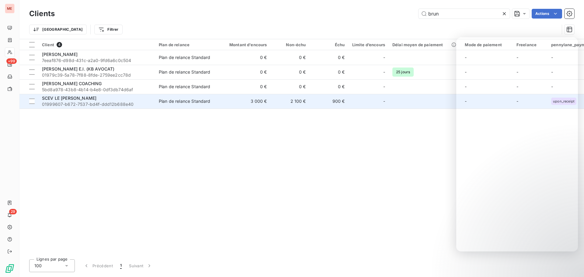
type input "brun"
click at [117, 105] on span "01999607-b672-7537-bd4f-ddd12b688e40" at bounding box center [96, 104] width 109 height 6
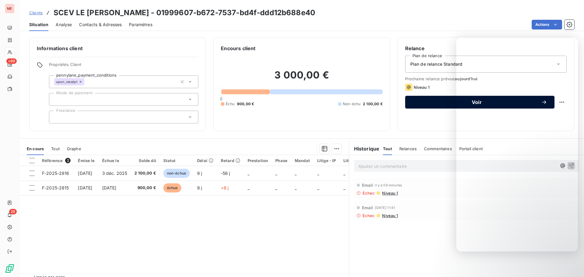
click at [417, 102] on span "Voir" at bounding box center [476, 102] width 129 height 5
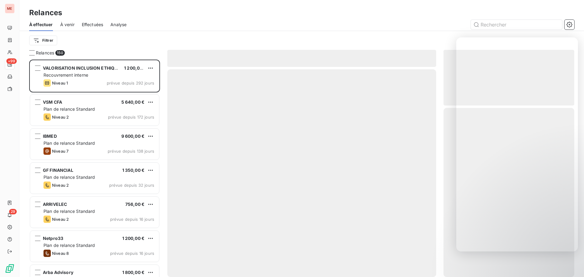
scroll to position [213, 126]
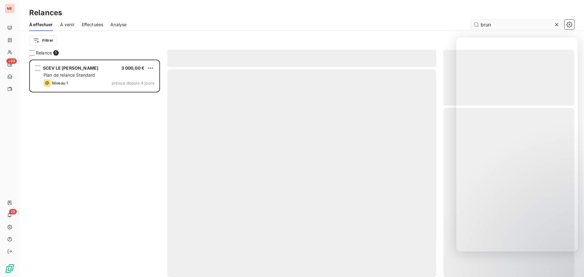
scroll to position [213, 126]
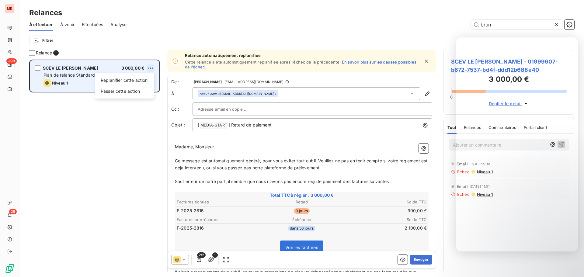
click at [151, 67] on html "ME +99 29 Relances À effectuer À venir Effectuées Analyse brun Filtrer Relance …" at bounding box center [292, 138] width 584 height 277
click at [136, 90] on div "Passer cette action" at bounding box center [124, 91] width 54 height 10
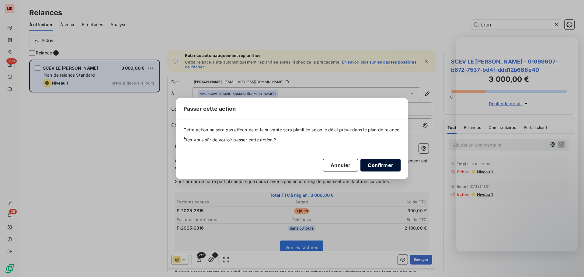
click at [388, 165] on button "Confirmer" at bounding box center [380, 165] width 40 height 13
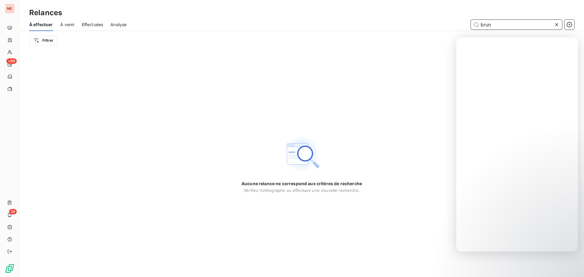
click at [491, 24] on input "brun" at bounding box center [516, 25] width 91 height 10
click at [500, 27] on input "brun" at bounding box center [516, 25] width 91 height 10
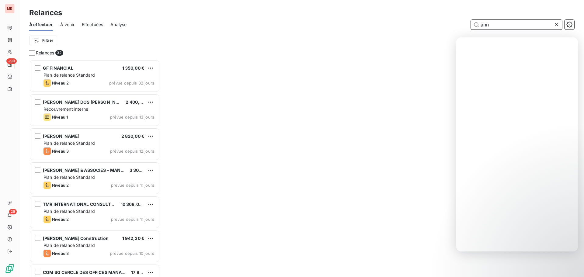
scroll to position [213, 126]
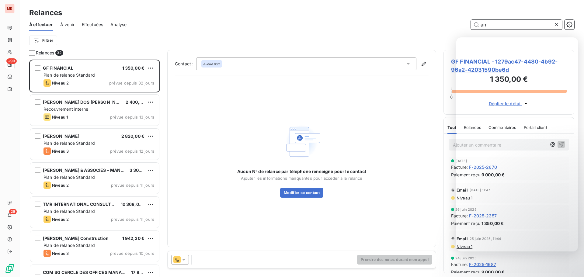
scroll to position [213, 126]
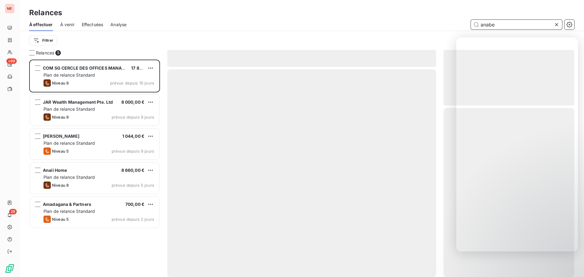
scroll to position [213, 126]
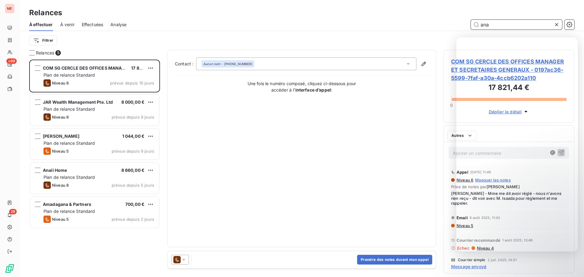
scroll to position [213, 126]
type input "a"
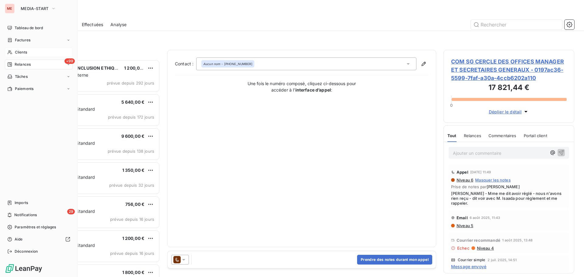
click at [9, 54] on icon at bounding box center [9, 52] width 5 height 5
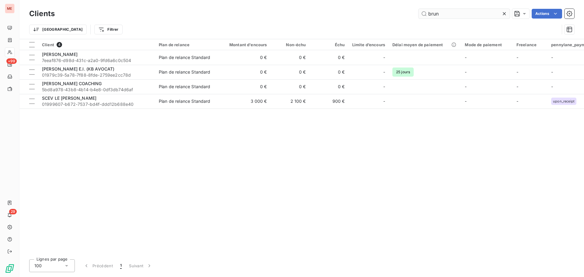
click at [442, 9] on input "brun" at bounding box center [463, 14] width 91 height 10
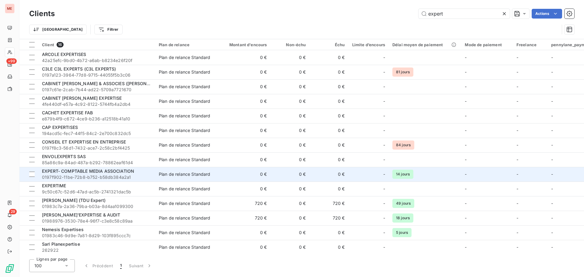
type input "expert"
click at [114, 174] on div "EXPERT- COMPTABLE MEDIA ASSOCIATION" at bounding box center [96, 171] width 109 height 6
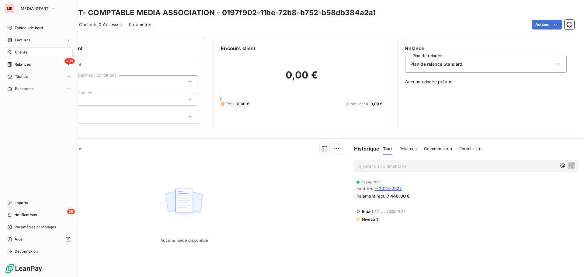
click at [14, 52] on div "Clients" at bounding box center [39, 52] width 68 height 10
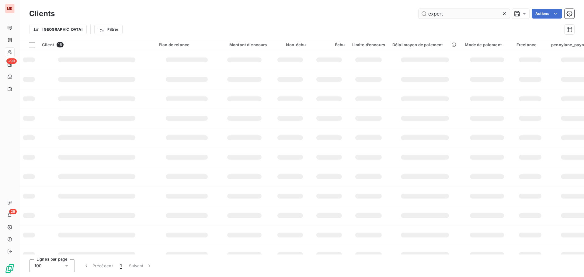
click at [427, 17] on input "expert" at bounding box center [463, 14] width 91 height 10
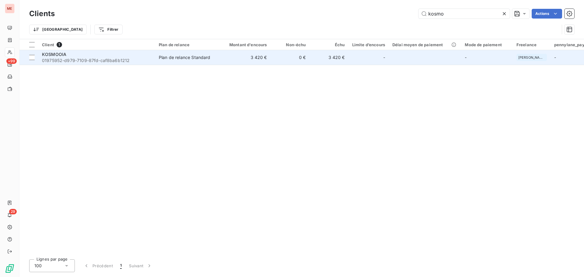
type input "kosmo"
click at [152, 61] on td "KOSMOOIA 01975952-d979-7109-87fd-caf8ba6b1212" at bounding box center [96, 57] width 117 height 15
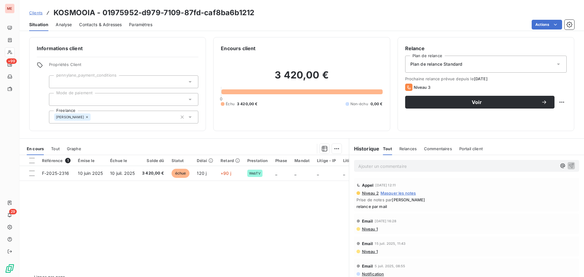
click at [100, 24] on span "Contacts & Adresses" at bounding box center [100, 25] width 43 height 6
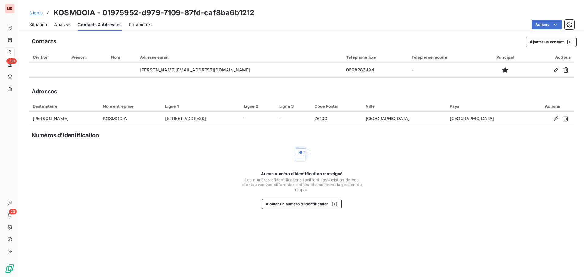
click at [43, 26] on span "Situation" at bounding box center [38, 25] width 18 height 6
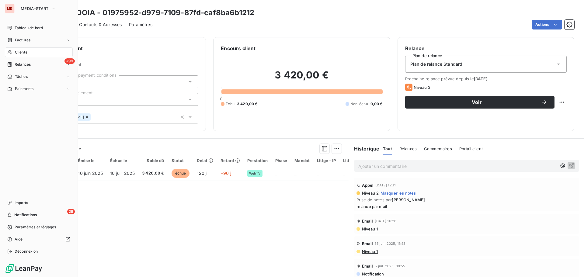
click at [11, 51] on icon at bounding box center [9, 52] width 5 height 5
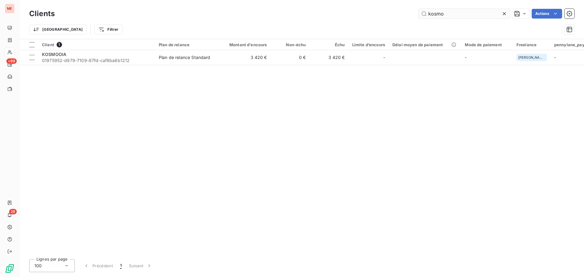
click at [441, 18] on input "kosmo" at bounding box center [463, 14] width 91 height 10
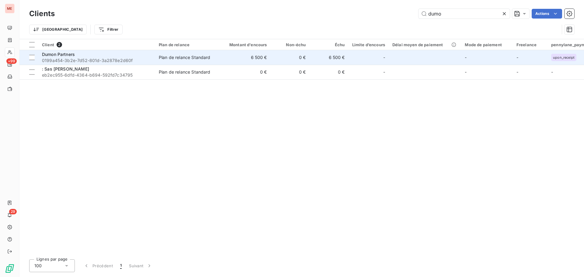
type input "dumo"
click at [150, 59] on span "0199a454-3b2e-7d52-801d-3a2878e2d60f" at bounding box center [96, 60] width 109 height 6
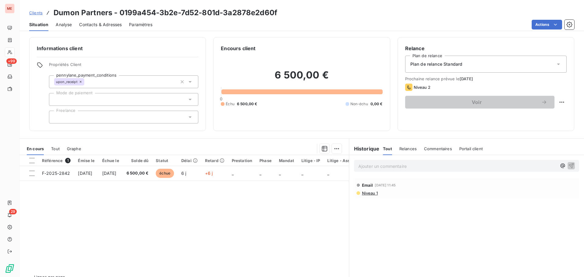
click at [91, 22] on span "Contacts & Adresses" at bounding box center [100, 25] width 43 height 6
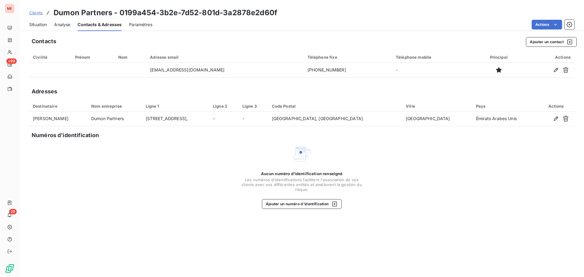
click at [44, 25] on span "Situation" at bounding box center [38, 25] width 18 height 6
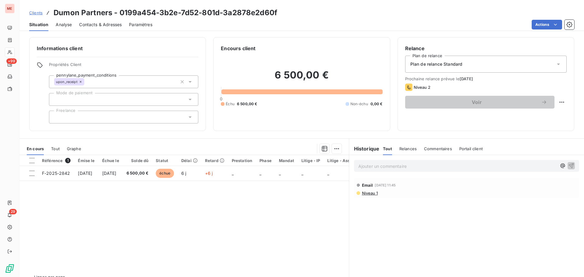
click at [94, 25] on span "Contacts & Adresses" at bounding box center [100, 25] width 43 height 6
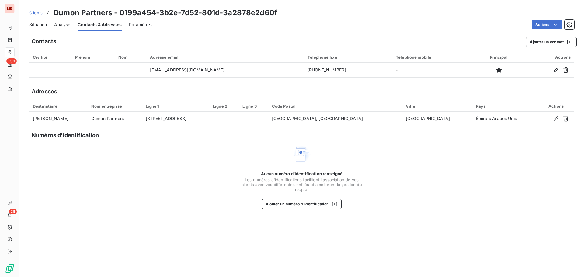
click at [40, 22] on span "Situation" at bounding box center [38, 25] width 18 height 6
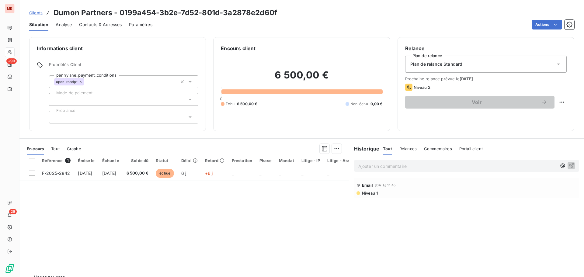
click at [98, 27] on span "Contacts & Adresses" at bounding box center [100, 25] width 43 height 6
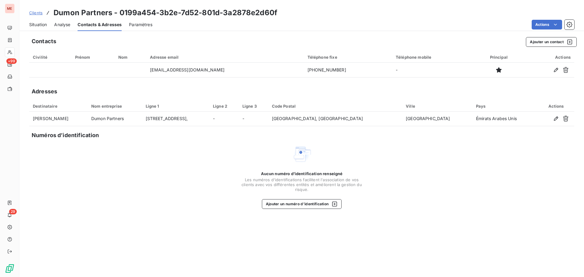
click at [32, 26] on span "Situation" at bounding box center [38, 25] width 18 height 6
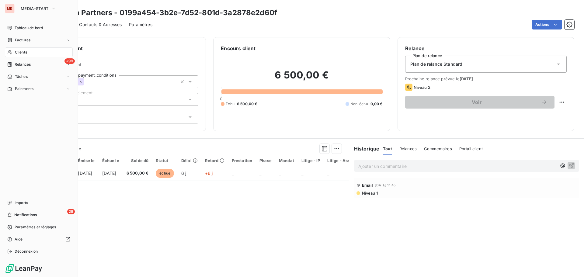
click at [12, 56] on div "Clients" at bounding box center [39, 52] width 68 height 10
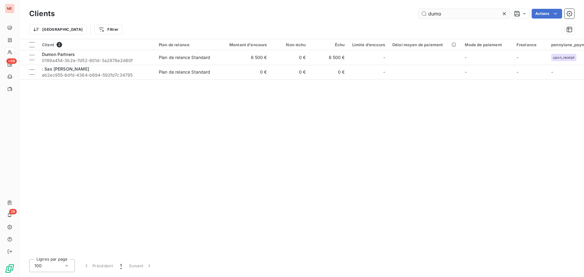
click at [465, 11] on input "dumo" at bounding box center [463, 14] width 91 height 10
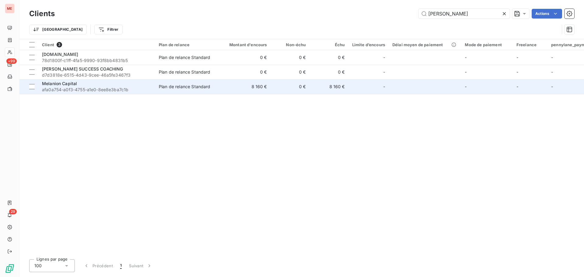
type input "[PERSON_NAME]"
click at [87, 85] on div "Melanion Capital" at bounding box center [96, 84] width 109 height 6
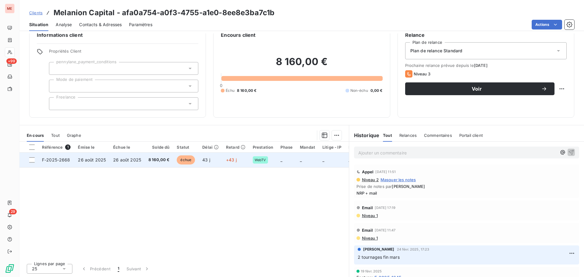
click at [150, 159] on span "8 160,00 €" at bounding box center [158, 160] width 21 height 6
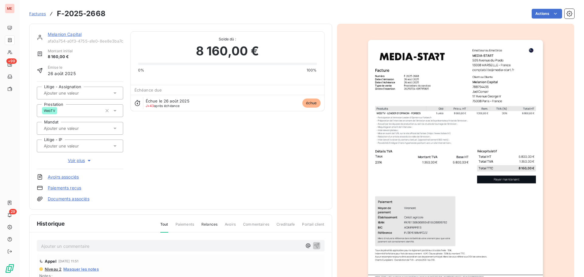
click at [63, 33] on link "Melanion Capital" at bounding box center [65, 34] width 34 height 5
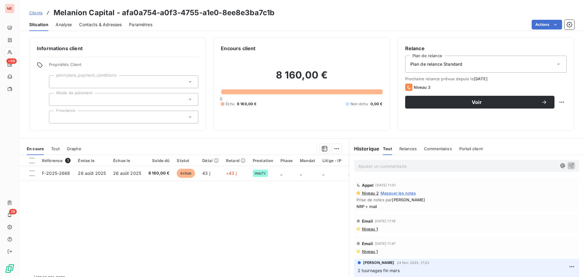
click at [100, 25] on span "Contacts & Adresses" at bounding box center [100, 25] width 43 height 6
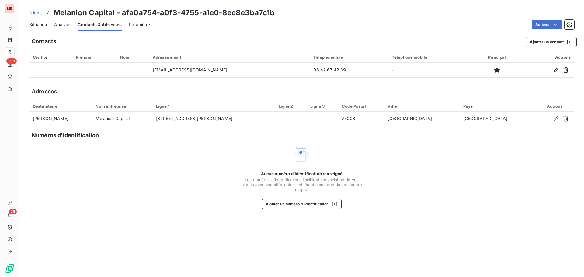
click at [40, 28] on div "Situation" at bounding box center [38, 24] width 18 height 13
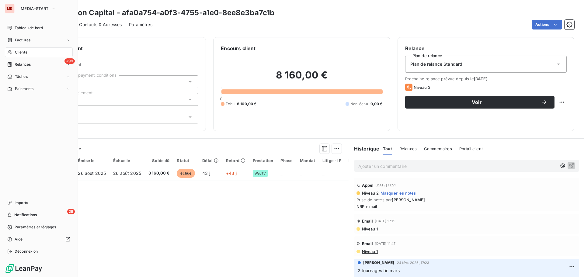
click at [17, 55] on div "Clients" at bounding box center [39, 52] width 68 height 10
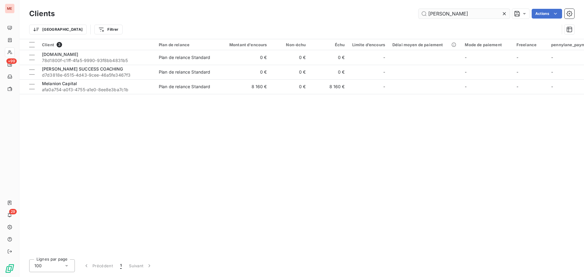
click at [455, 12] on input "[PERSON_NAME]" at bounding box center [463, 14] width 91 height 10
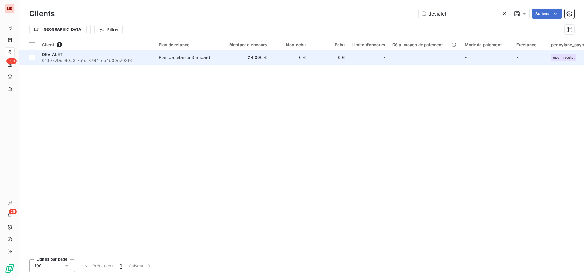
type input "devialet"
click at [140, 56] on div "DEVIALET" at bounding box center [96, 54] width 109 height 6
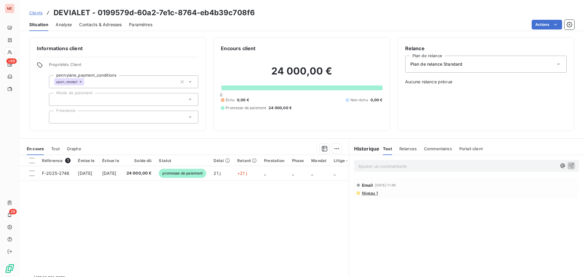
click at [97, 30] on div "Contacts & Adresses" at bounding box center [100, 24] width 43 height 13
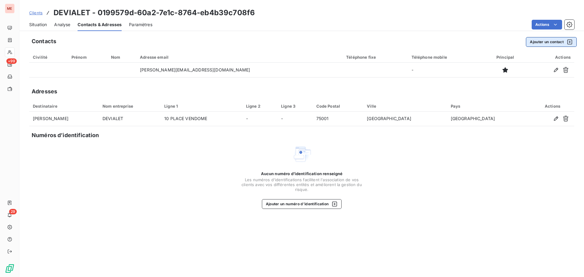
click at [549, 42] on button "Ajouter un contact" at bounding box center [551, 42] width 51 height 10
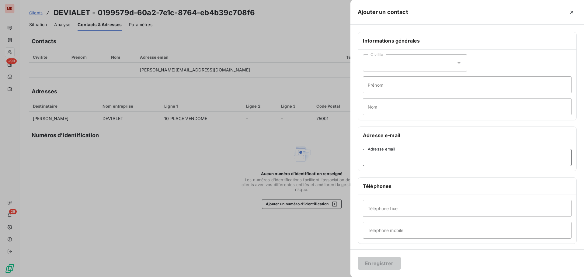
click at [411, 161] on input "Adresse email" at bounding box center [467, 157] width 209 height 17
paste input "[EMAIL_ADDRESS][DOMAIN_NAME]>"
type input "[EMAIL_ADDRESS][DOMAIN_NAME]"
click at [381, 263] on button "Enregistrer" at bounding box center [379, 263] width 43 height 13
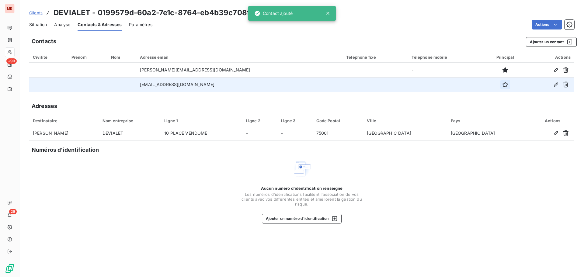
click at [502, 84] on icon "button" at bounding box center [505, 84] width 6 height 6
click at [534, 43] on button "Ajouter un contact" at bounding box center [551, 42] width 51 height 10
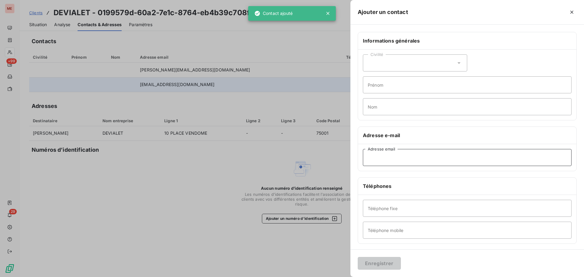
click at [397, 166] on input "Adresse email" at bounding box center [467, 157] width 209 height 17
paste input "[PERSON_NAME][EMAIL_ADDRESS][DOMAIN_NAME]"
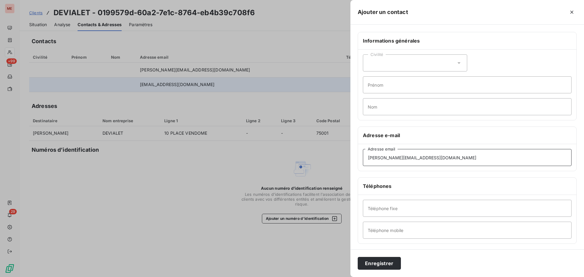
type input "[PERSON_NAME][EMAIL_ADDRESS][DOMAIN_NAME]"
click at [382, 271] on div "Enregistrer" at bounding box center [466, 263] width 233 height 28
click at [387, 264] on button "Enregistrer" at bounding box center [379, 263] width 43 height 13
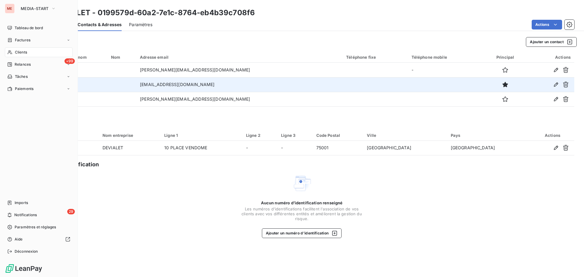
click at [10, 51] on icon at bounding box center [9, 52] width 5 height 5
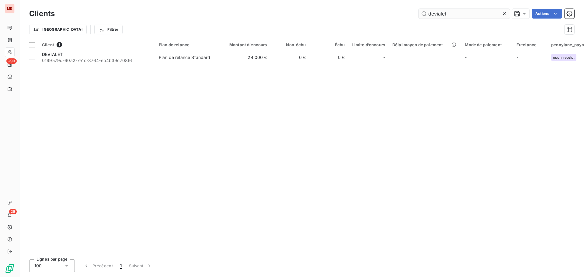
click at [448, 16] on input "devialet" at bounding box center [463, 14] width 91 height 10
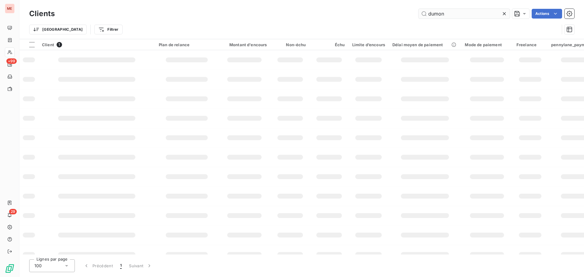
type input "dumont"
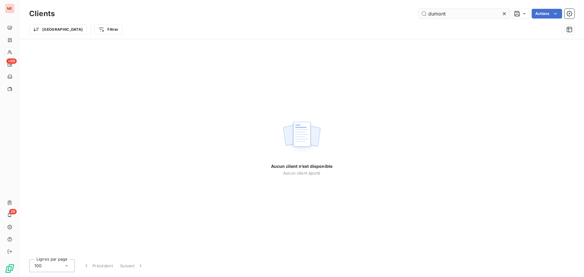
click at [449, 15] on input "dumont" at bounding box center [463, 14] width 91 height 10
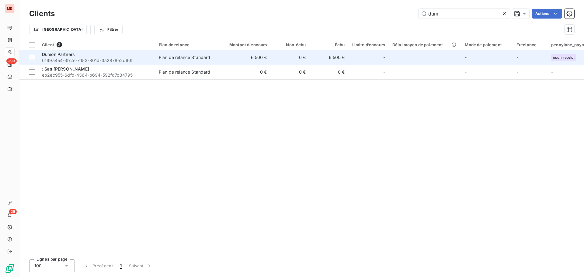
type input "dum"
click at [93, 58] on span "0199a454-3b2e-7d52-801d-3a2878e2d60f" at bounding box center [96, 60] width 109 height 6
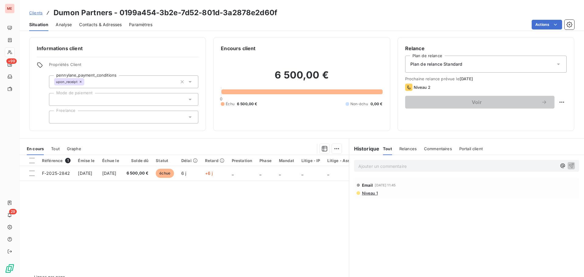
click at [105, 28] on div "Contacts & Adresses" at bounding box center [100, 24] width 43 height 13
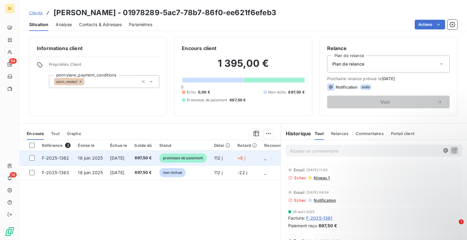
click at [129, 164] on td "[DATE]" at bounding box center [118, 158] width 24 height 15
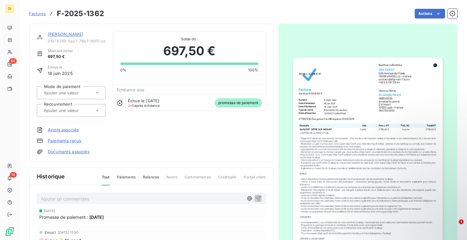
click at [61, 34] on link "[PERSON_NAME]" at bounding box center [66, 34] width 36 height 5
